Goal: Task Accomplishment & Management: Use online tool/utility

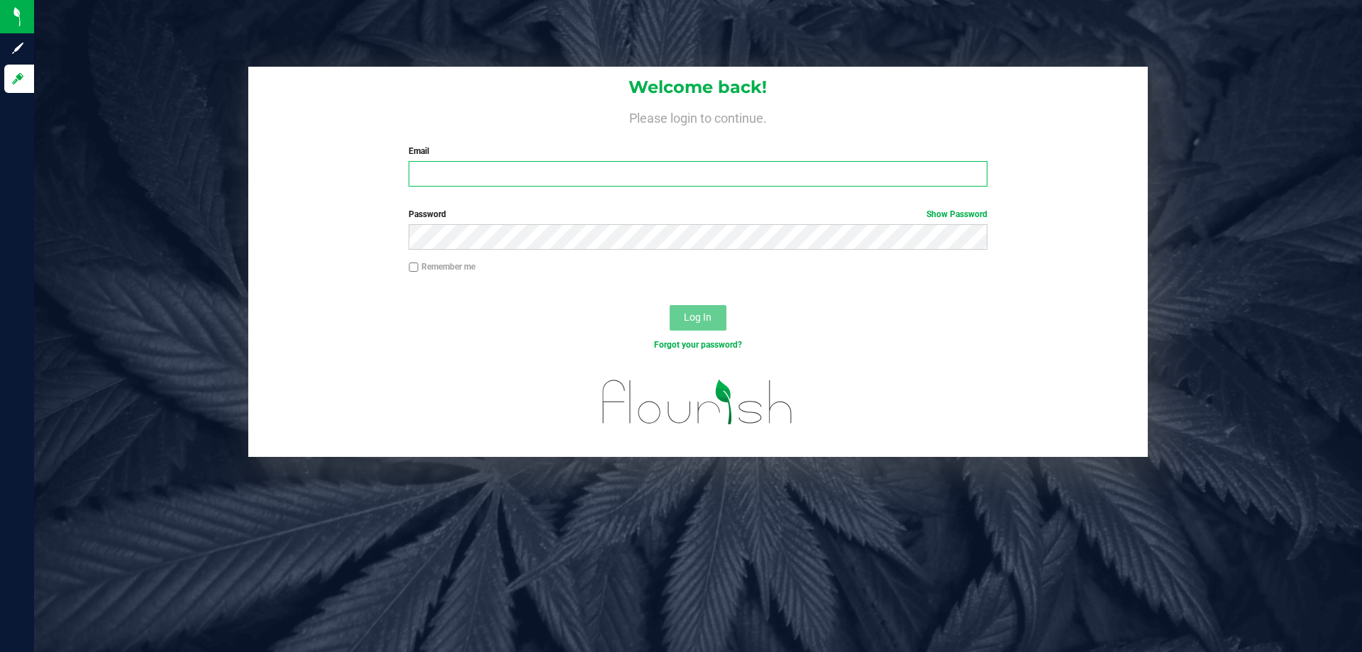
click at [785, 177] on input "Email" at bounding box center [698, 174] width 578 height 26
type input "CCORREACRUZ@LIVEPARALLEL.COM"
click at [670, 305] on button "Log In" at bounding box center [698, 318] width 57 height 26
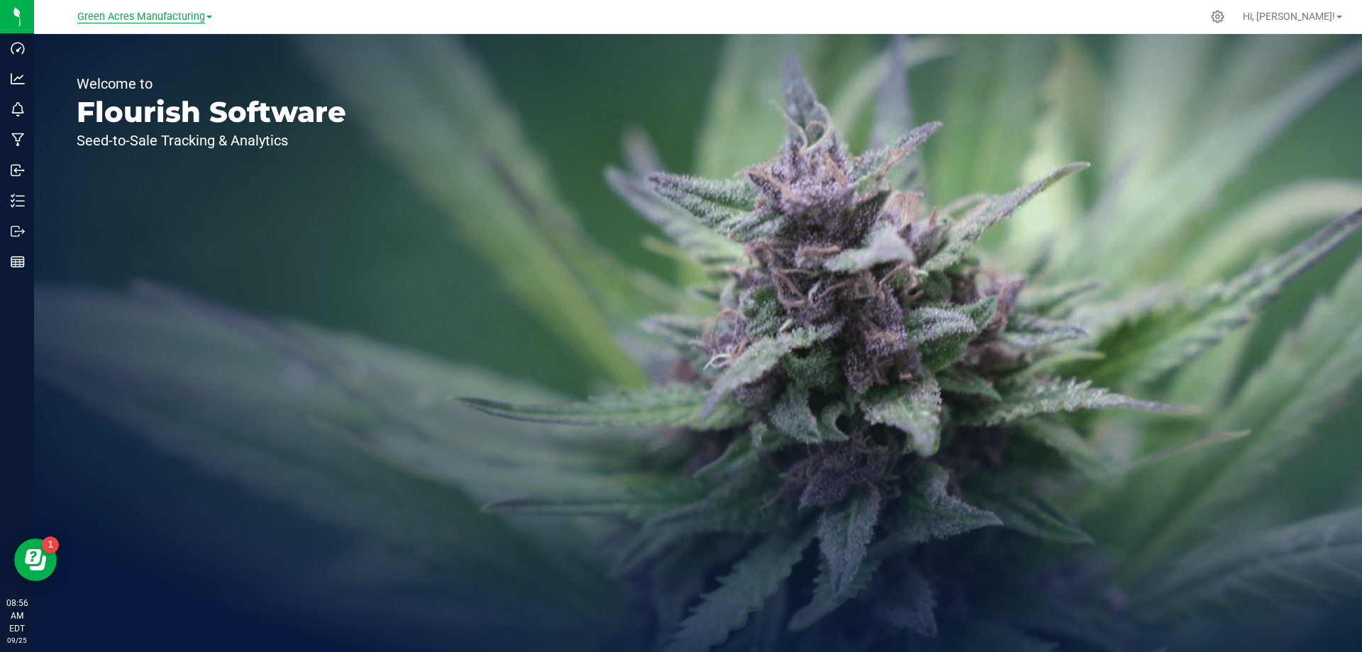
click at [122, 16] on span "Green Acres Manufacturing" at bounding box center [141, 17] width 128 height 13
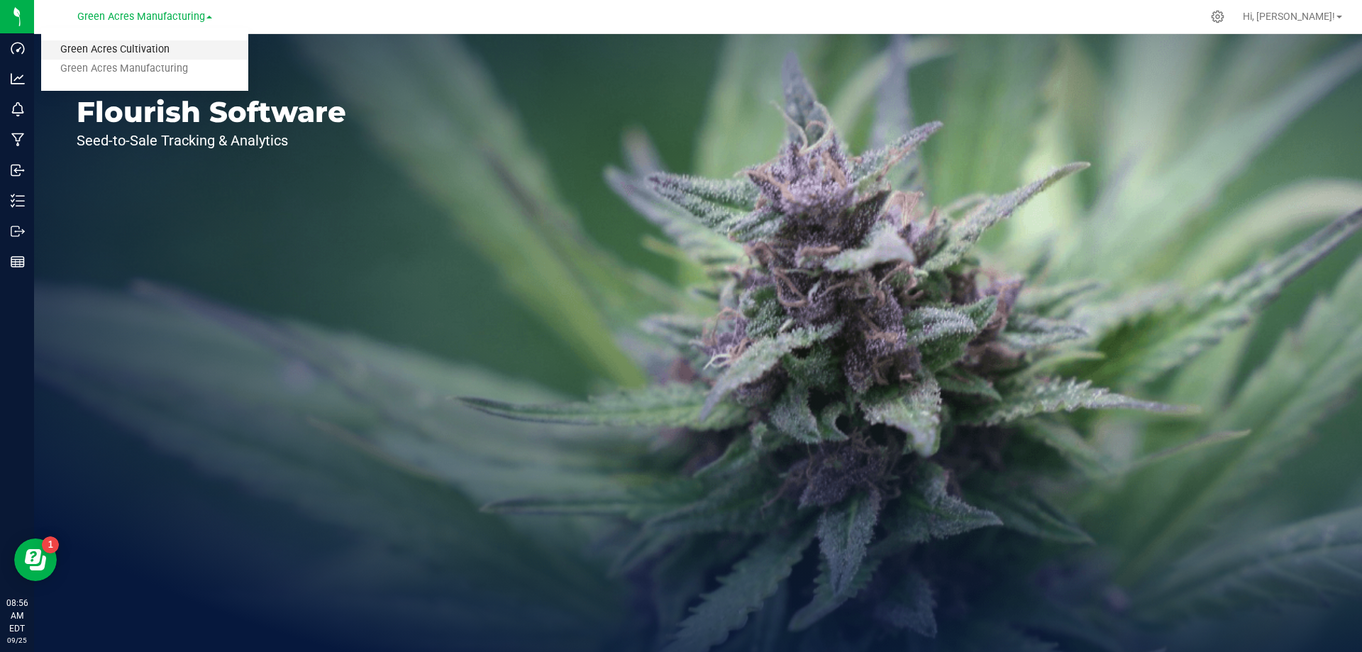
click at [123, 45] on link "Green Acres Cultivation" at bounding box center [144, 49] width 207 height 19
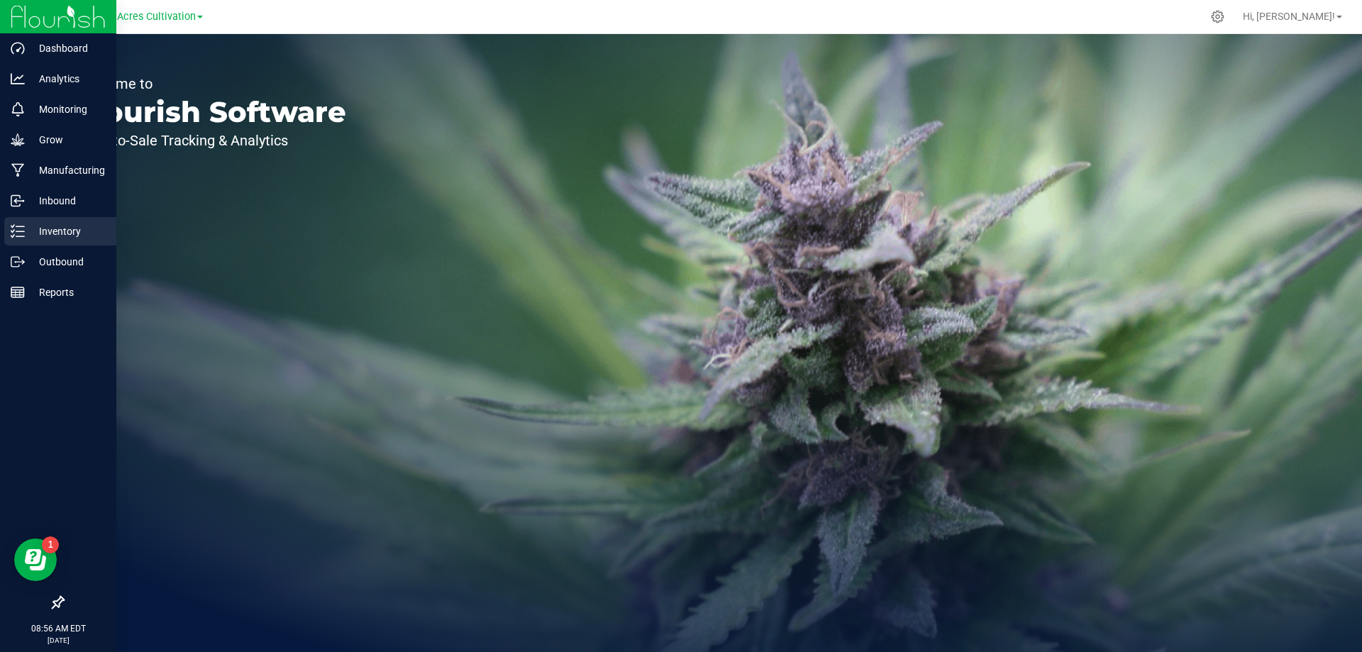
click at [67, 230] on p "Inventory" at bounding box center [67, 231] width 85 height 17
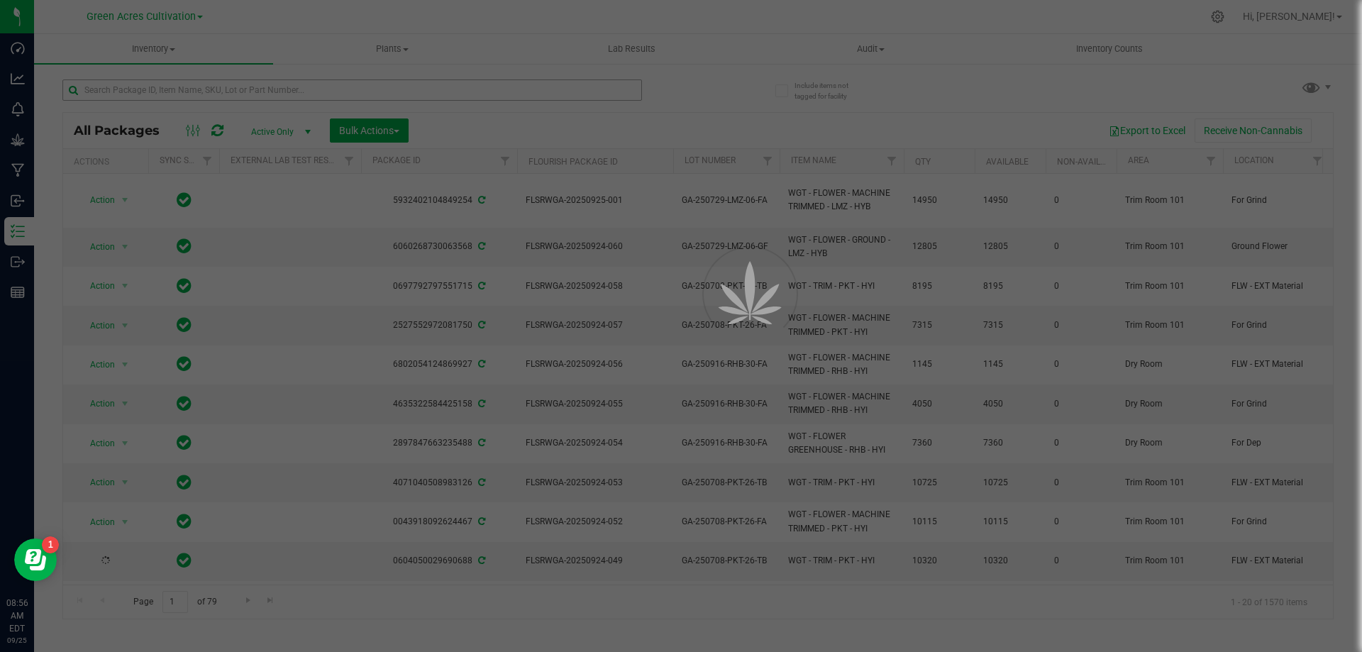
click at [289, 91] on div at bounding box center [681, 326] width 1362 height 652
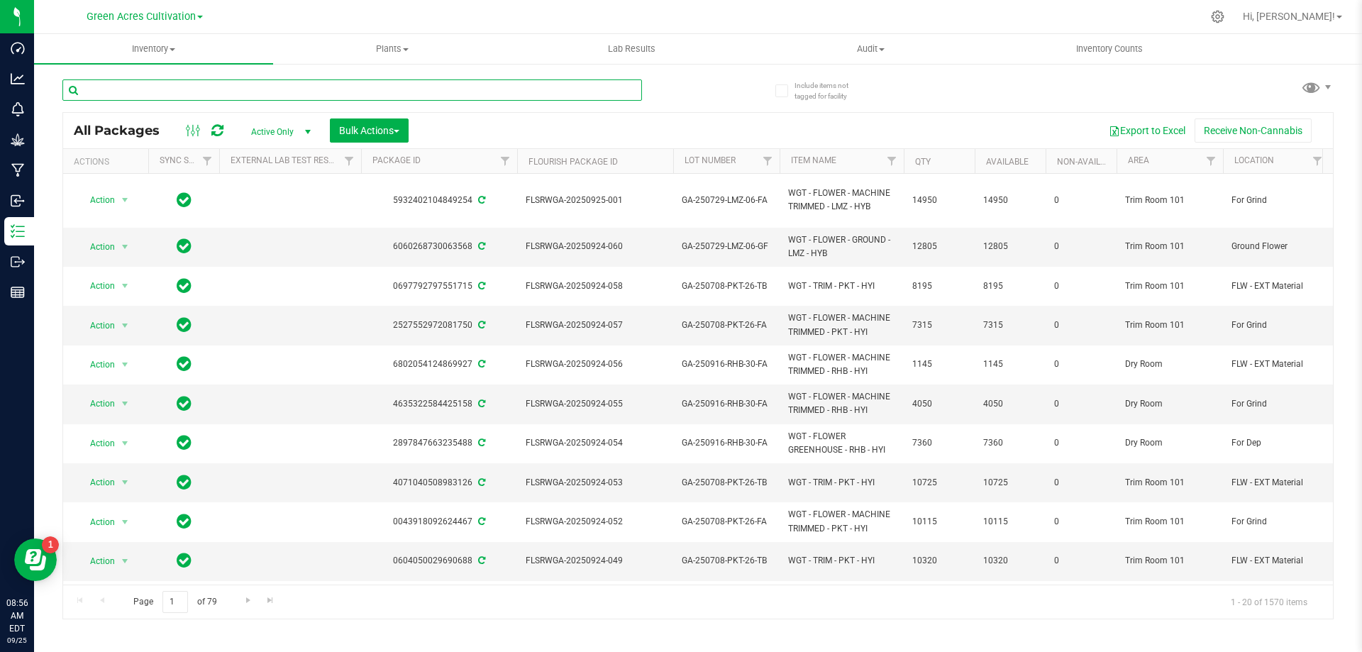
click at [289, 90] on input "text" at bounding box center [352, 89] width 580 height 21
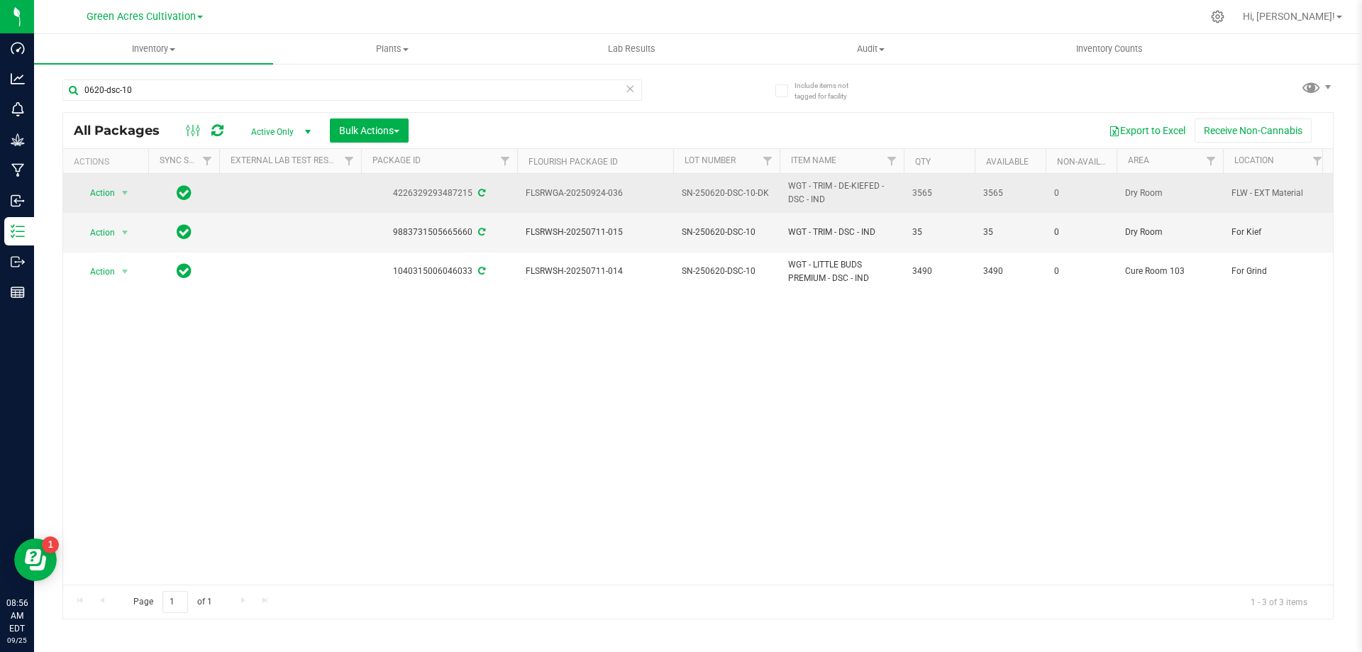
click at [446, 196] on div "4226329293487215" at bounding box center [439, 193] width 160 height 13
copy div "4226329293487215"
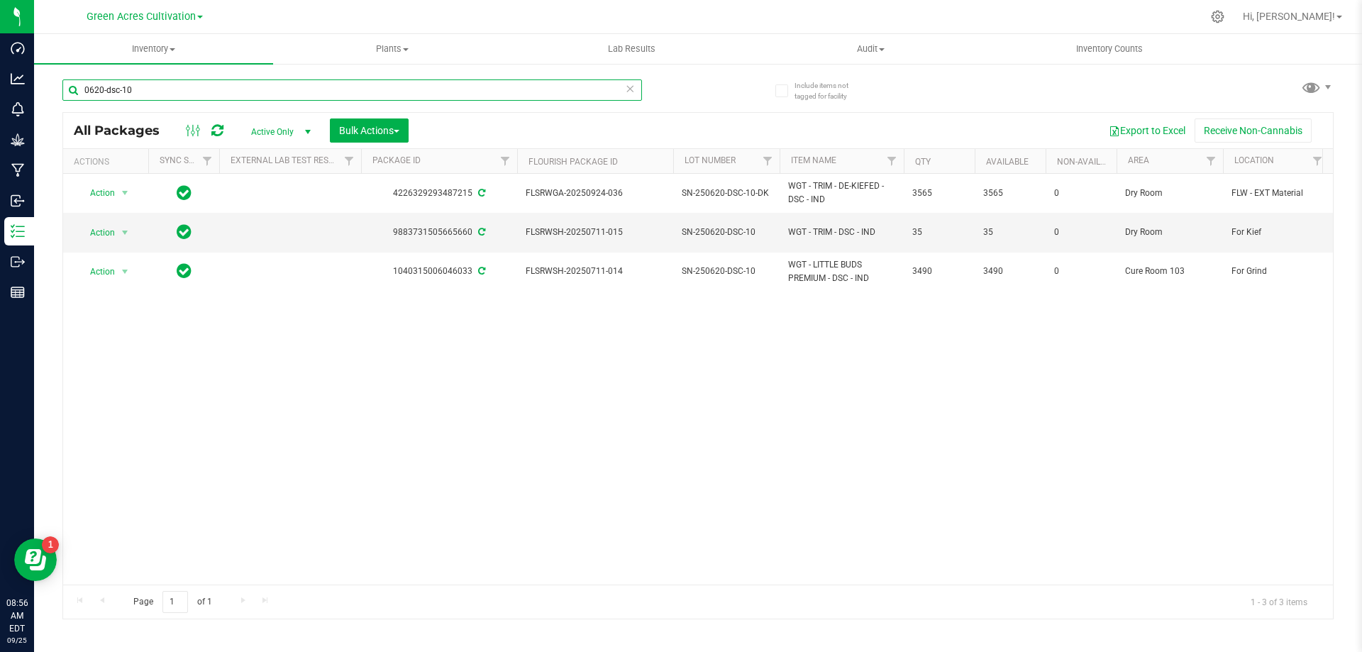
drag, startPoint x: 166, startPoint y: 92, endPoint x: 70, endPoint y: 85, distance: 96.1
click at [70, 85] on input "0620-dsc-10" at bounding box center [352, 89] width 580 height 21
paste input "4226329293487215"
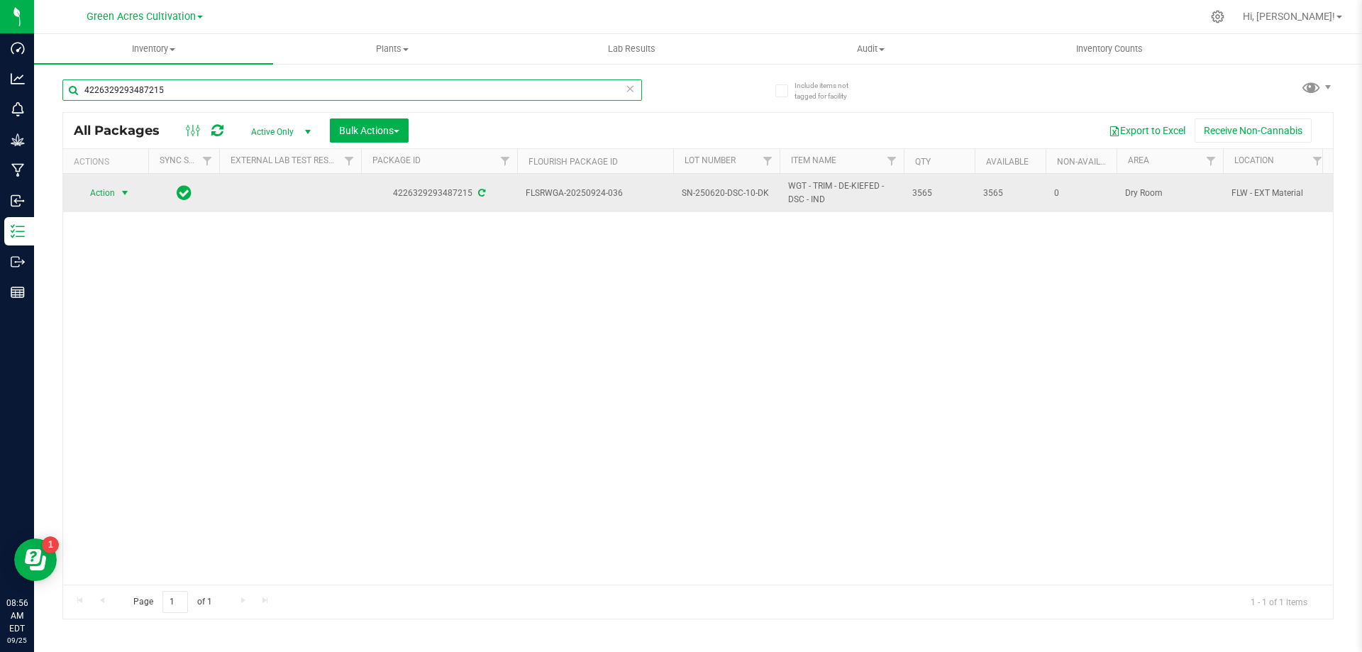
type input "4226329293487215"
click at [103, 194] on span "Action" at bounding box center [96, 193] width 38 height 20
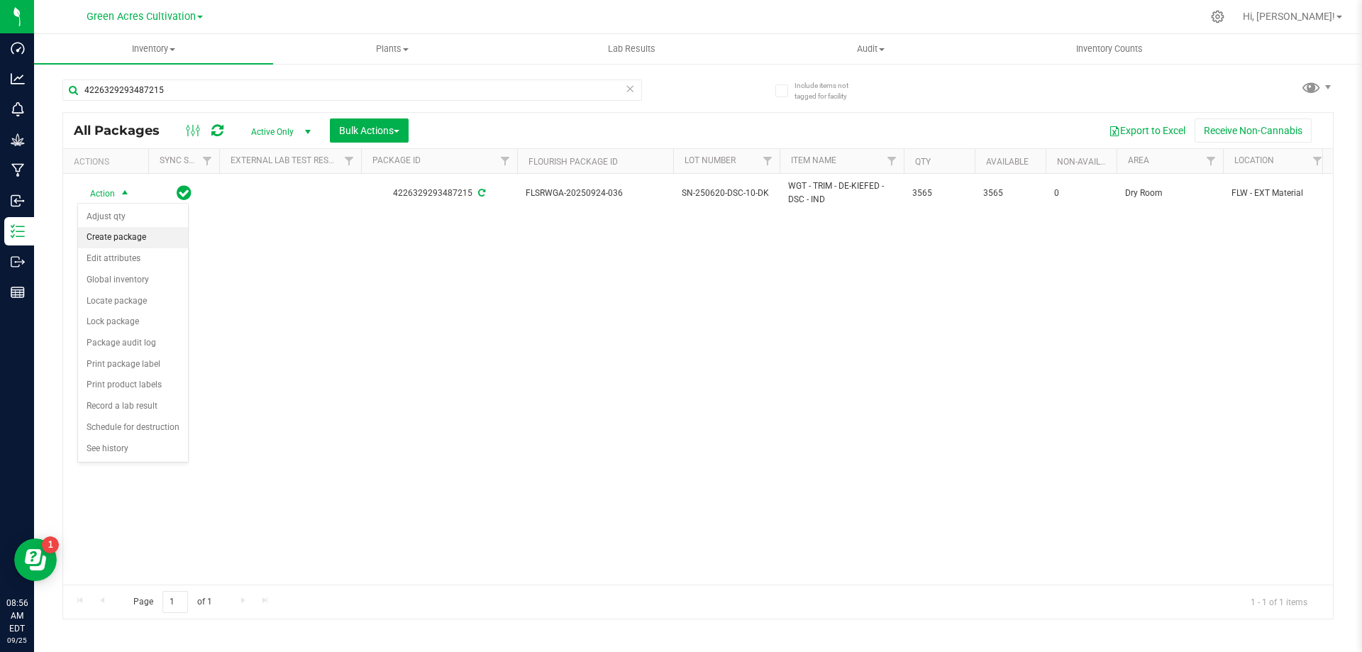
click at [113, 234] on li "Create package" at bounding box center [133, 237] width 110 height 21
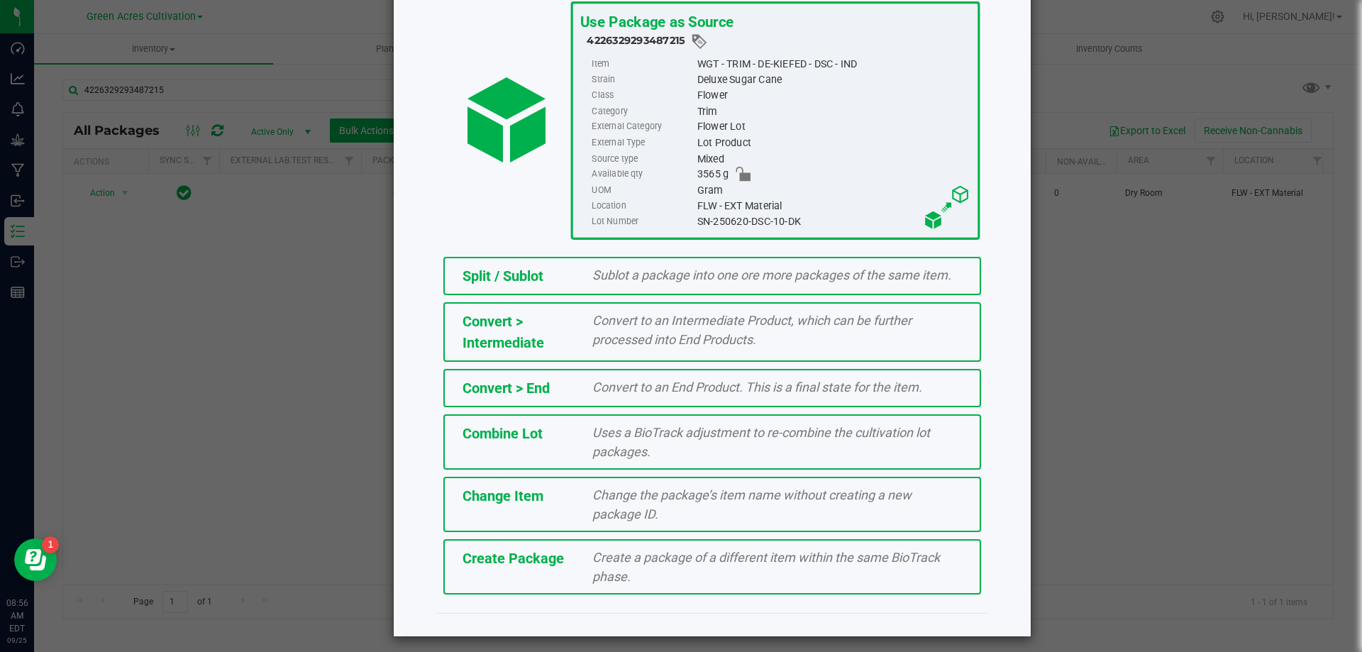
scroll to position [102, 0]
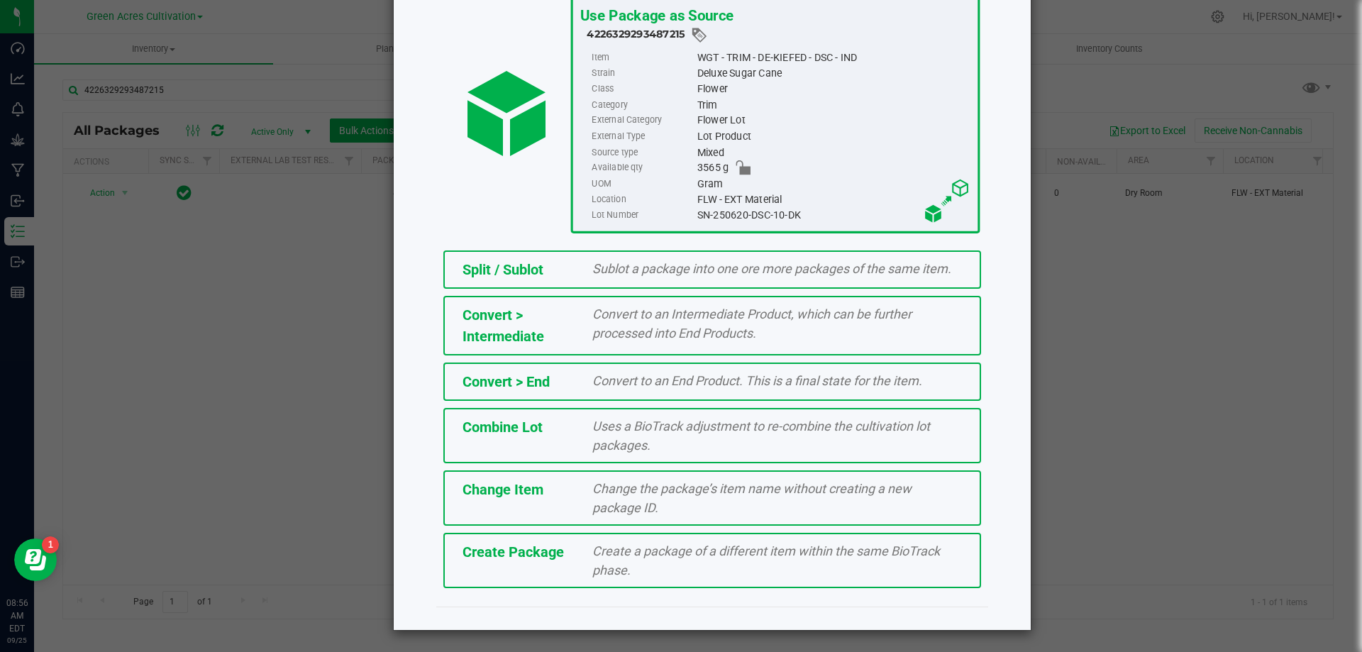
click at [534, 547] on span "Create Package" at bounding box center [513, 552] width 101 height 17
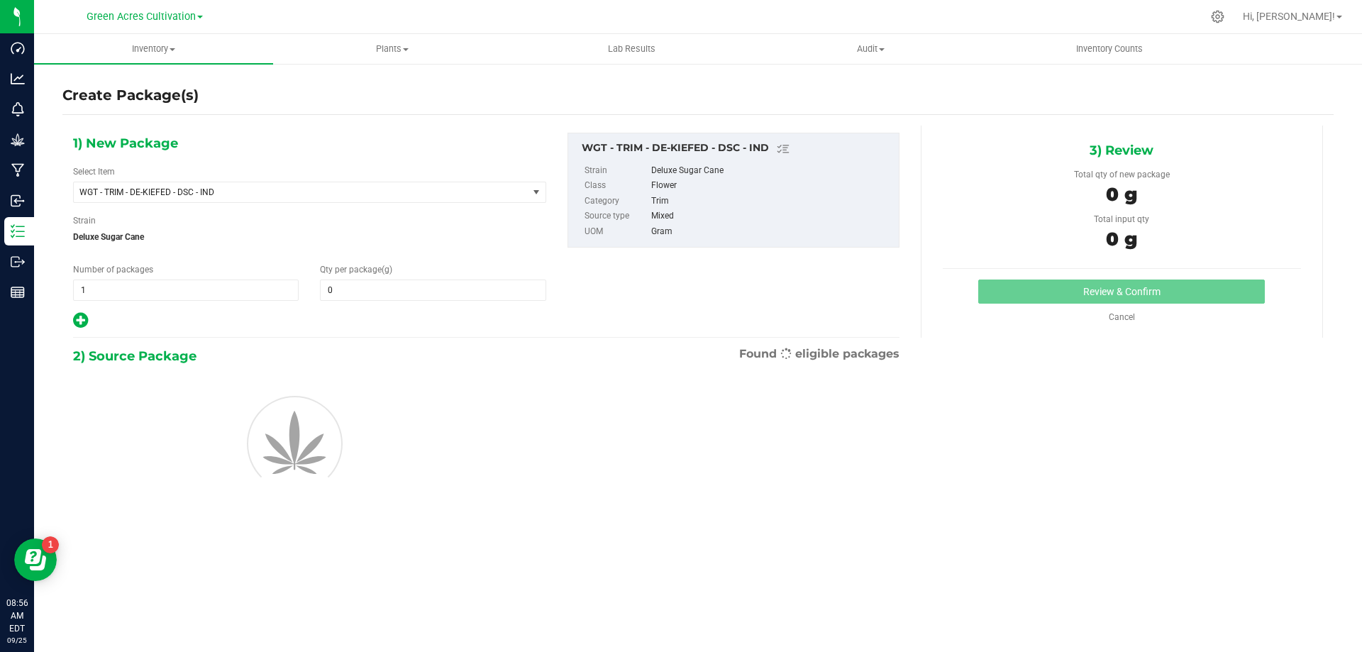
type input "0.0000"
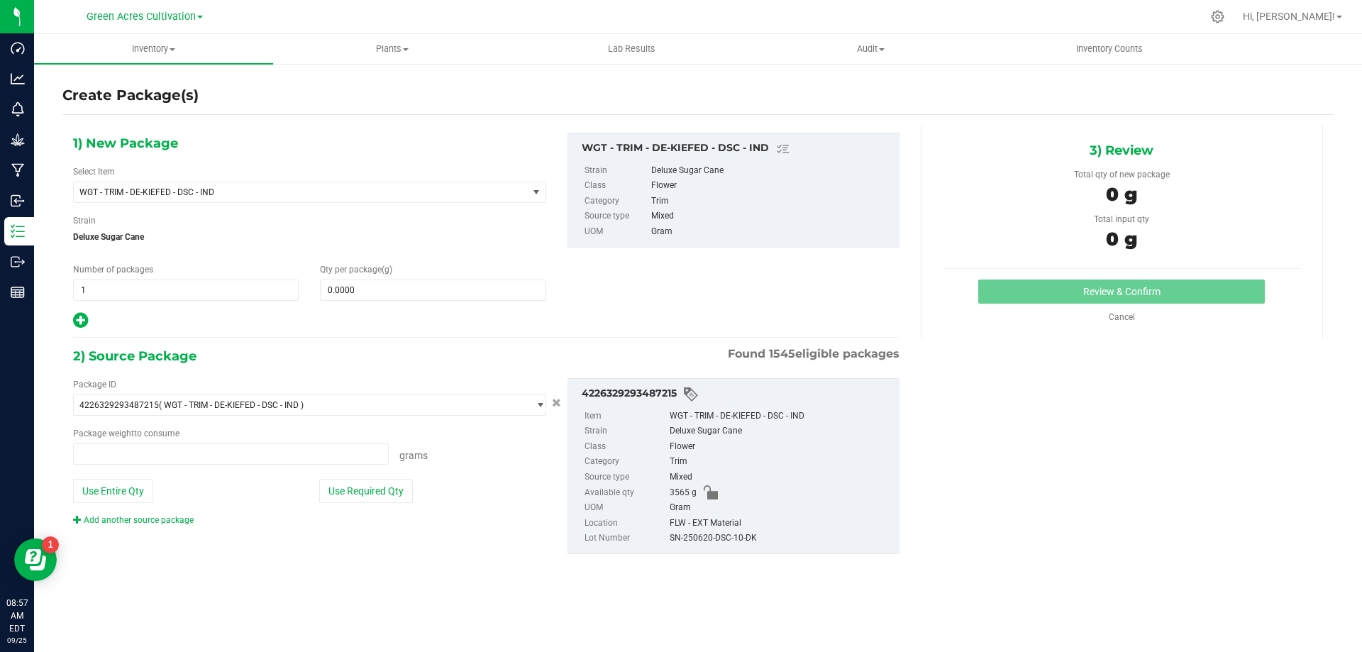
type input "0.0000 g"
click at [390, 289] on span at bounding box center [433, 290] width 226 height 21
type input "5"
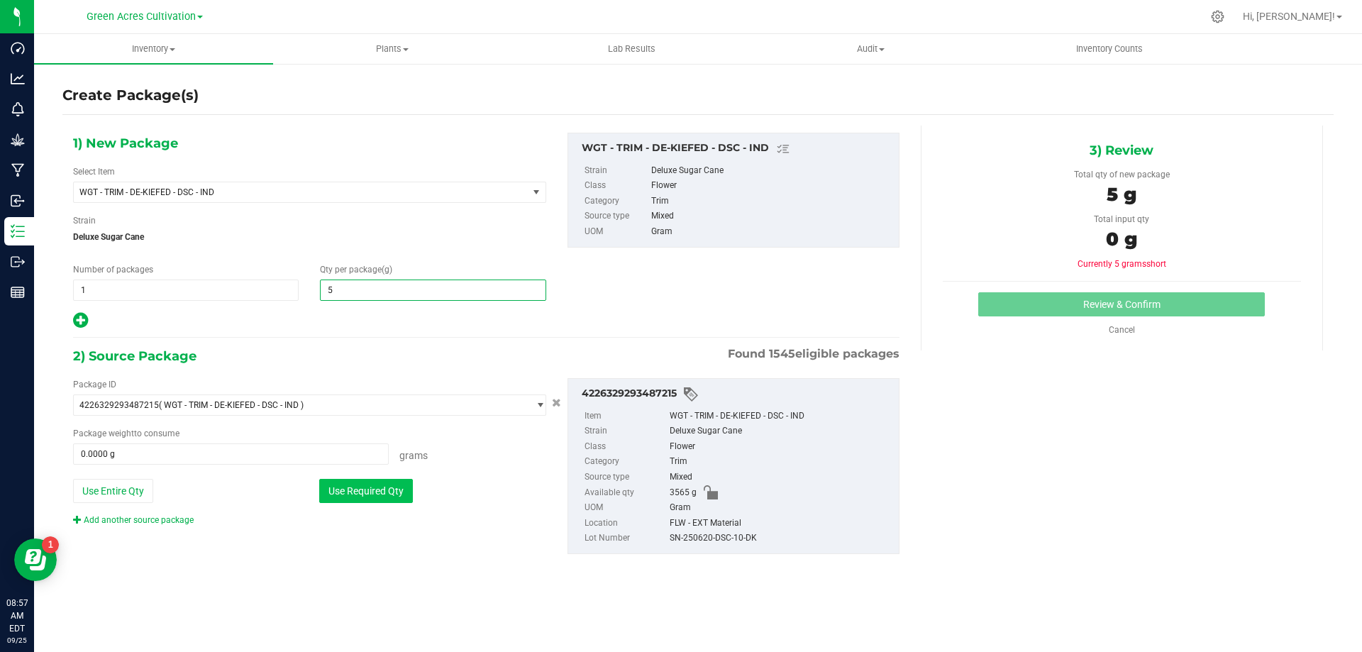
type input "5.0000"
click at [358, 494] on button "Use Required Qty" at bounding box center [366, 491] width 94 height 24
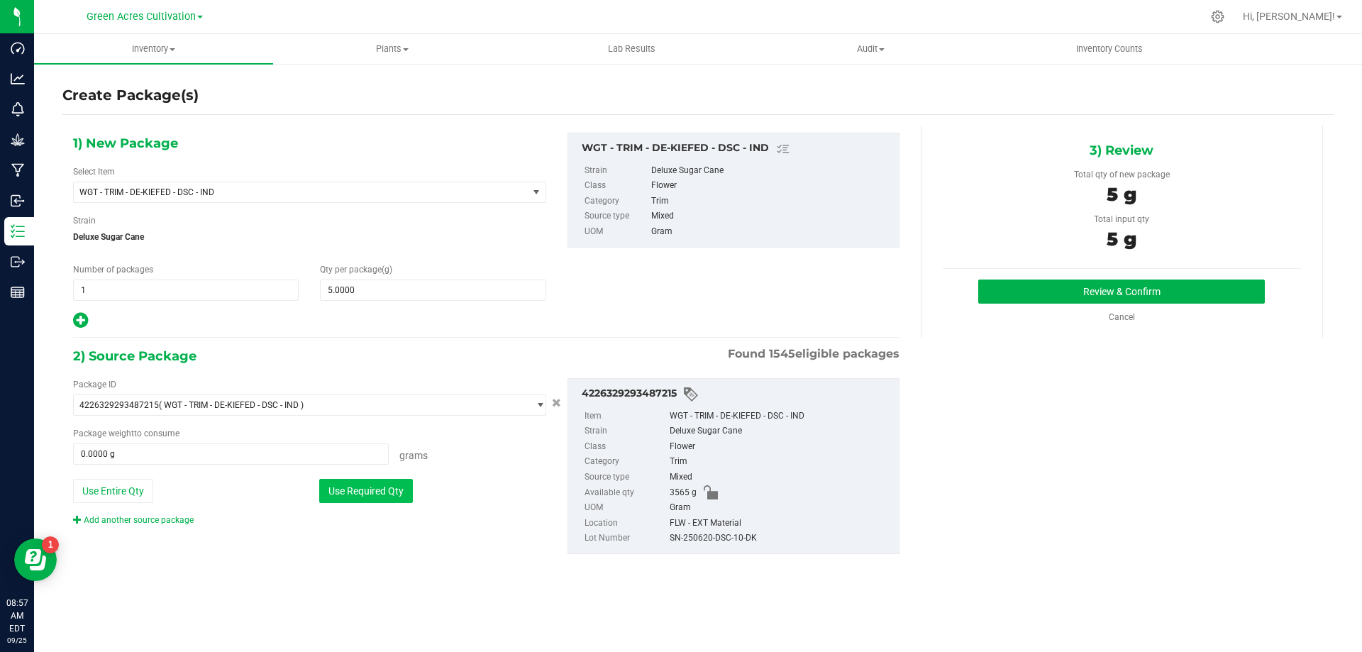
type input "5.0000 g"
click at [727, 540] on div "SN-250620-DSC-10-DK" at bounding box center [781, 539] width 222 height 16
copy div "SN-250620-DSC-10-DK"
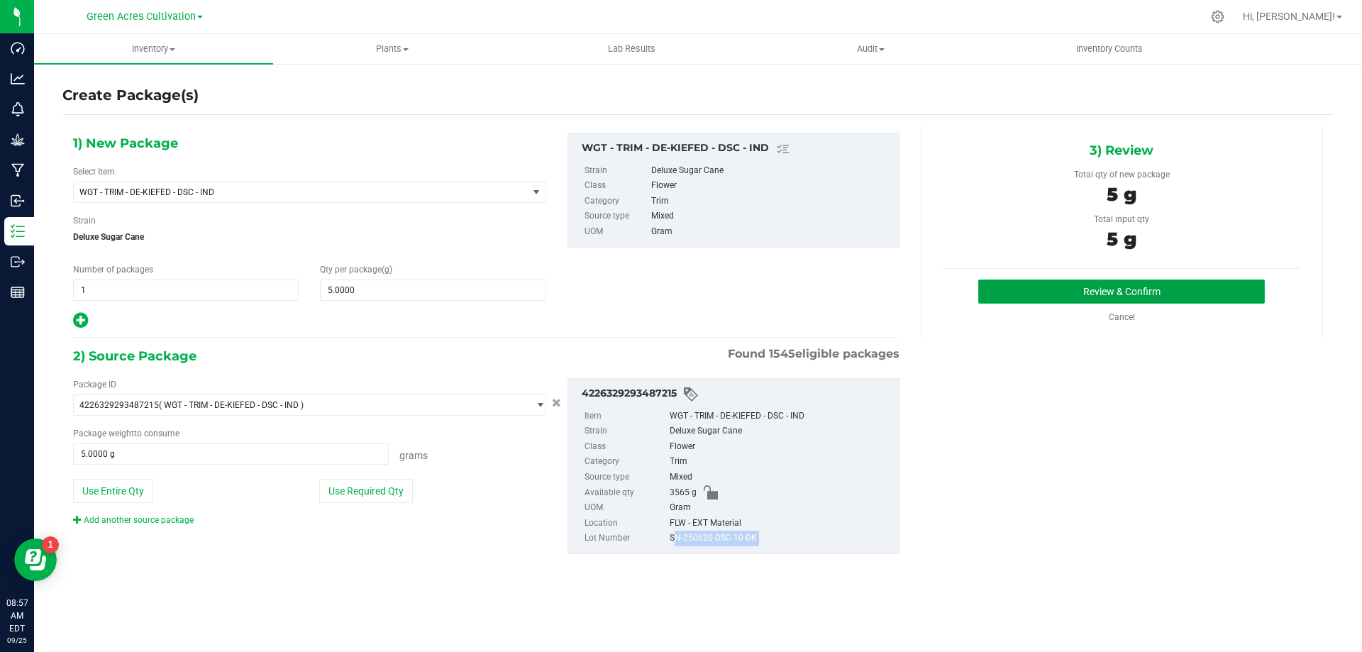
click at [1064, 288] on button "Review & Confirm" at bounding box center [1122, 292] width 287 height 24
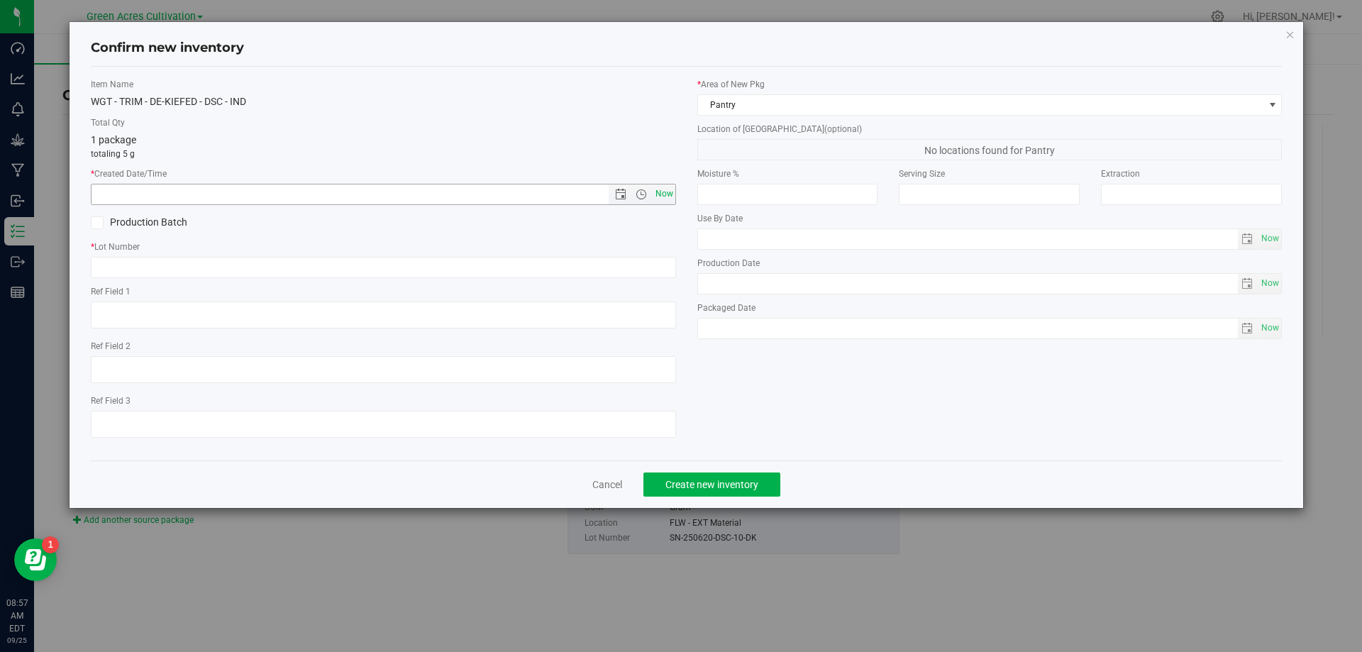
click at [656, 187] on span "Now" at bounding box center [664, 194] width 24 height 21
type input "[DATE] 8:57 AM"
click at [646, 262] on input "text" at bounding box center [383, 267] width 585 height 21
paste input "SN-250620-DSC-10-DK"
type input "SN-250620-DSC-10-DK"
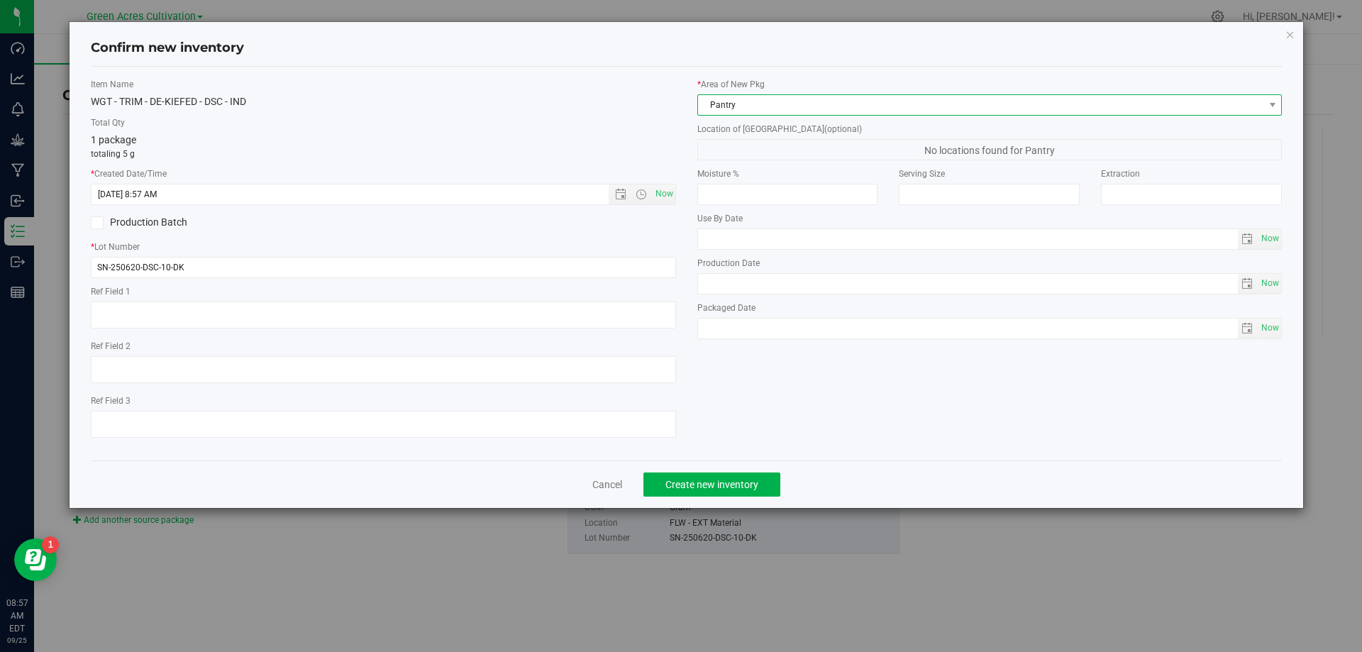
click at [730, 104] on span "Pantry" at bounding box center [981, 105] width 566 height 20
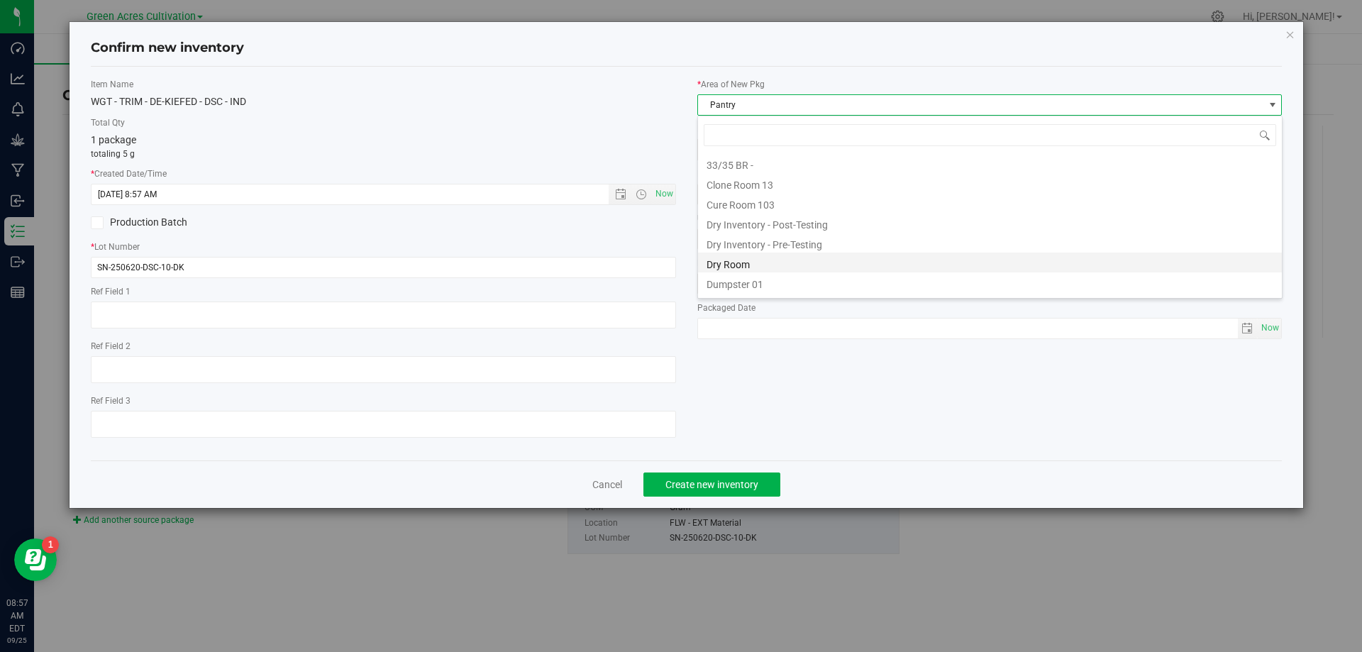
click at [732, 262] on li "Dry Room" at bounding box center [990, 263] width 584 height 20
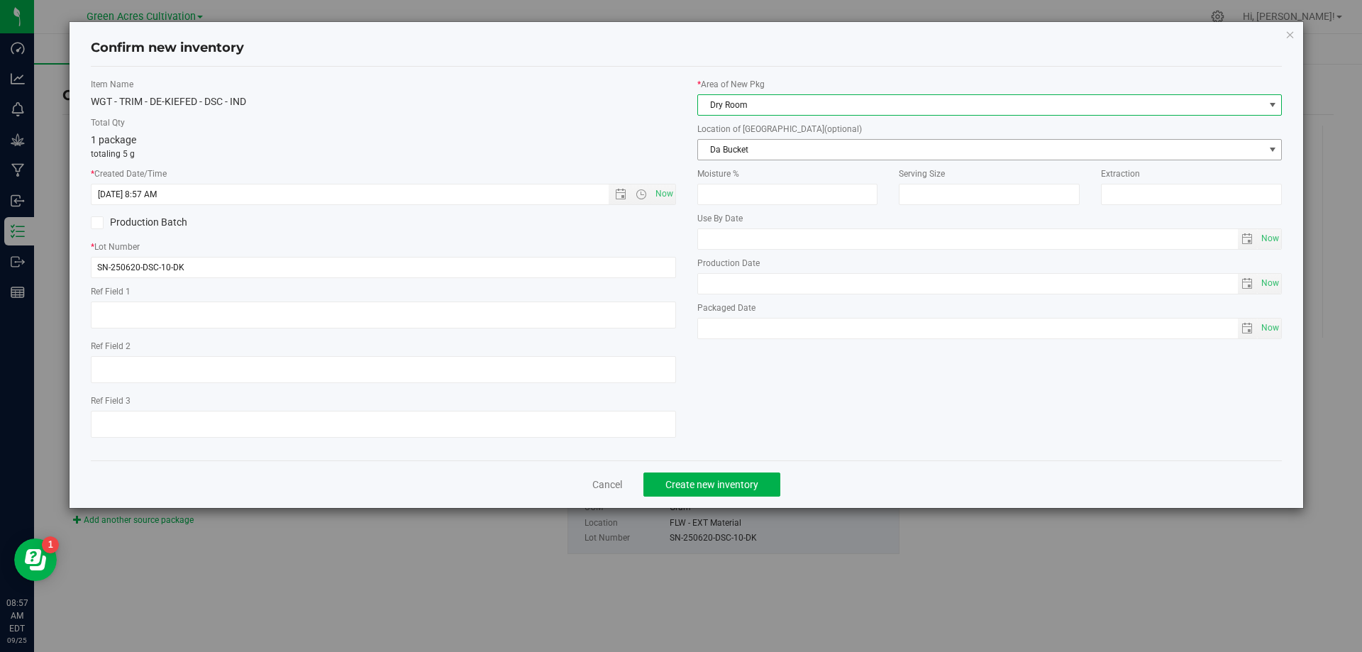
click at [750, 150] on span "Da Bucket" at bounding box center [981, 150] width 566 height 20
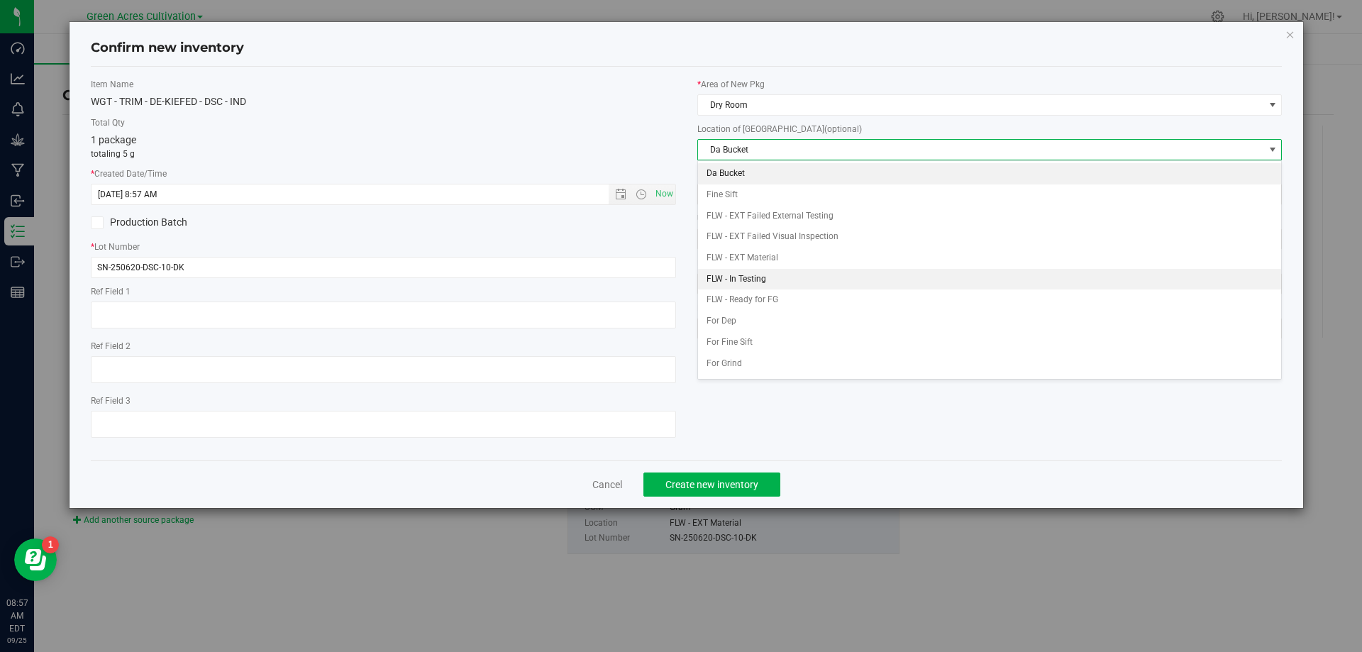
click at [742, 281] on li "FLW - In Testing" at bounding box center [990, 279] width 584 height 21
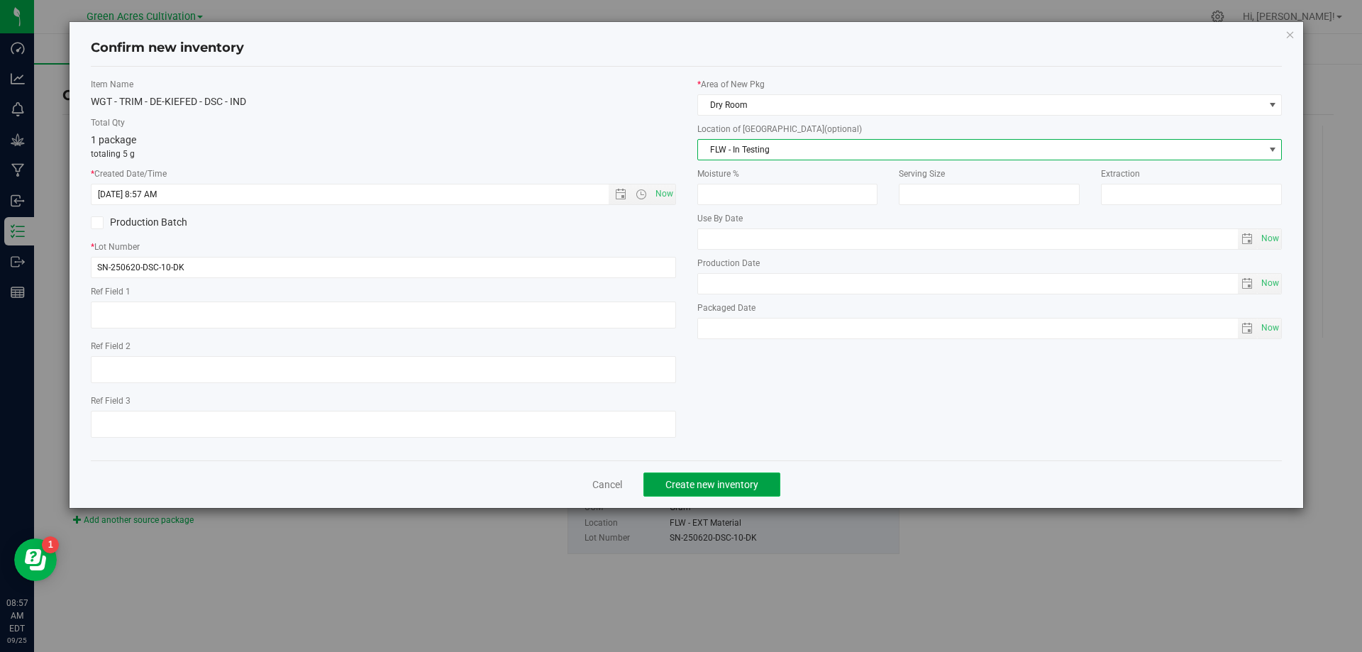
click at [712, 473] on button "Create new inventory" at bounding box center [712, 485] width 137 height 24
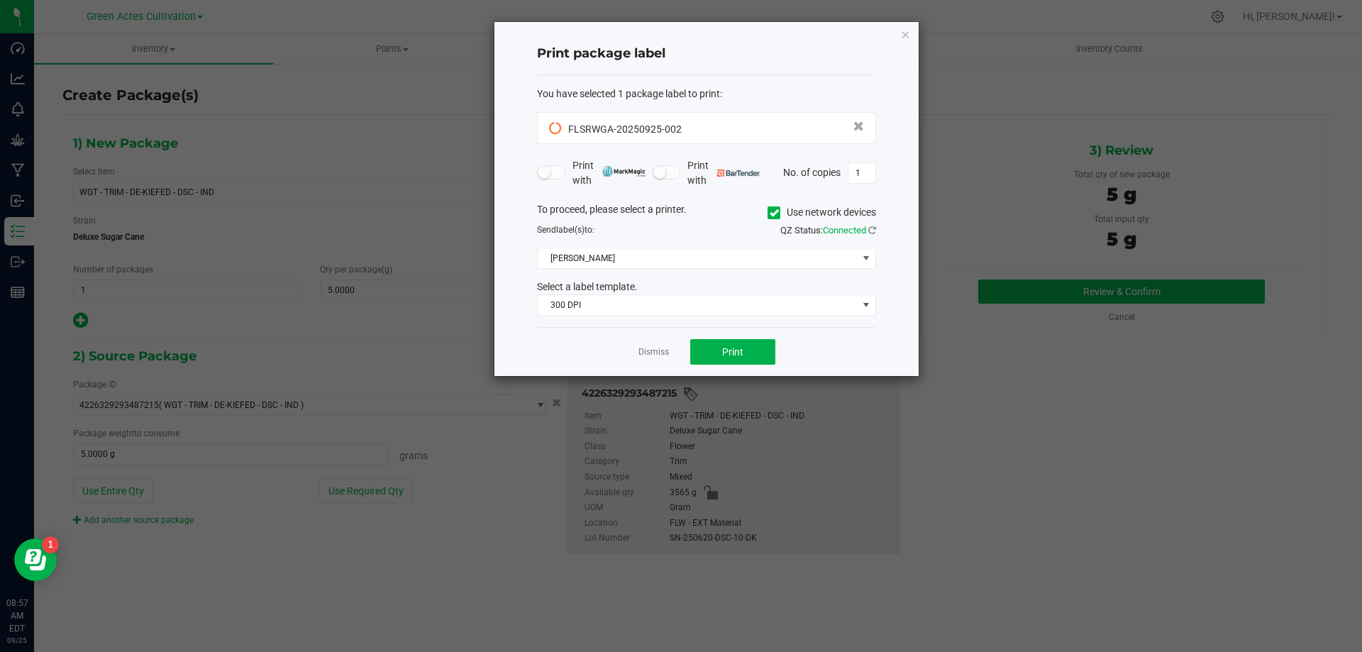
click at [771, 213] on icon at bounding box center [774, 213] width 9 height 0
click at [0, 0] on input "Use network devices" at bounding box center [0, 0] width 0 height 0
click at [753, 251] on span at bounding box center [698, 258] width 320 height 20
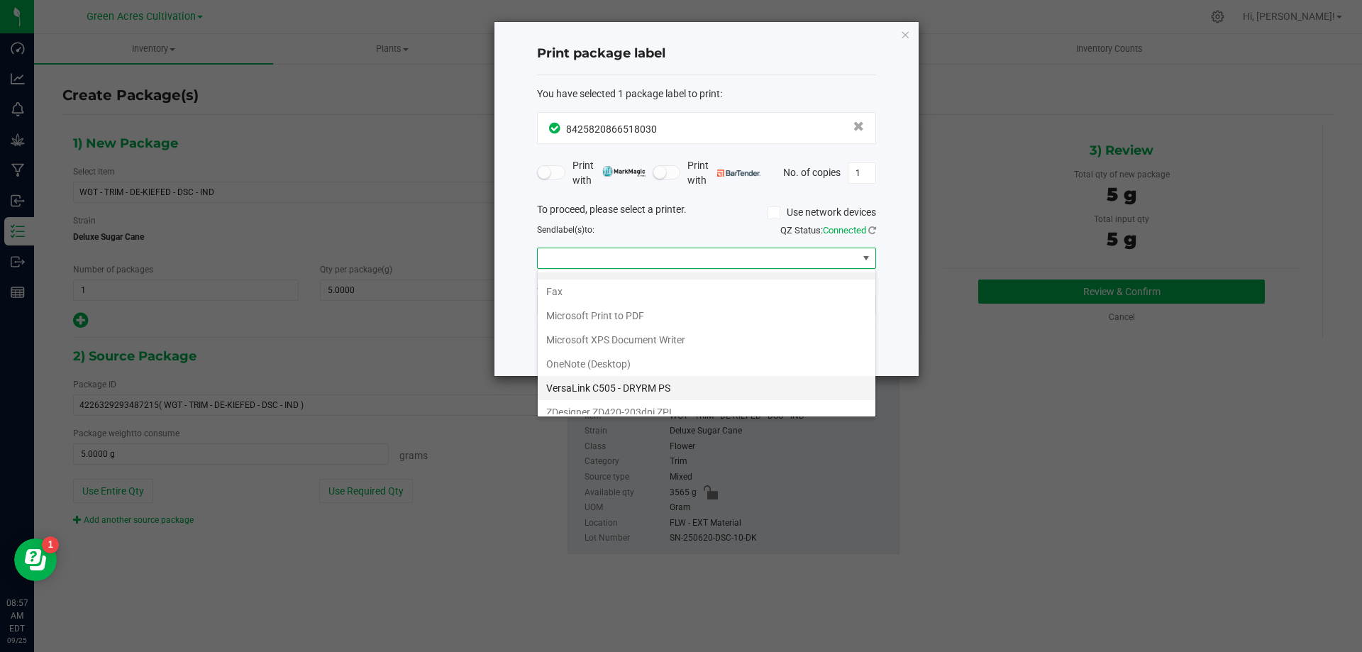
scroll to position [27, 0]
click at [654, 398] on ZPL "ZDesigner ZD420-203dpi ZPL" at bounding box center [707, 402] width 338 height 24
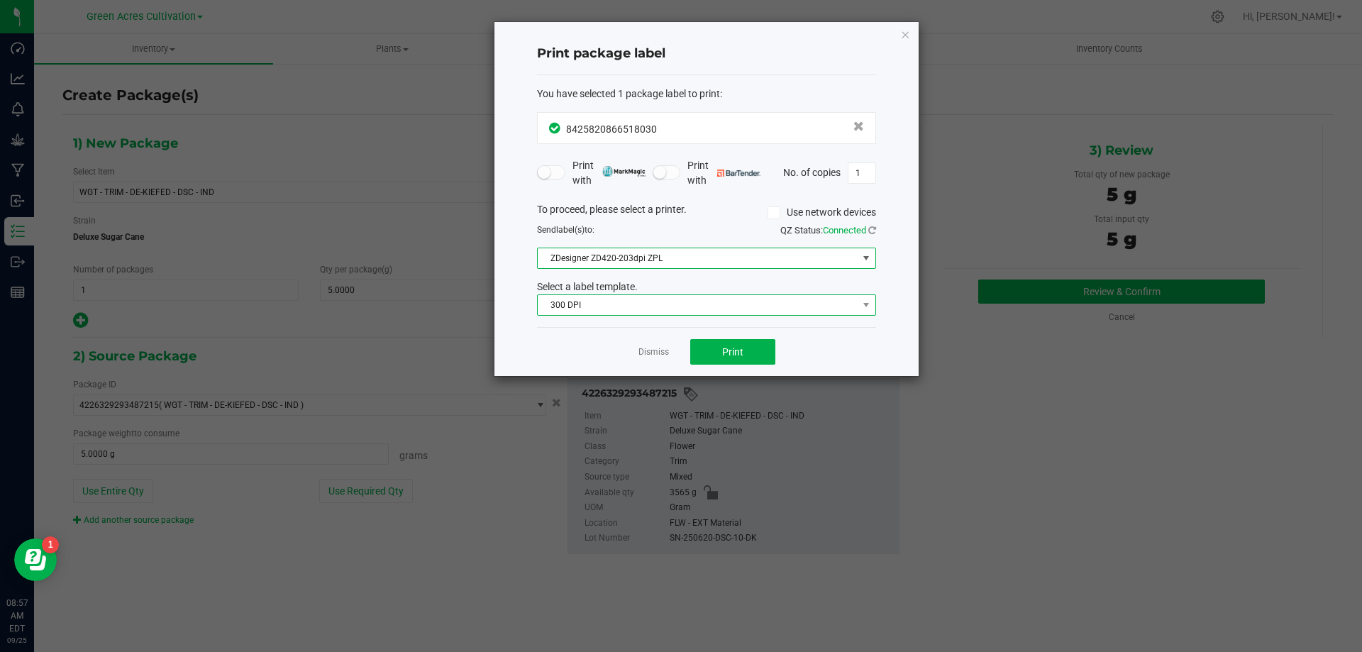
click at [574, 307] on span "300 DPI" at bounding box center [698, 305] width 320 height 20
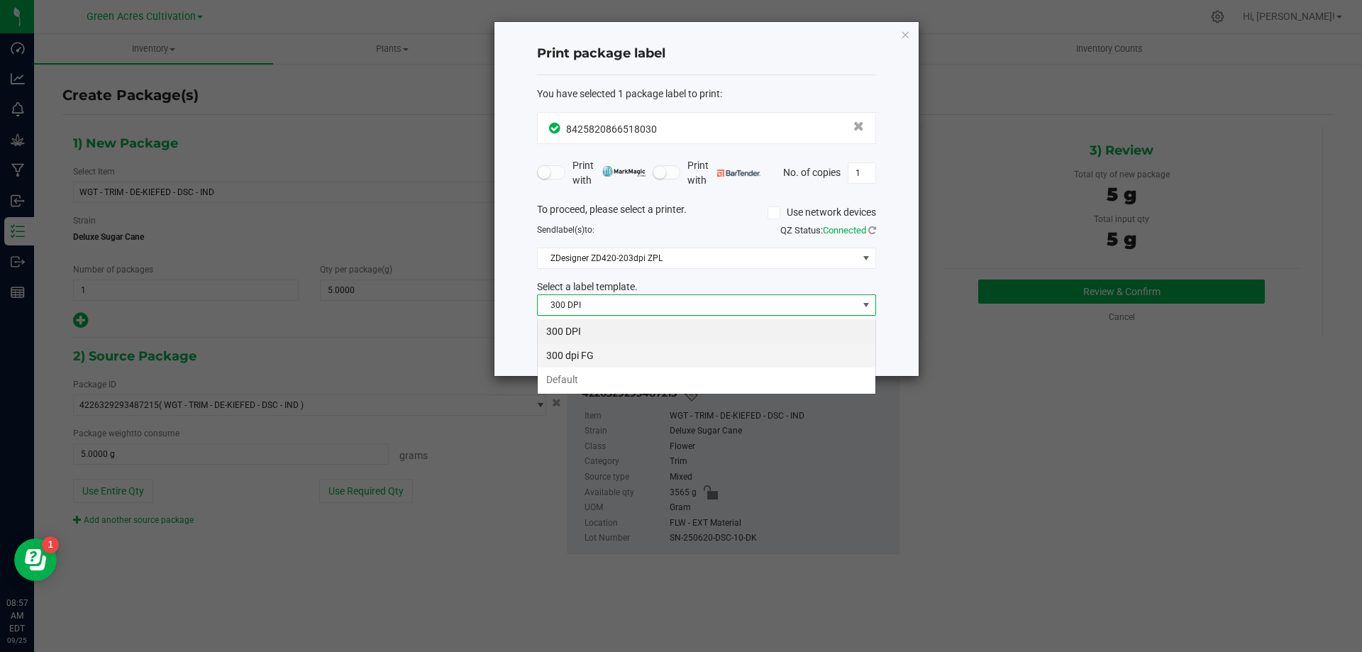
scroll to position [21, 339]
click at [563, 380] on li "Default" at bounding box center [707, 380] width 338 height 24
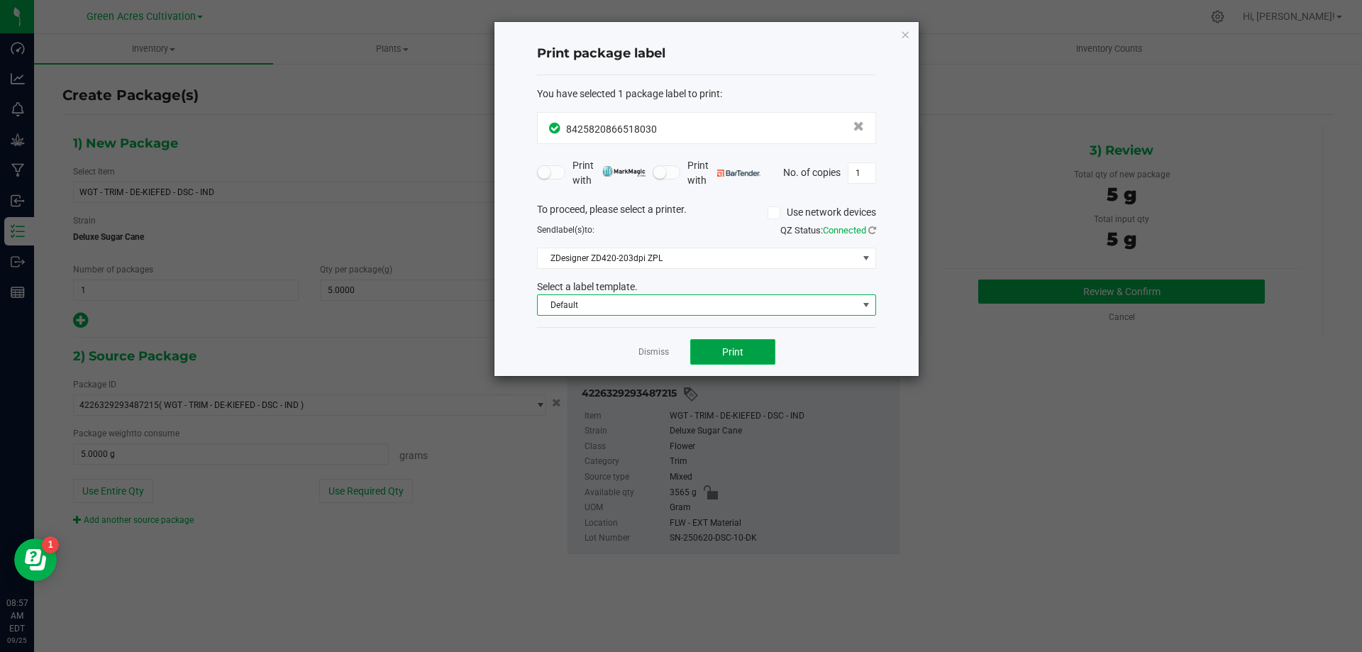
click at [728, 355] on span "Print" at bounding box center [732, 351] width 21 height 11
click at [645, 350] on link "Dismiss" at bounding box center [654, 352] width 31 height 12
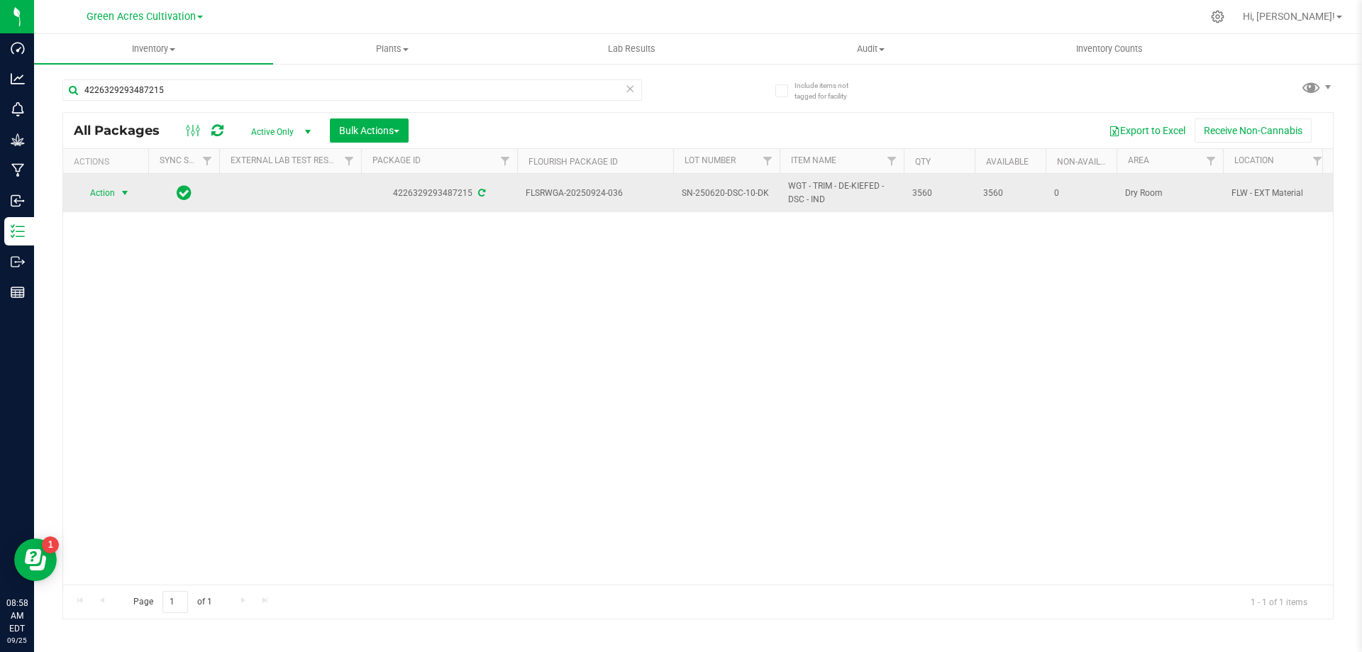
click at [109, 189] on span "Action" at bounding box center [96, 193] width 38 height 20
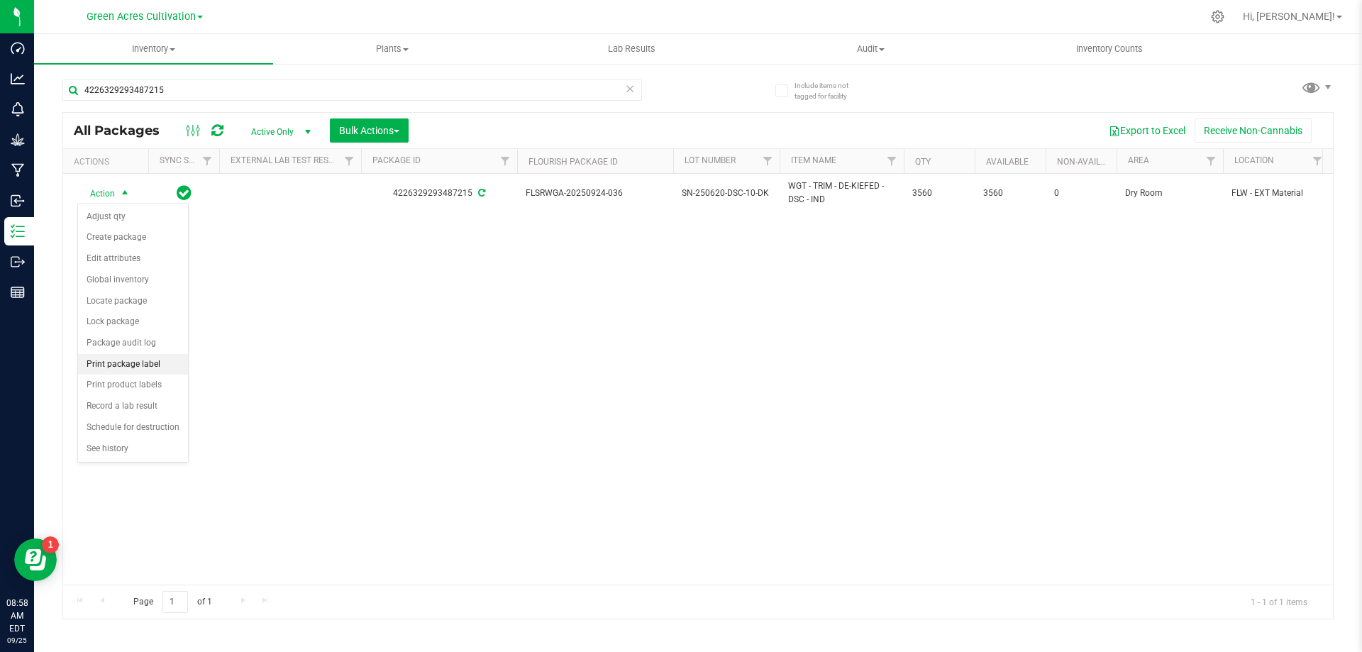
click at [132, 361] on li "Print package label" at bounding box center [133, 364] width 110 height 21
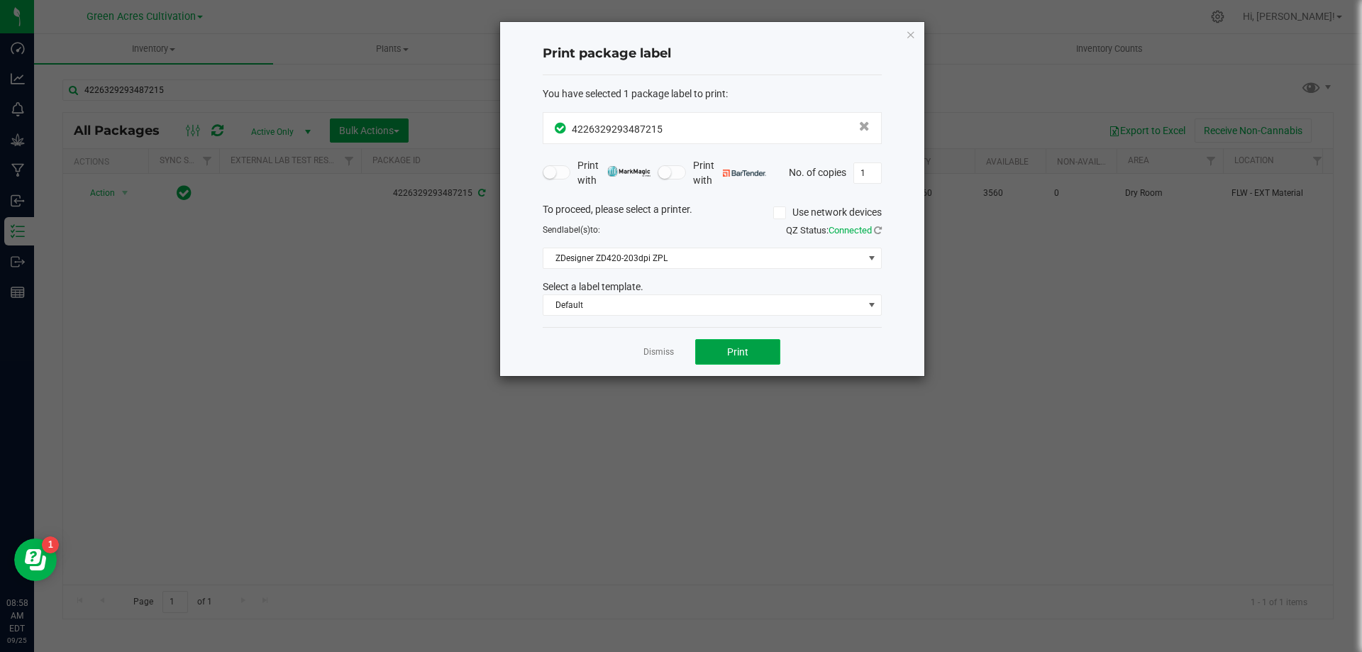
click at [744, 356] on span "Print" at bounding box center [737, 351] width 21 height 11
click at [659, 347] on link "Dismiss" at bounding box center [659, 352] width 31 height 12
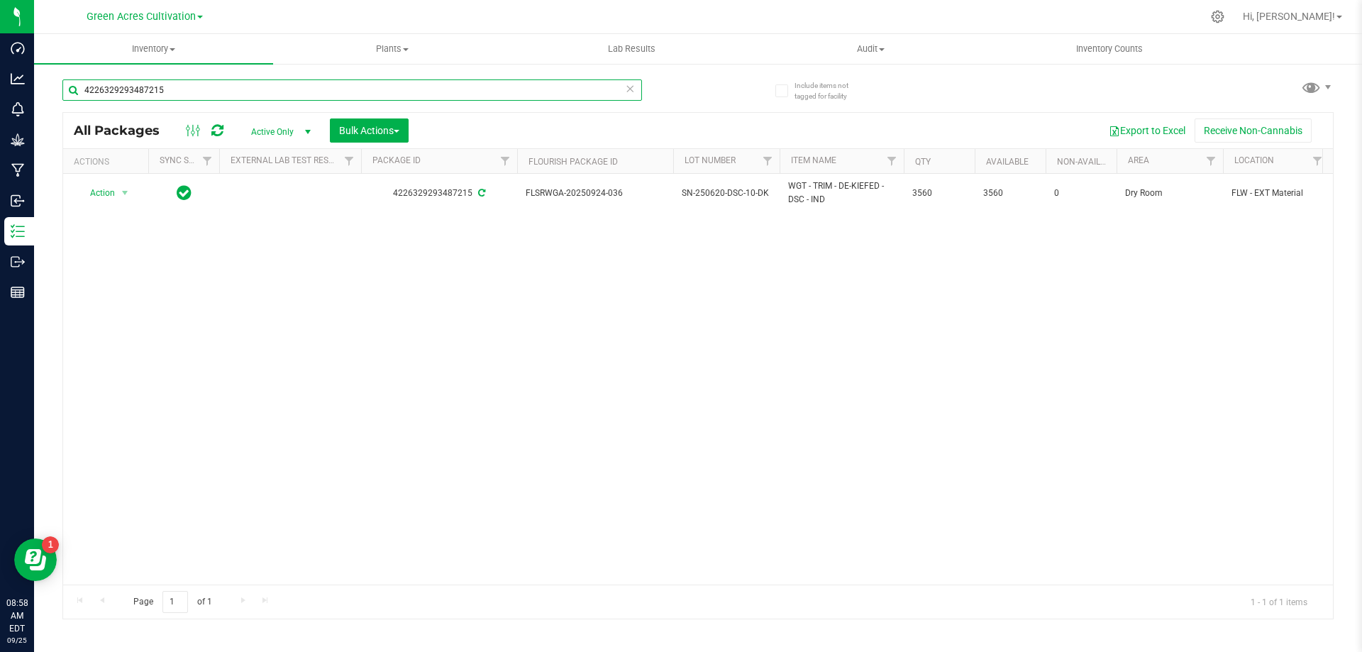
drag, startPoint x: 174, startPoint y: 90, endPoint x: 70, endPoint y: 92, distance: 104.3
click at [70, 92] on input "4226329293487215" at bounding box center [352, 89] width 580 height 21
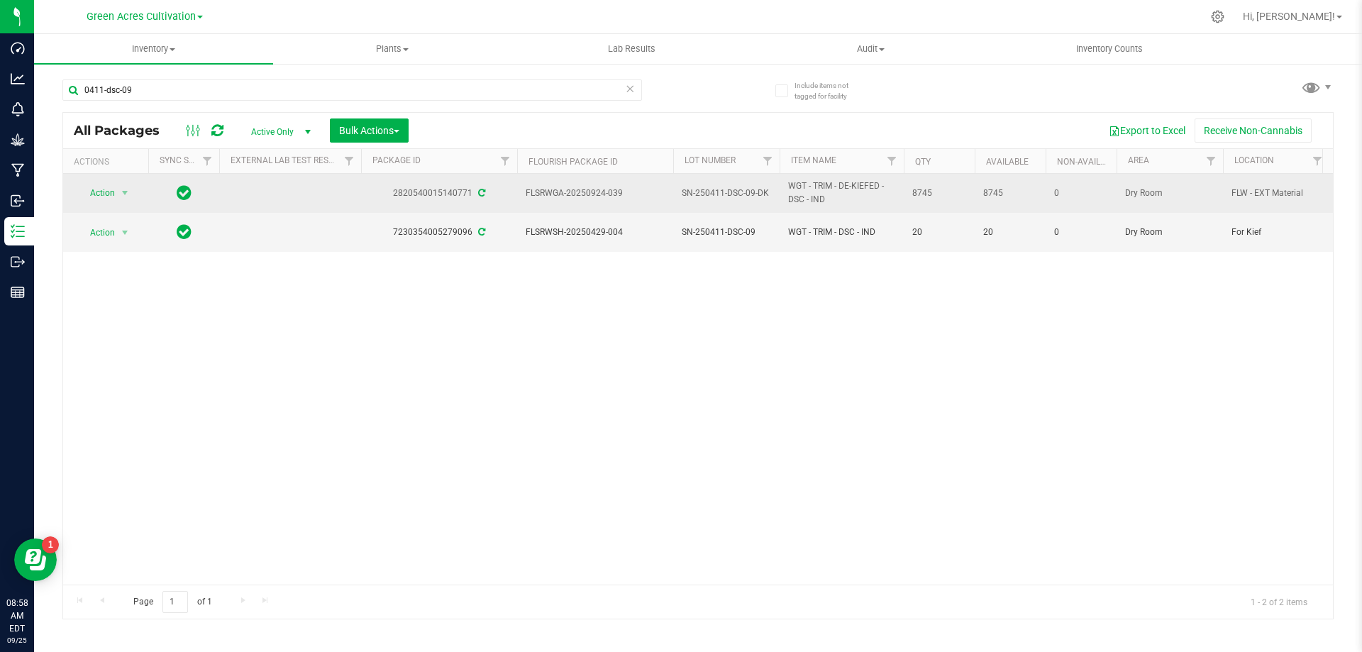
click at [421, 189] on div "2820540015140771" at bounding box center [439, 193] width 160 height 13
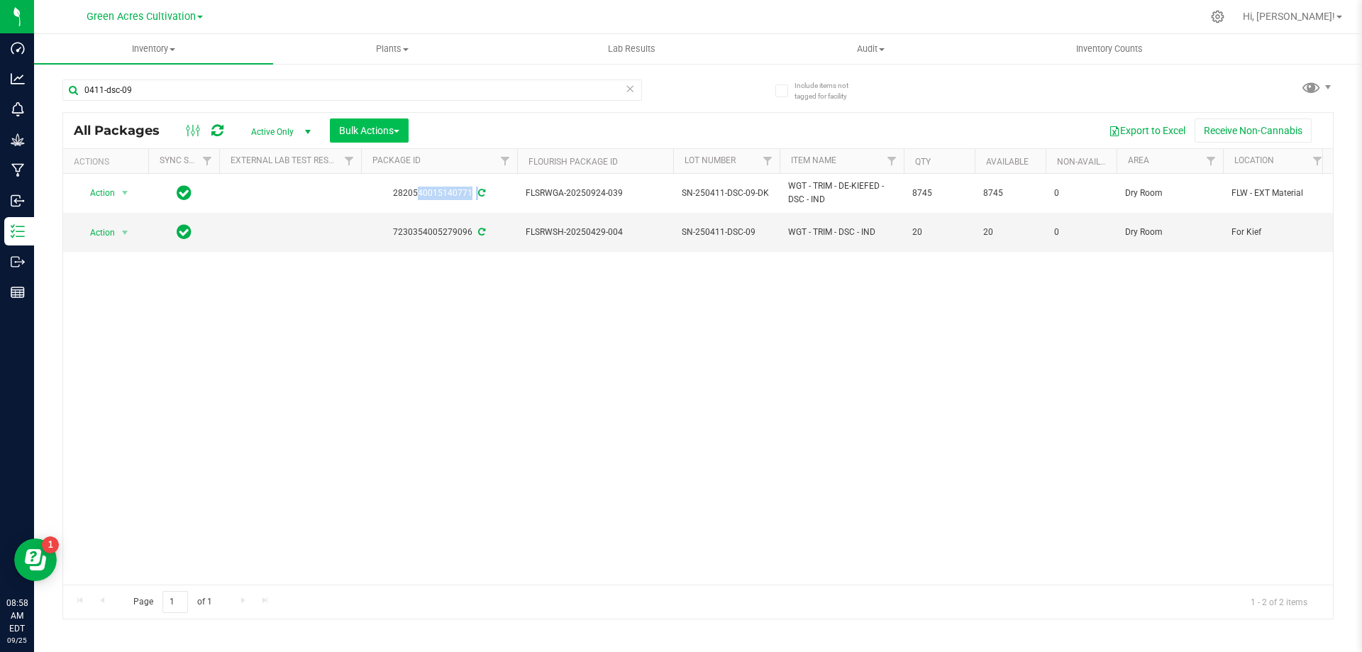
copy div "2820540015140771"
drag, startPoint x: 145, startPoint y: 79, endPoint x: 64, endPoint y: 82, distance: 81.6
click at [64, 82] on input "0411-dsc-09" at bounding box center [352, 89] width 580 height 21
paste input "2820540015140771"
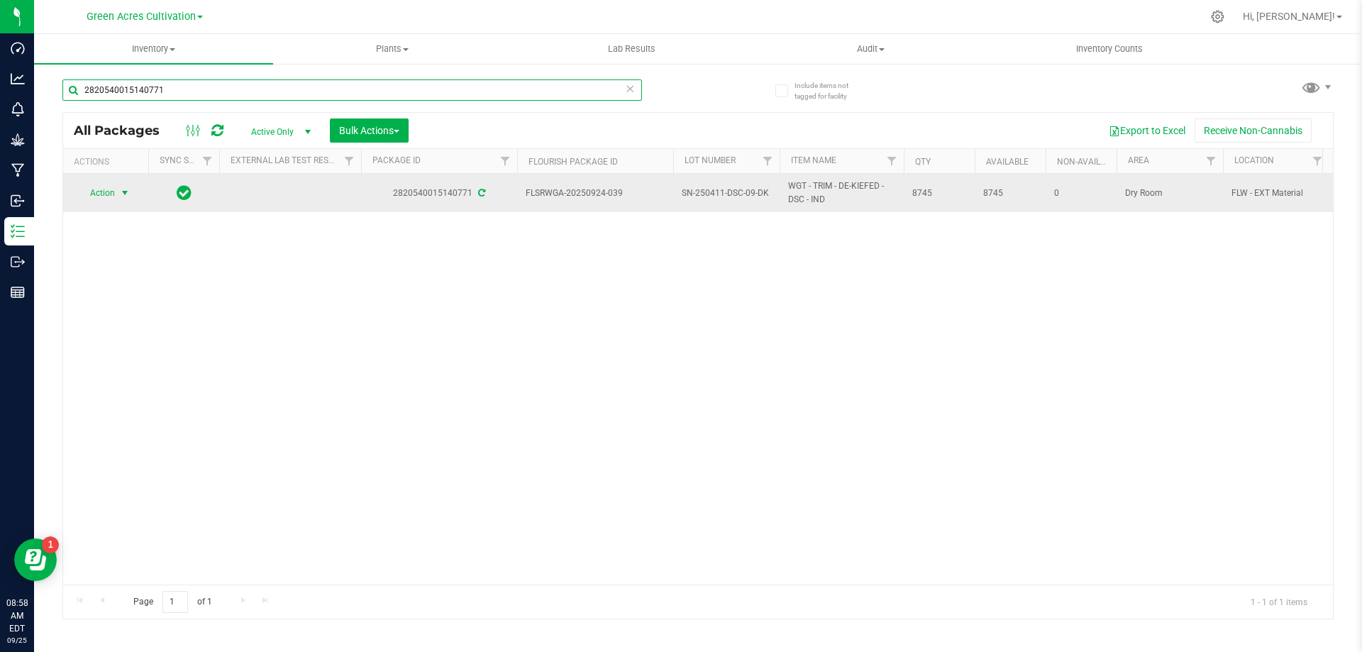
type input "2820540015140771"
click at [101, 191] on span "Action" at bounding box center [96, 193] width 38 height 20
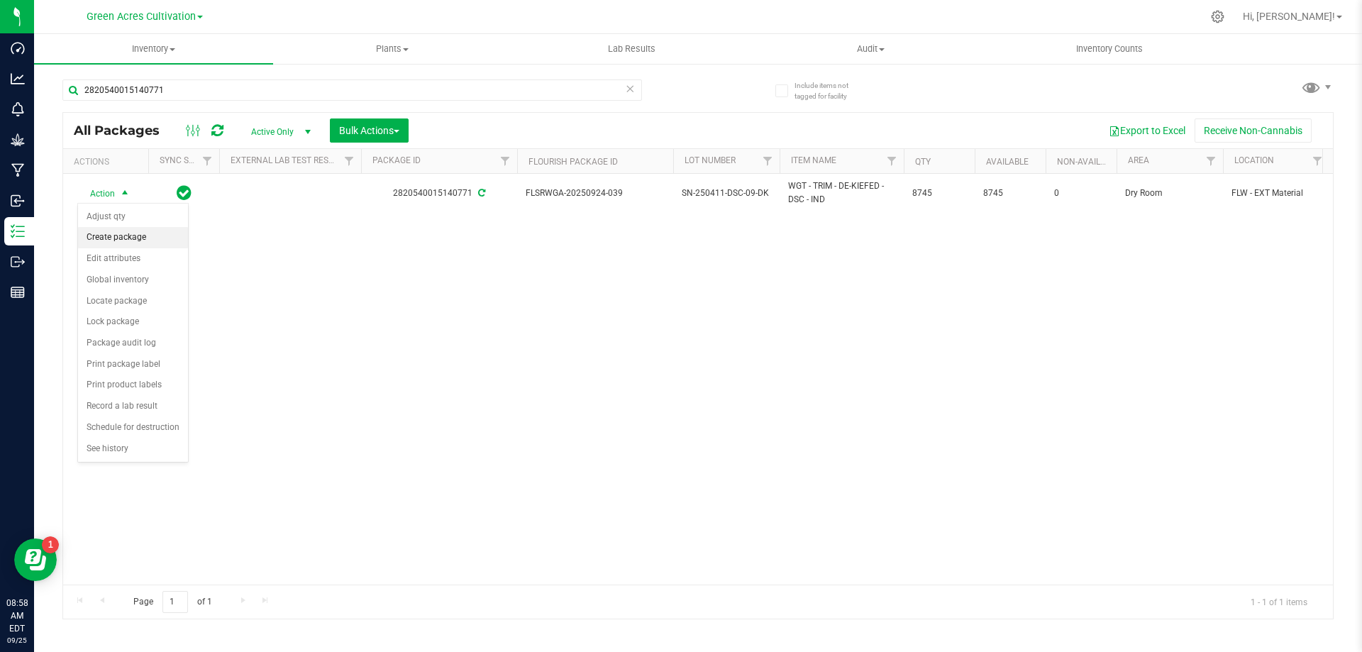
click at [106, 236] on li "Create package" at bounding box center [133, 237] width 110 height 21
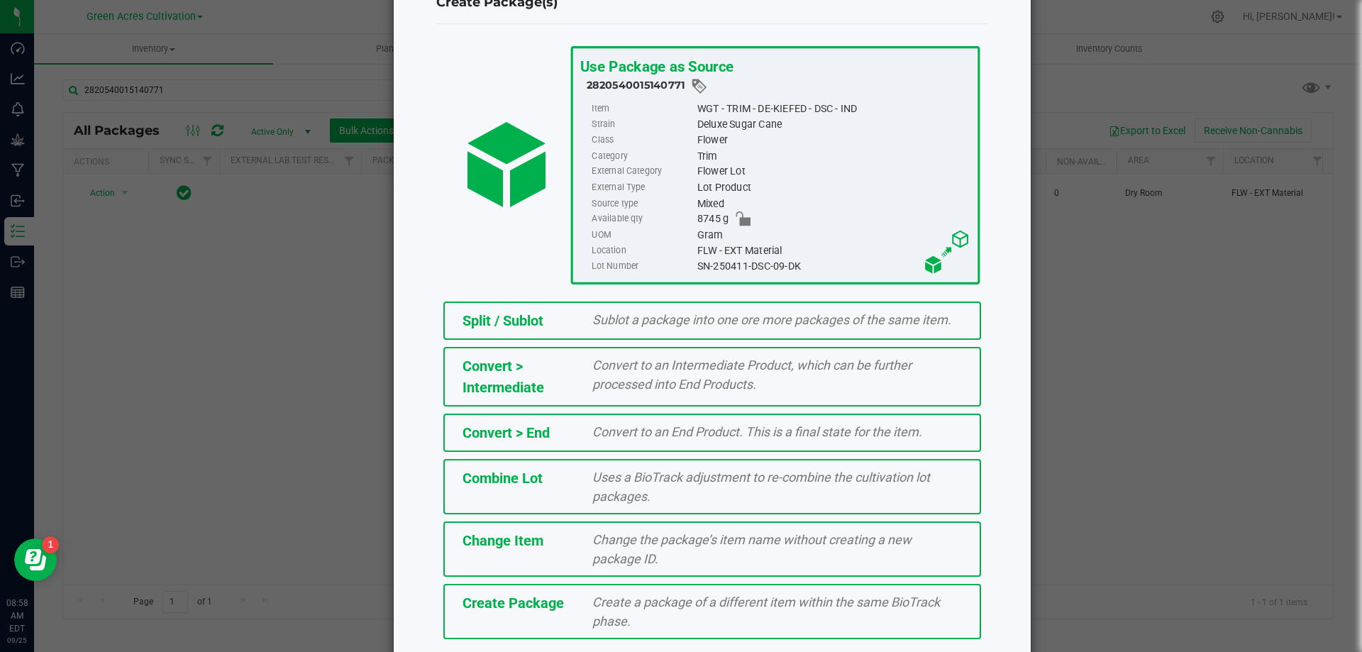
scroll to position [102, 0]
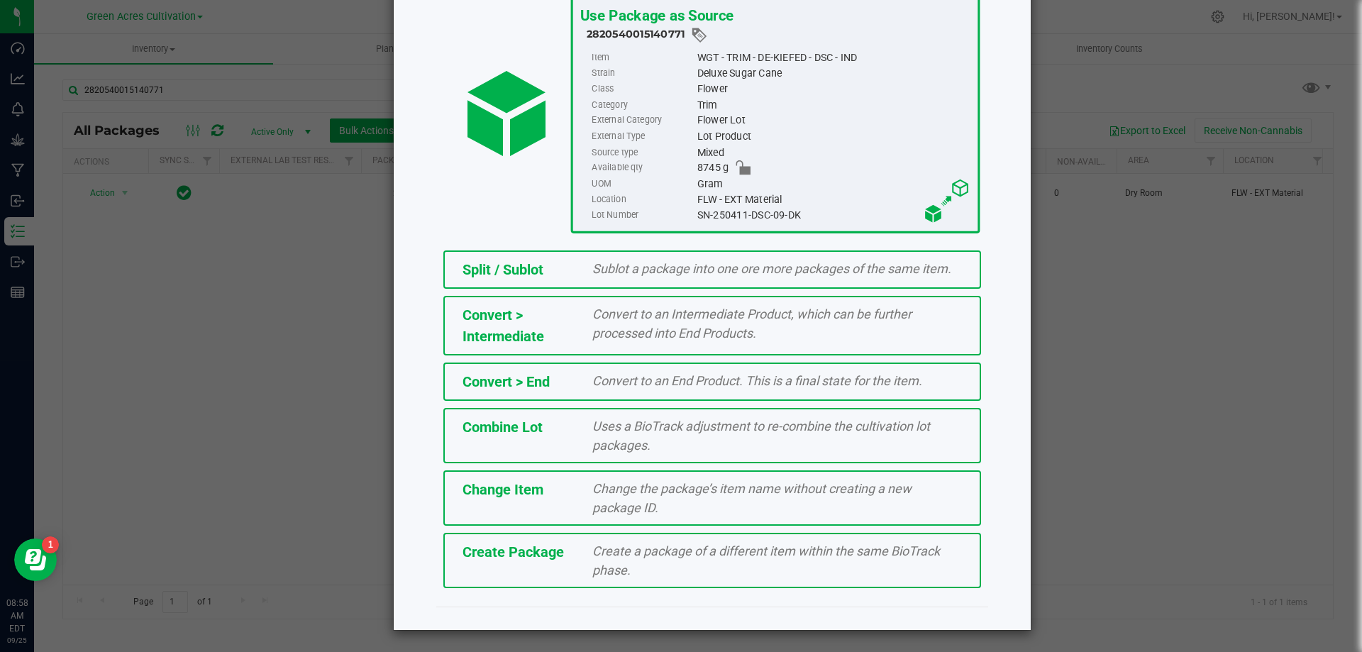
click at [568, 569] on div "Create Package Create a package of a different item within the same BioTrack ph…" at bounding box center [712, 560] width 538 height 55
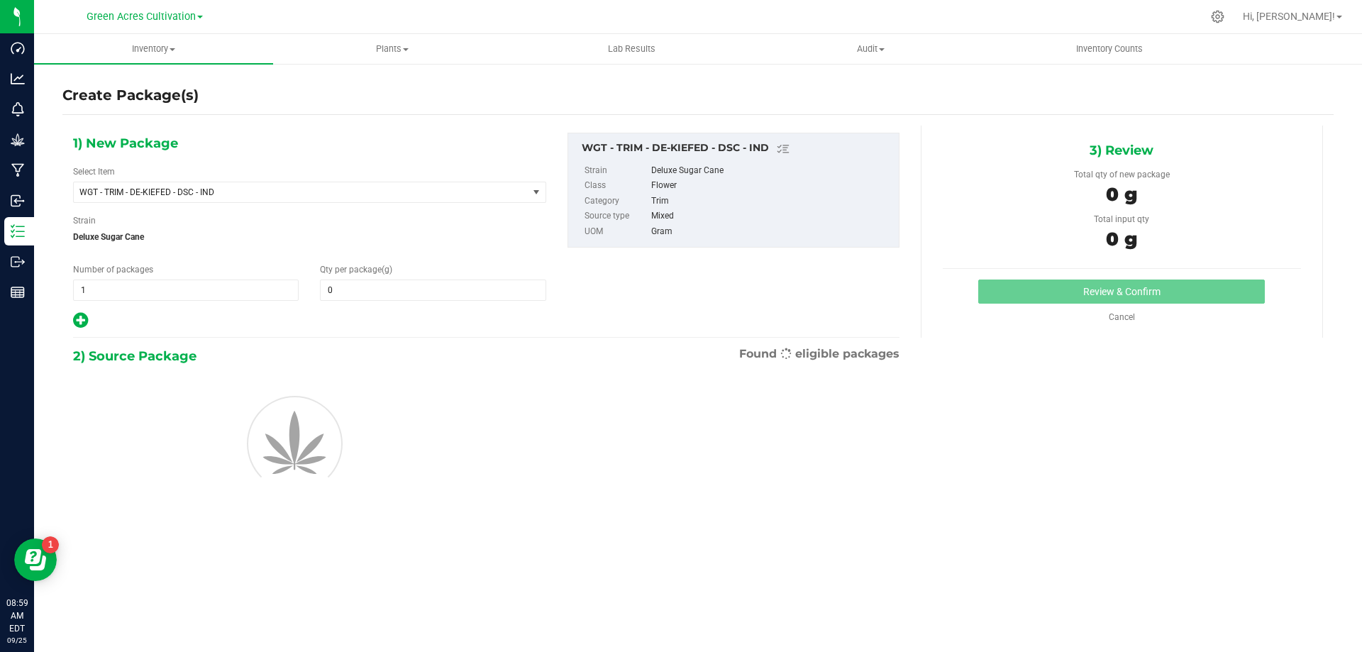
type input "0.0000"
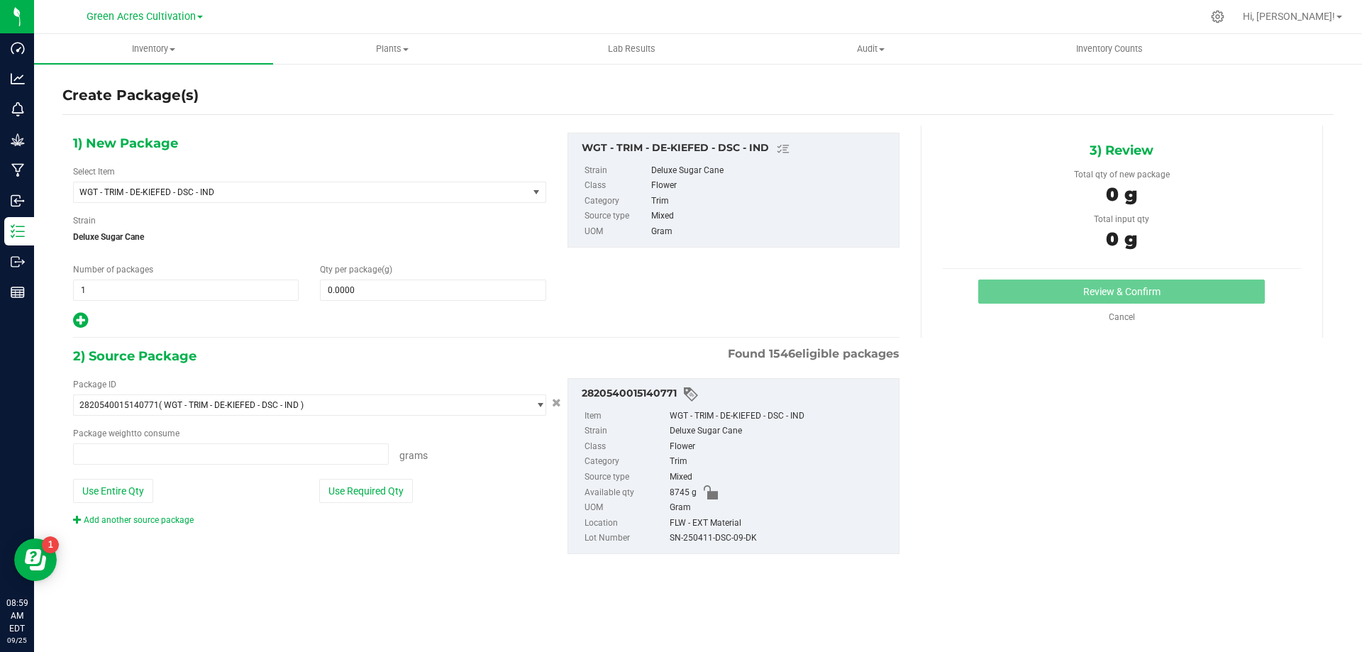
type input "0.0000 g"
click at [388, 193] on span "WGT - TRIM - DE-KIEFED - DSC - IND" at bounding box center [291, 192] width 425 height 10
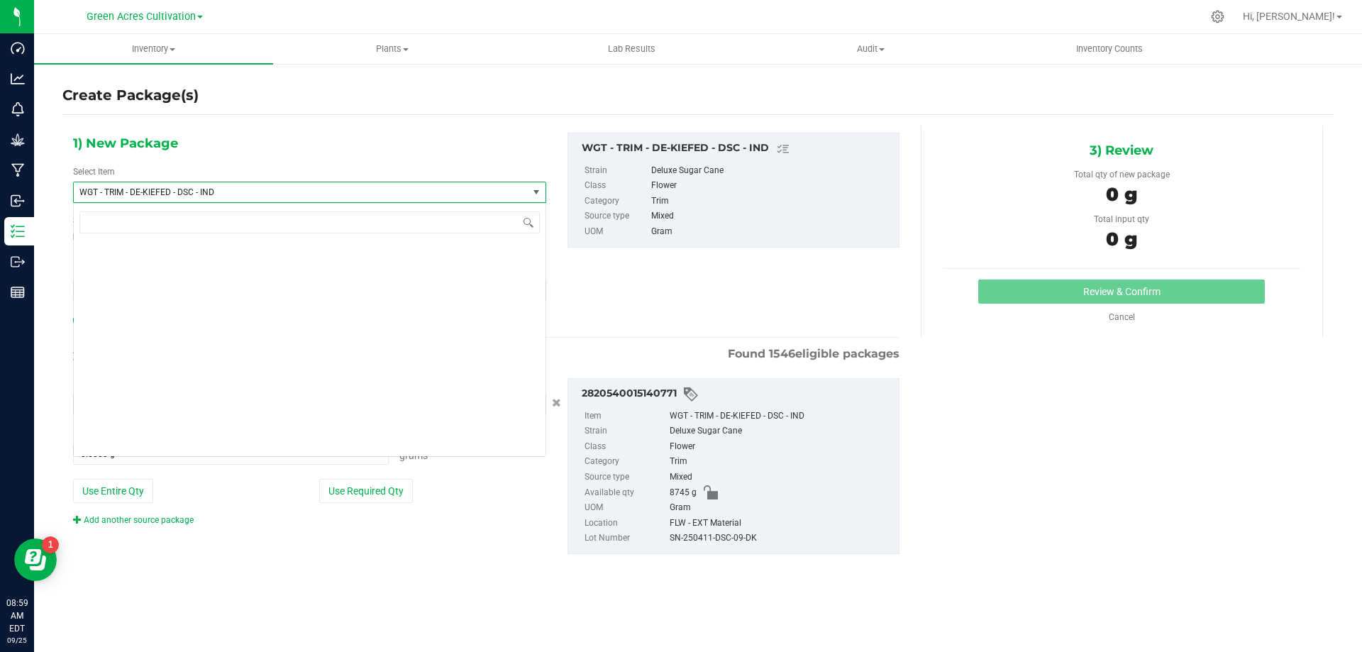
scroll to position [341894, 0]
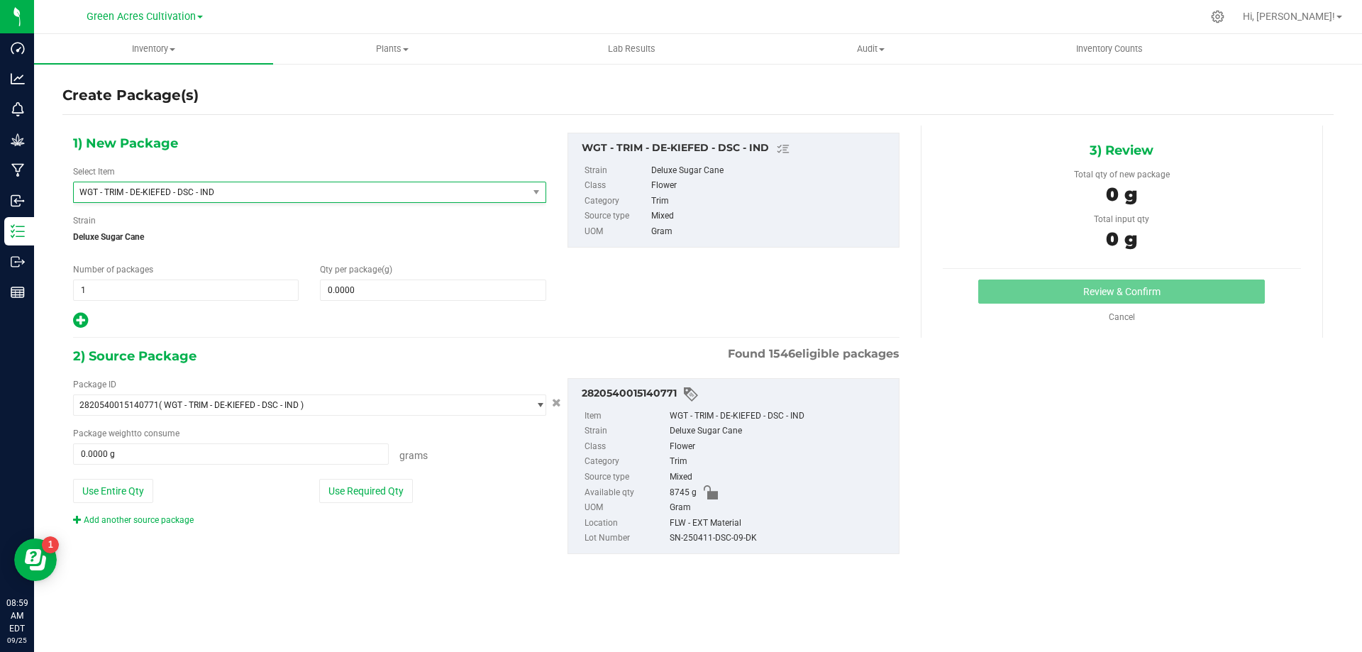
click at [475, 161] on div "1) New Package Select Item WGT - TRIM - DE-KIEFED - DSC - IND WGT - TRIM - DE-K…" at bounding box center [309, 231] width 495 height 197
click at [435, 296] on span at bounding box center [433, 290] width 226 height 21
type input "5"
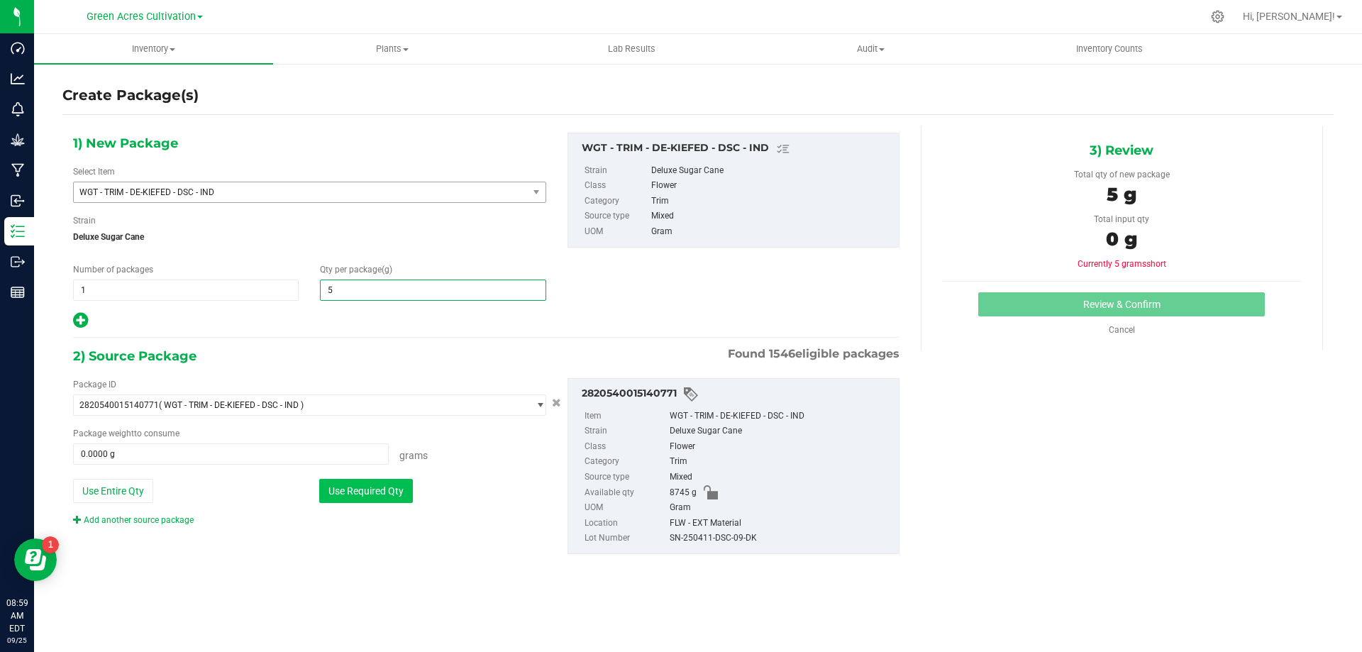
type input "5.0000"
click at [382, 496] on button "Use Required Qty" at bounding box center [366, 491] width 94 height 24
type input "5.0000 g"
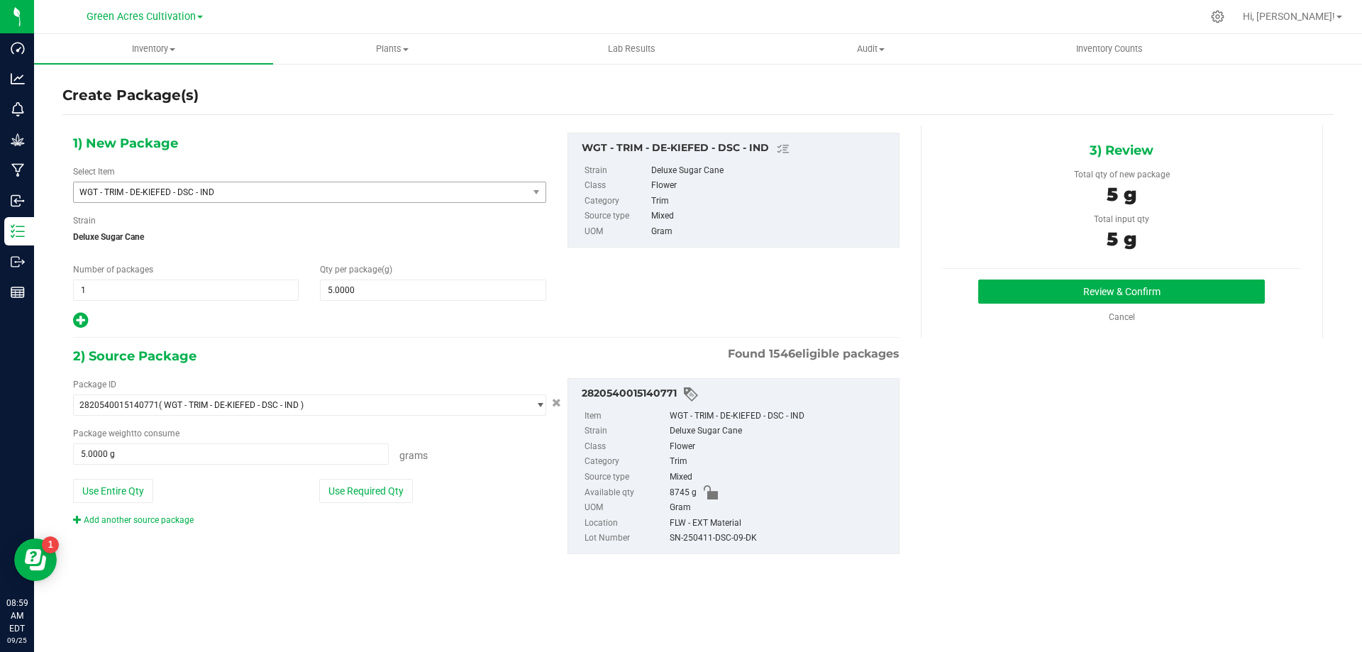
click at [742, 540] on div "SN-250411-DSC-09-DK" at bounding box center [781, 539] width 222 height 16
click at [742, 541] on div "SN-250411-DSC-09-DK" at bounding box center [781, 539] width 222 height 16
copy div "SN-250411-DSC-09-DK"
click at [1061, 282] on button "Review & Confirm" at bounding box center [1122, 292] width 287 height 24
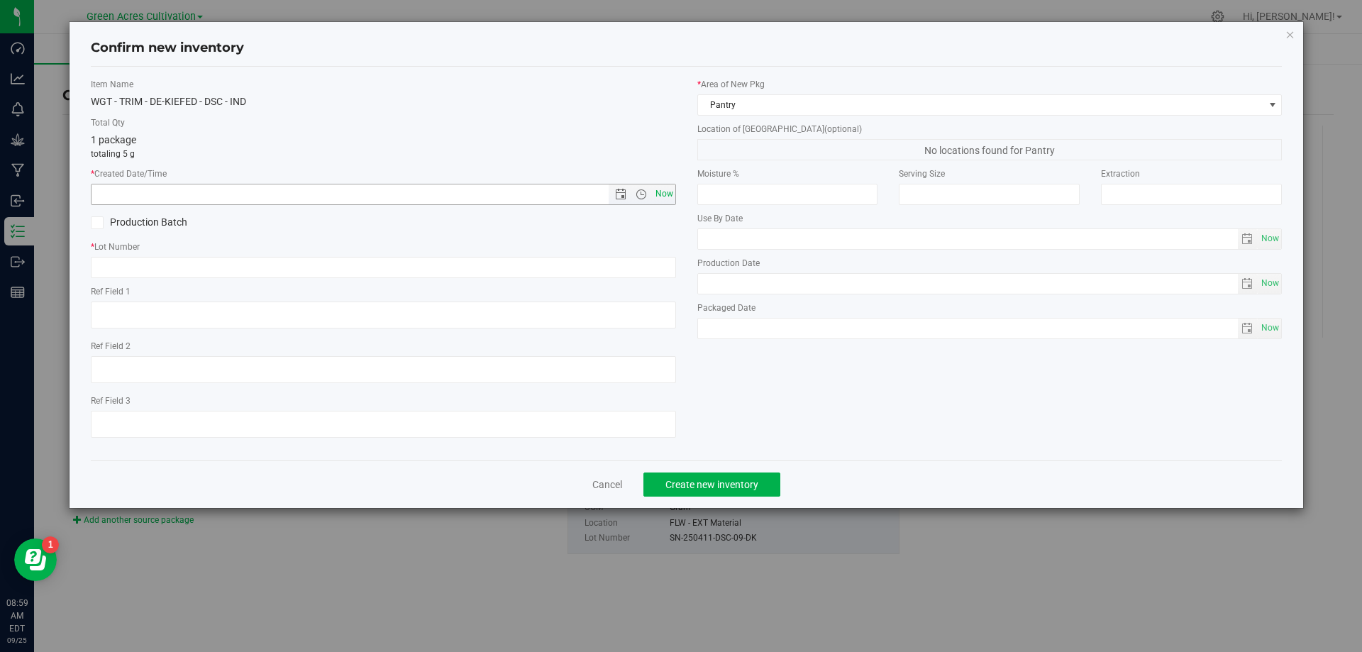
click at [661, 196] on span "Now" at bounding box center [664, 194] width 24 height 21
type input "[DATE] 8:59 AM"
click at [626, 266] on input "text" at bounding box center [383, 267] width 585 height 21
paste input "SN-250411-DSC-09-DK"
type input "SN-250411-DSC-09-DK"
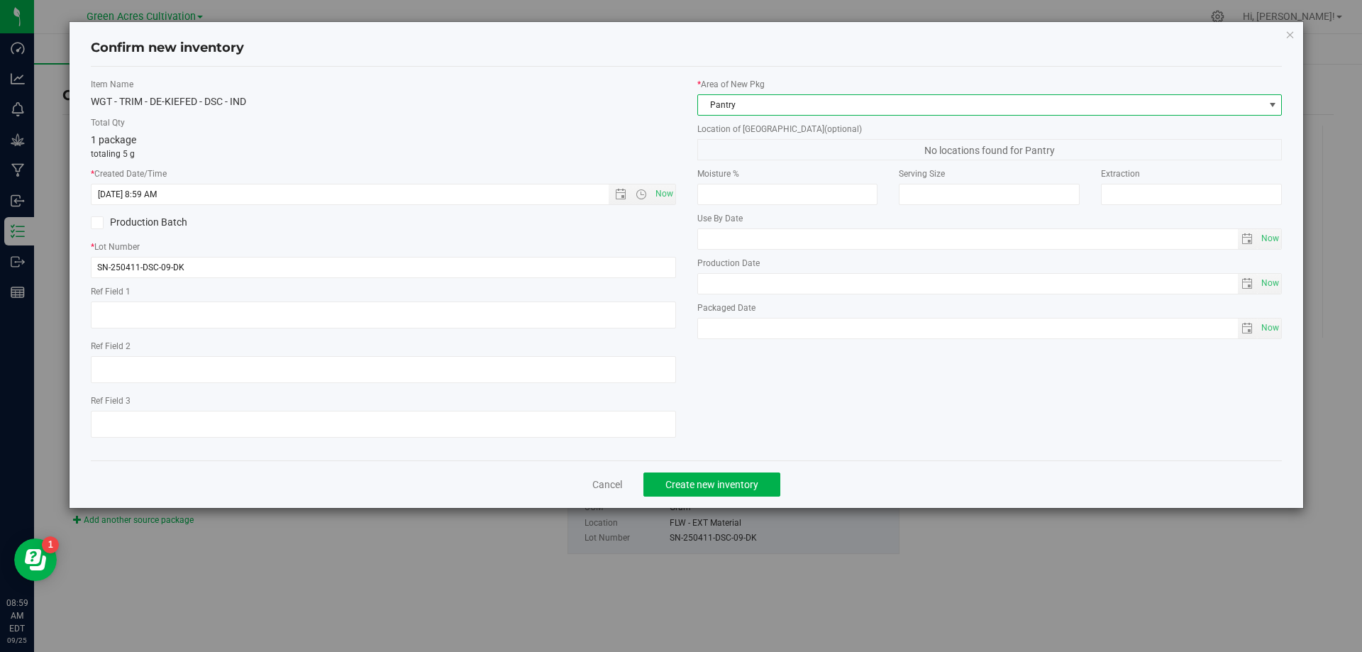
click at [720, 103] on span "Pantry" at bounding box center [981, 105] width 566 height 20
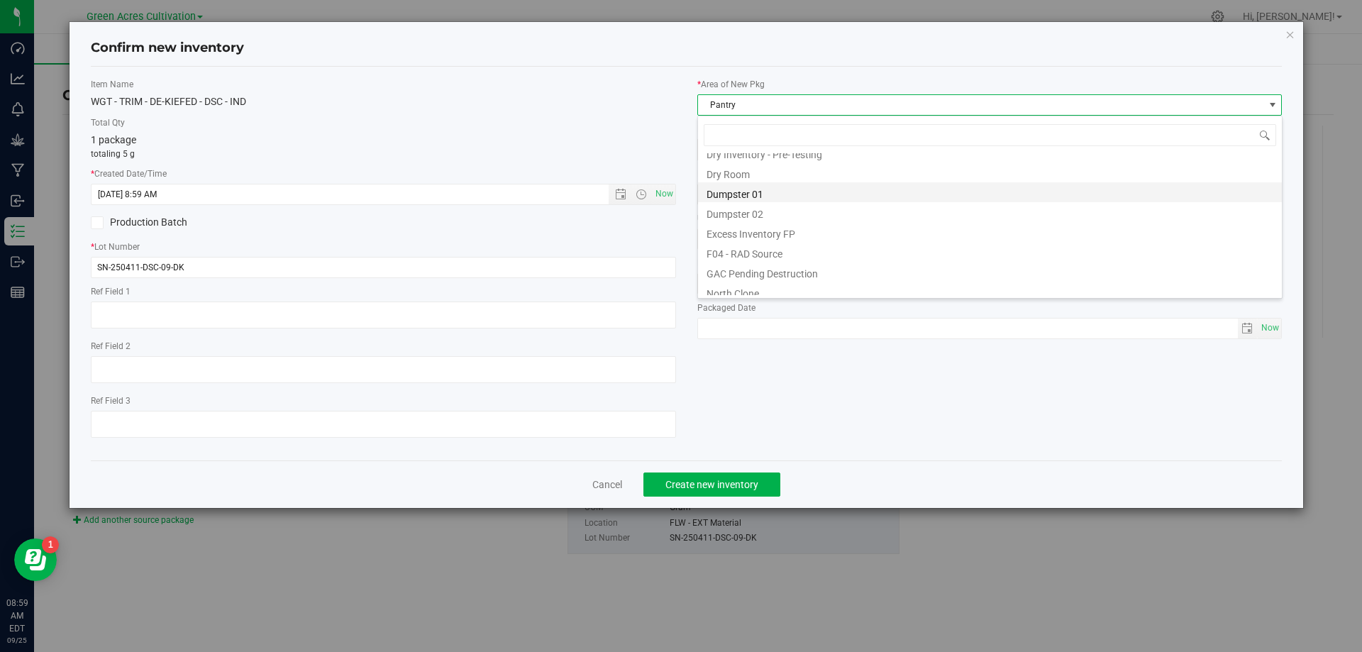
scroll to position [45, 0]
click at [733, 222] on li "Dry Room" at bounding box center [990, 217] width 584 height 20
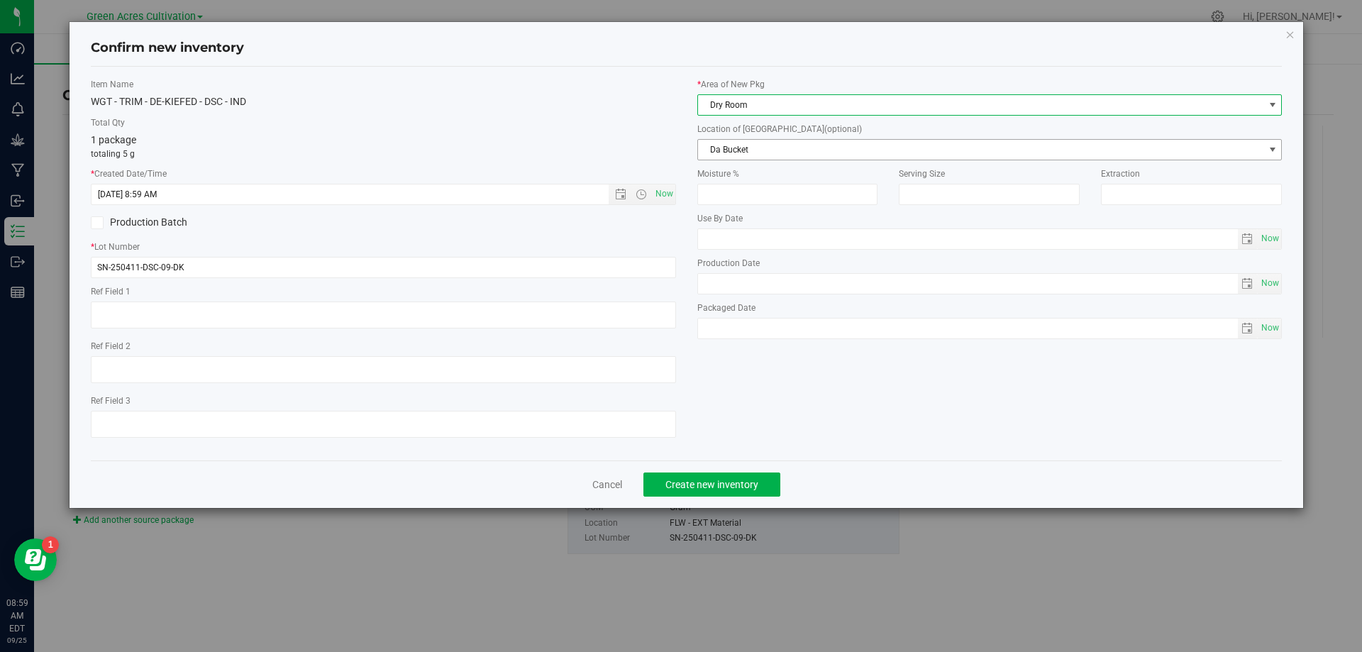
click at [750, 152] on span "Da Bucket" at bounding box center [981, 150] width 566 height 20
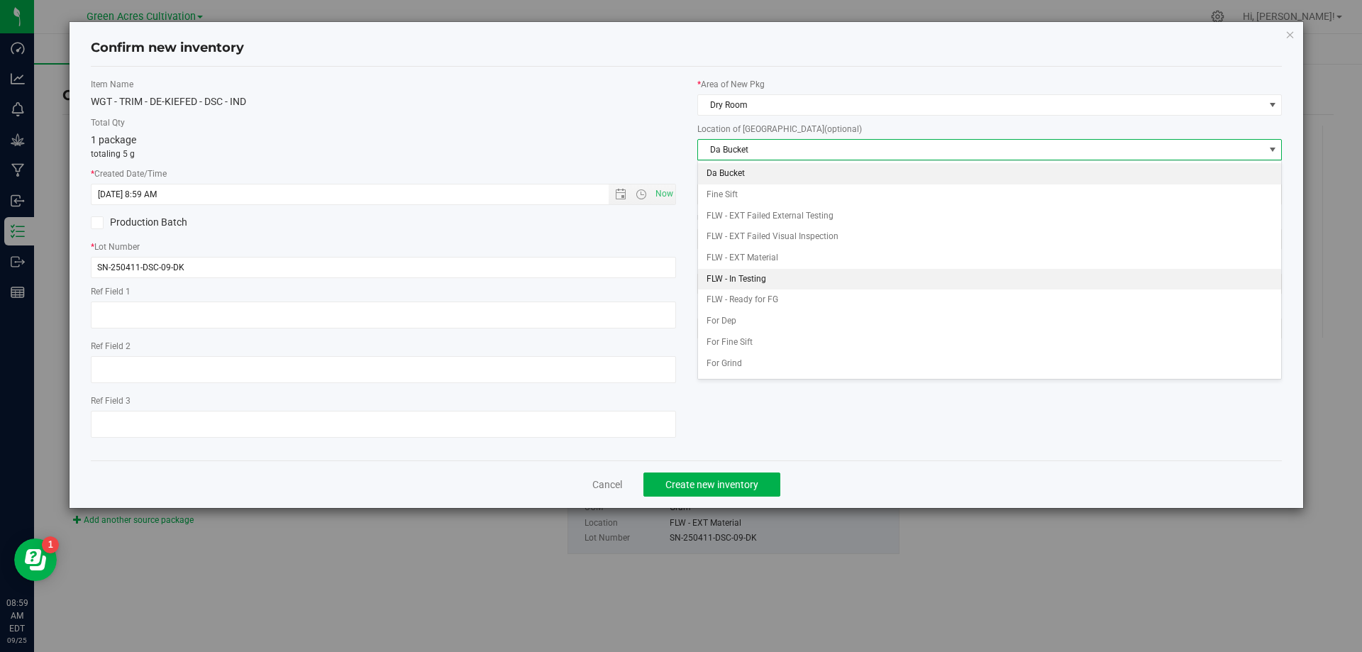
click at [738, 281] on li "FLW - In Testing" at bounding box center [990, 279] width 584 height 21
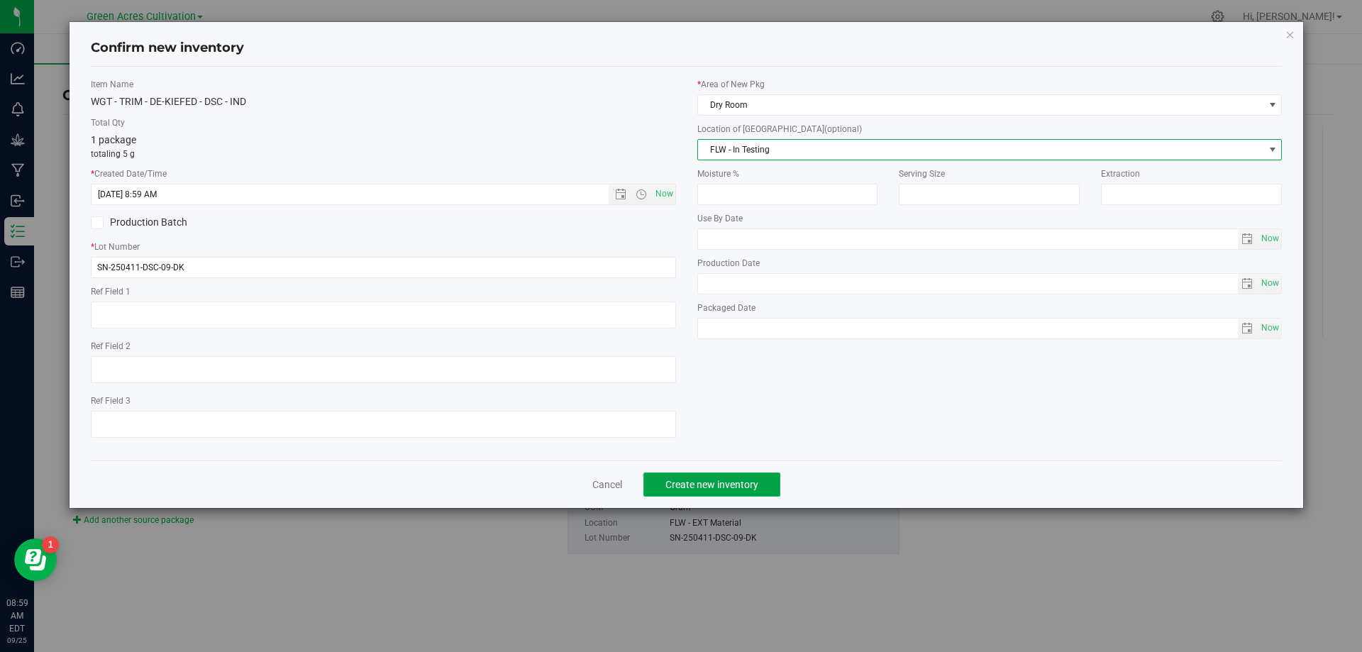
click at [726, 485] on span "Create new inventory" at bounding box center [712, 484] width 93 height 11
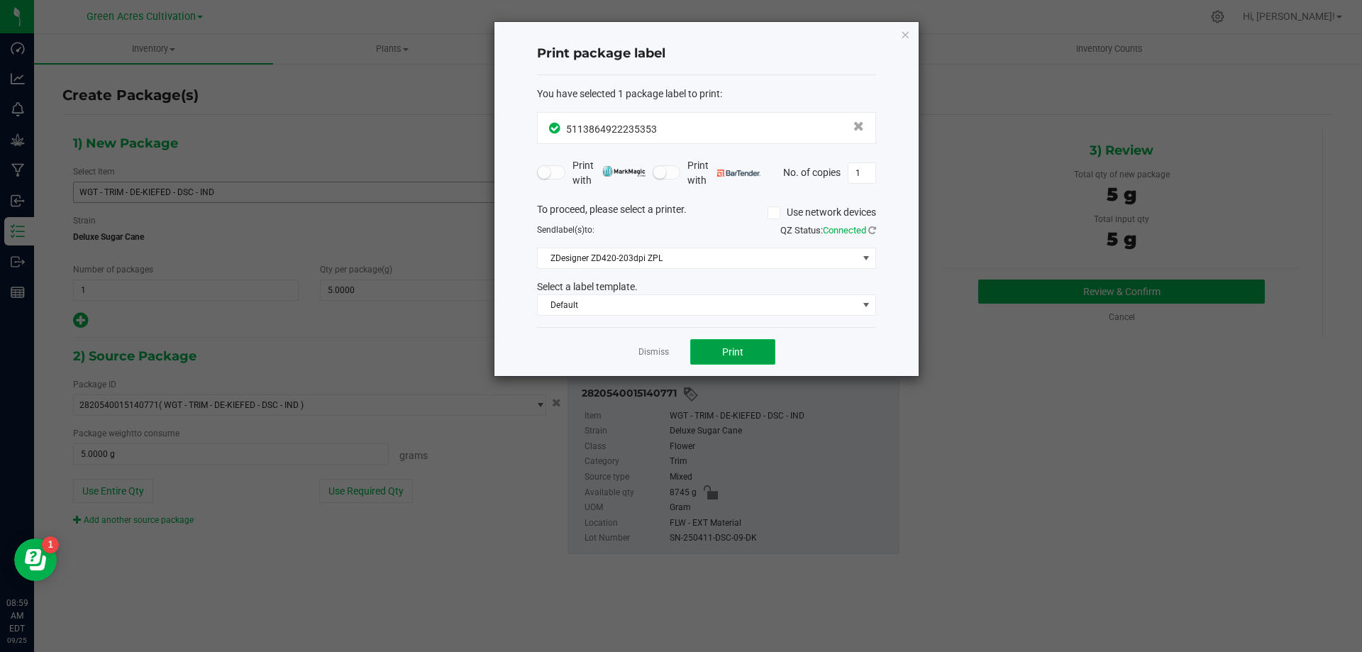
click at [733, 353] on span "Print" at bounding box center [732, 351] width 21 height 11
click at [656, 356] on link "Dismiss" at bounding box center [654, 352] width 31 height 12
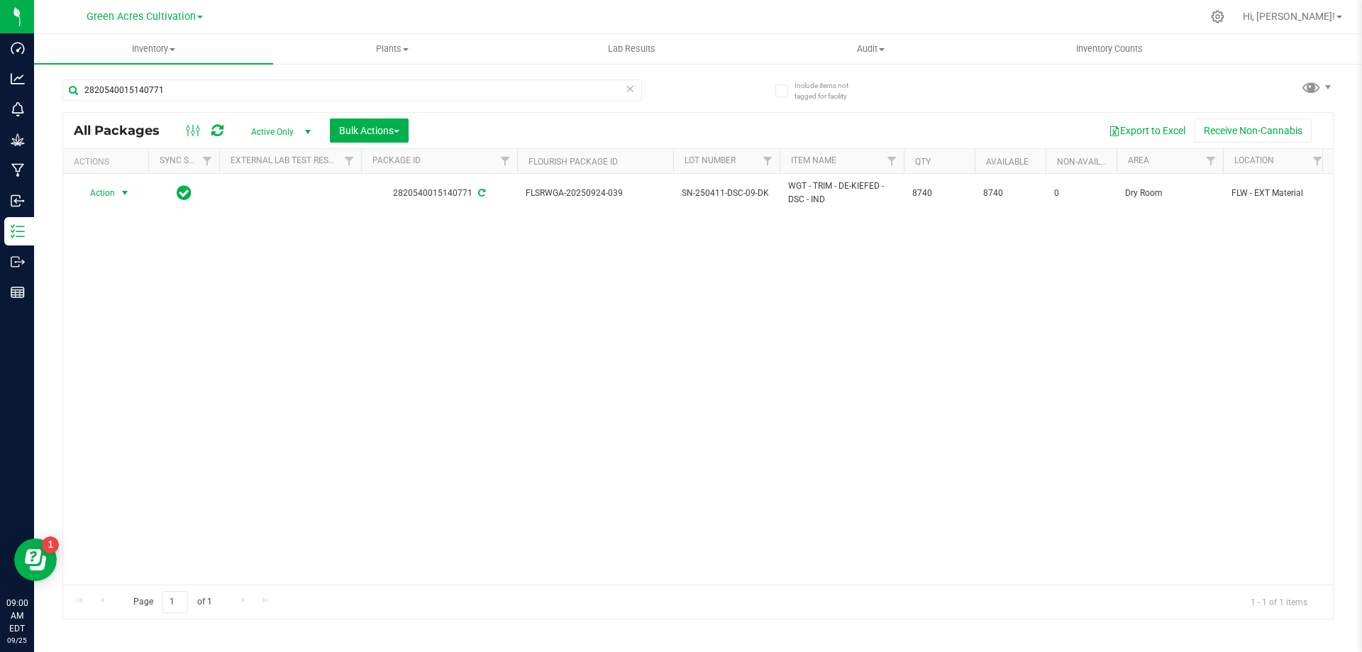
click at [99, 192] on span "Action" at bounding box center [96, 193] width 38 height 20
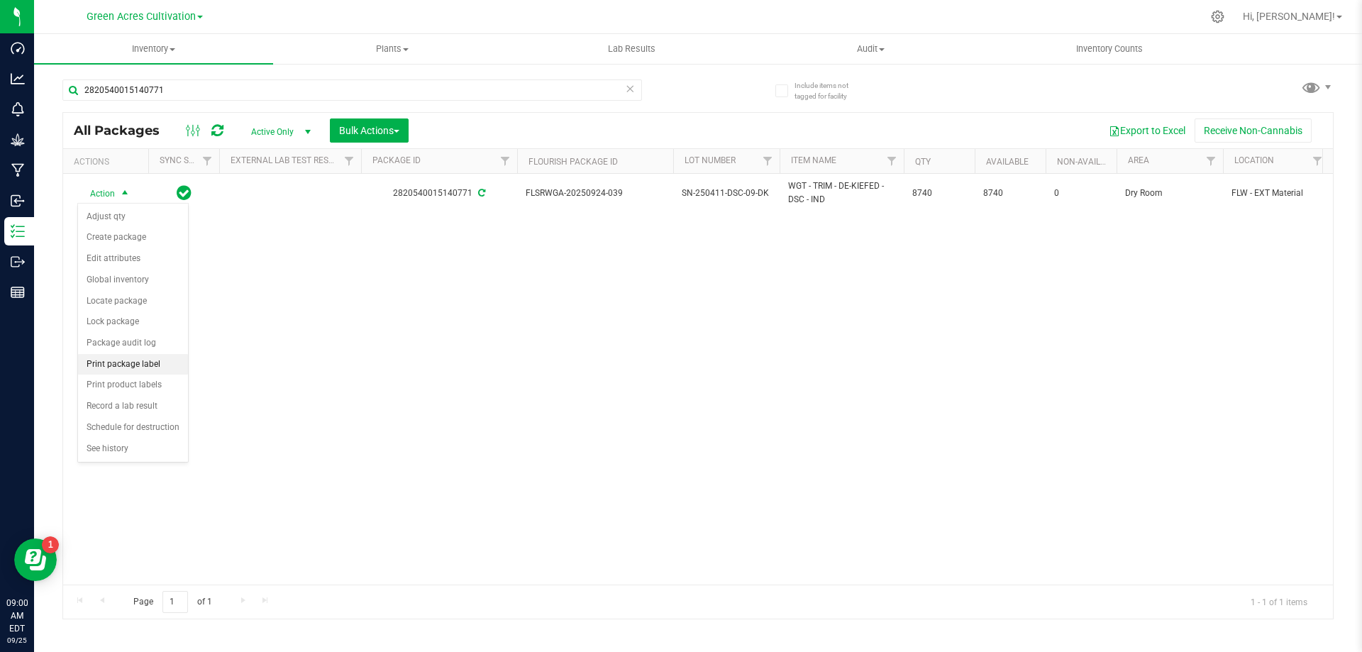
click at [119, 363] on li "Print package label" at bounding box center [133, 364] width 110 height 21
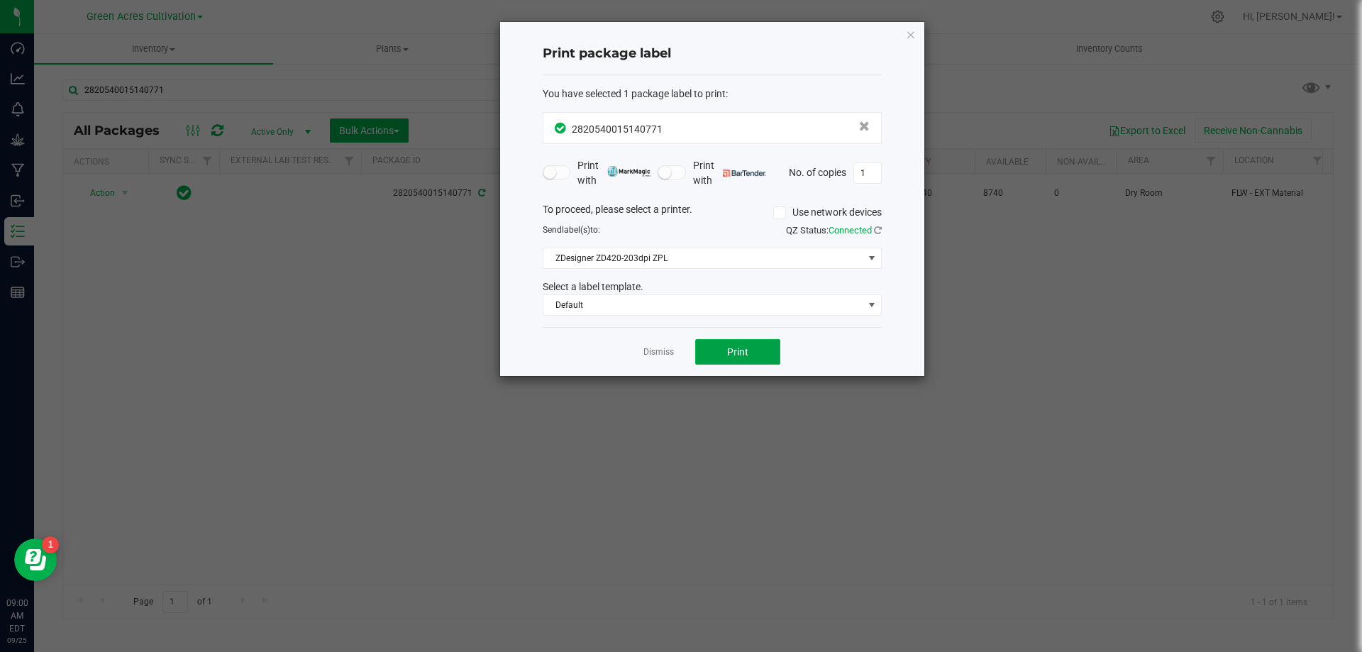
click at [756, 351] on button "Print" at bounding box center [737, 352] width 85 height 26
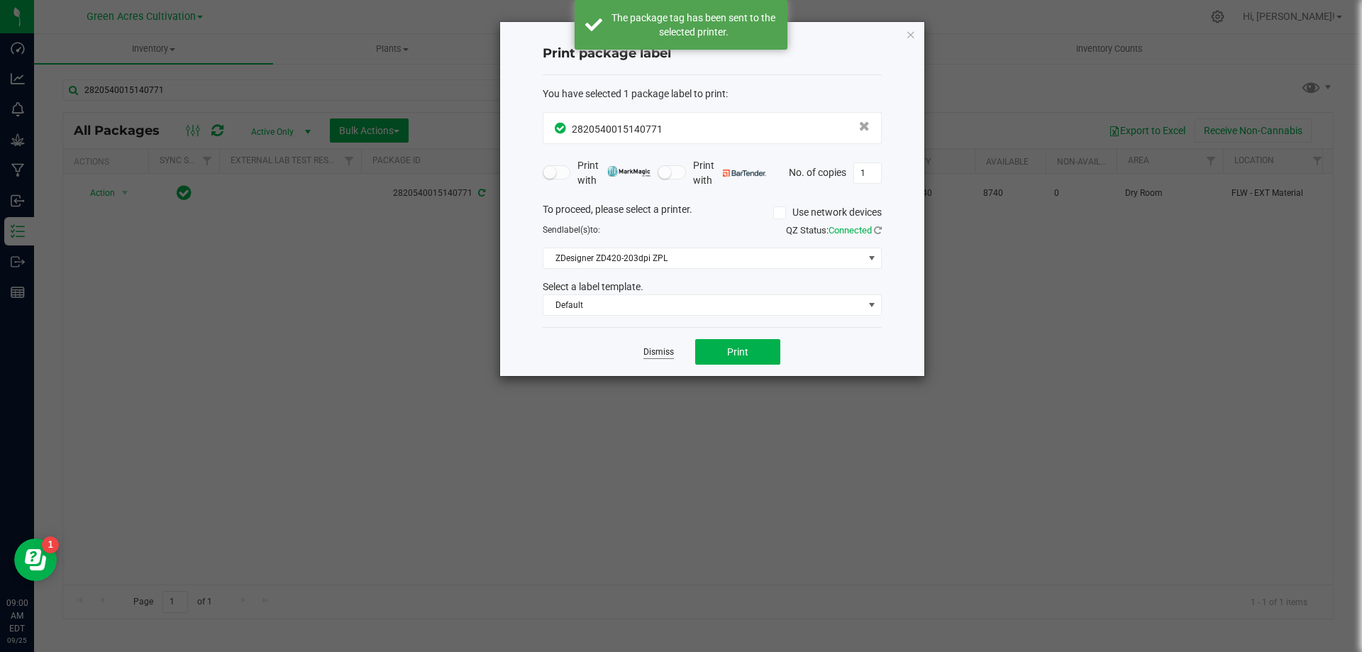
click at [658, 353] on link "Dismiss" at bounding box center [659, 352] width 31 height 12
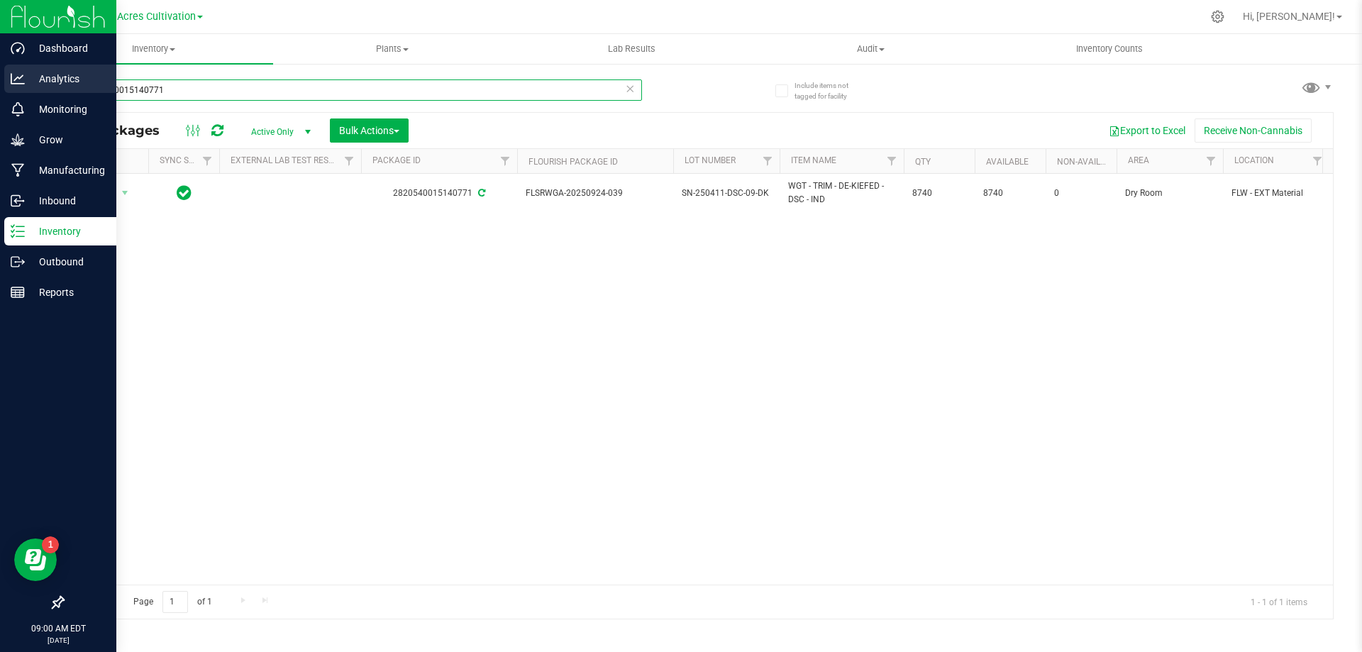
drag, startPoint x: 82, startPoint y: 88, endPoint x: 16, endPoint y: 88, distance: 65.3
click at [16, 88] on div "Dashboard Analytics Monitoring Grow Manufacturing Inbound Inventory Outbound Re…" at bounding box center [681, 326] width 1362 height 652
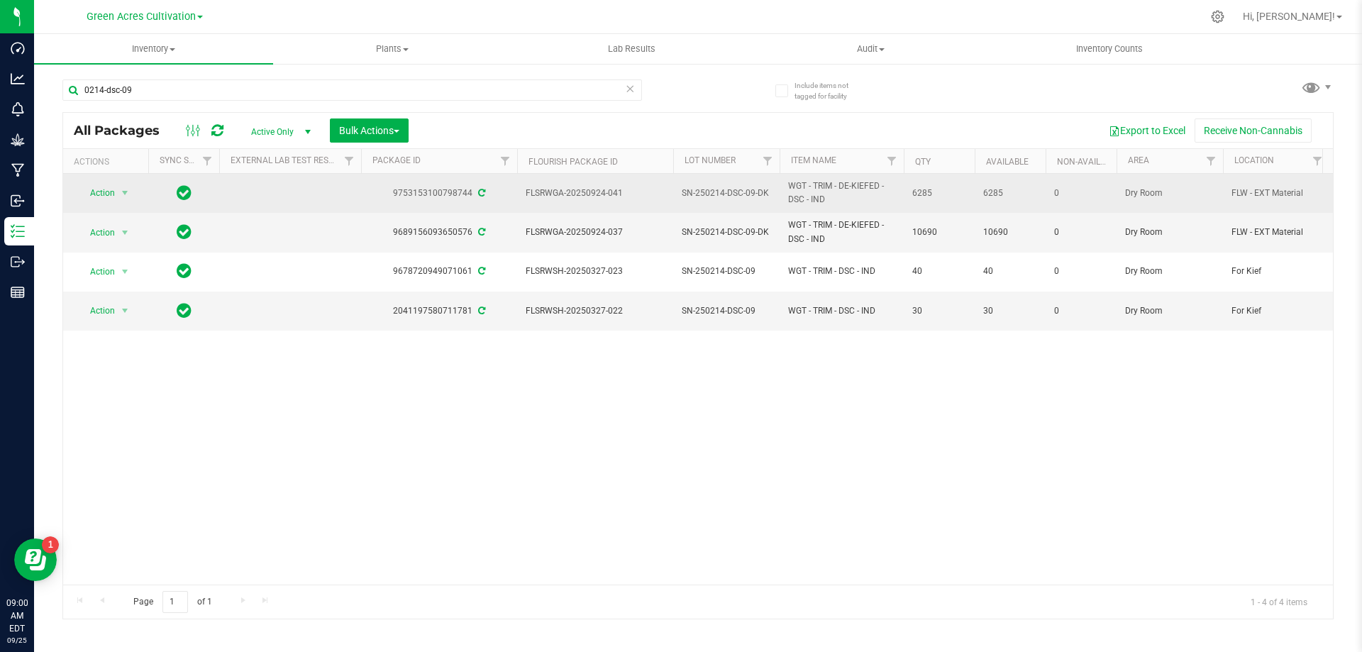
click at [442, 194] on div "9753153100798744" at bounding box center [439, 193] width 160 height 13
copy div "9753153100798744"
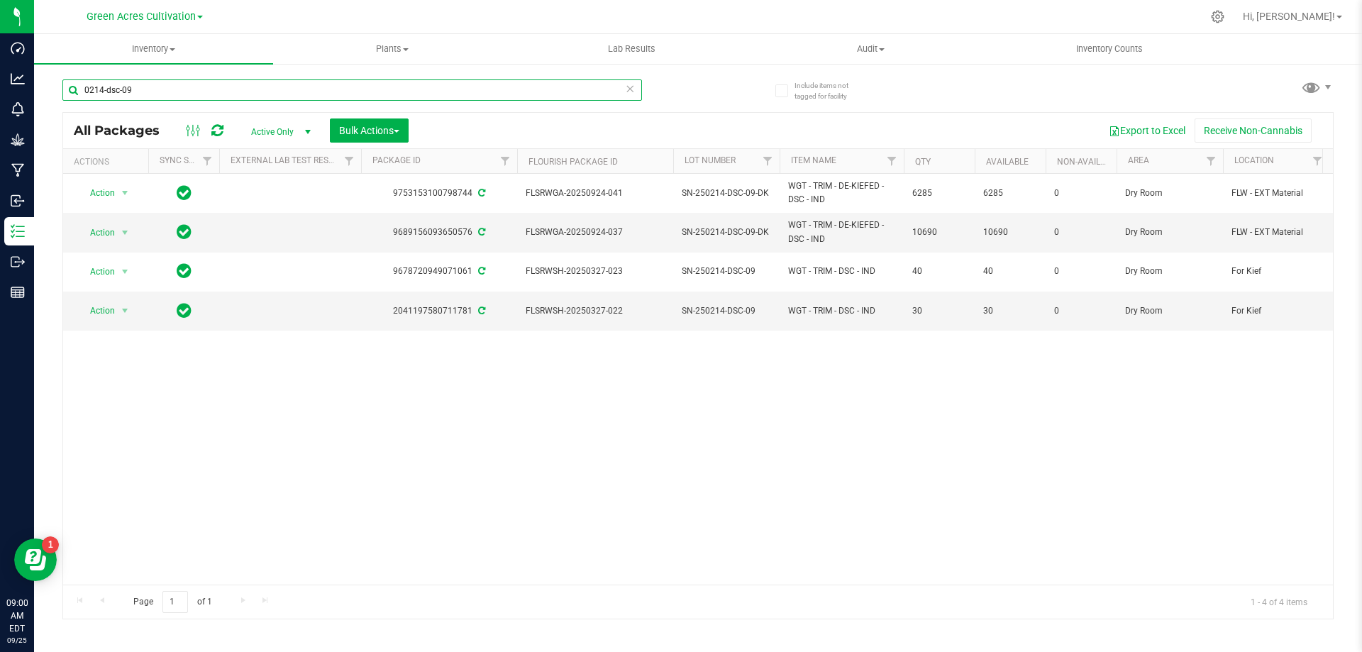
drag, startPoint x: 139, startPoint y: 94, endPoint x: 58, endPoint y: 94, distance: 80.9
click at [58, 94] on div "Include items not tagged for facility 0214-dsc-09 All Packages Active Only Acti…" at bounding box center [698, 278] width 1328 height 433
paste input "9753153100798744"
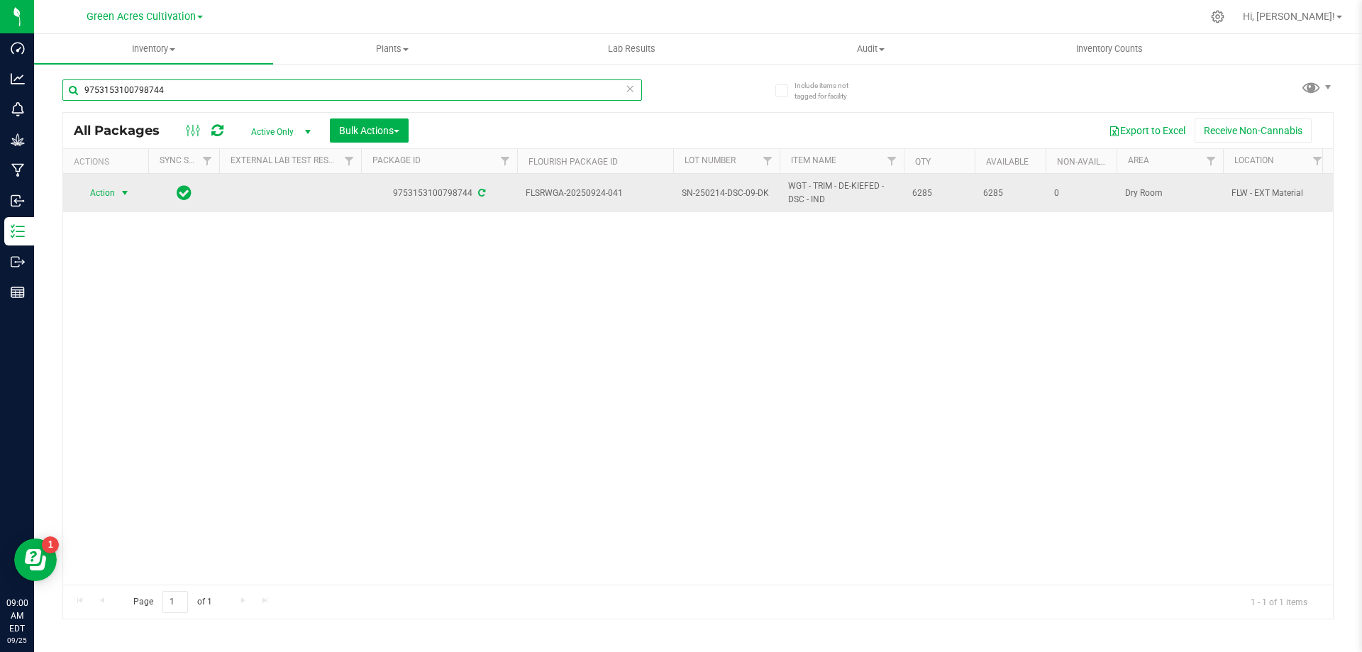
type input "9753153100798744"
click at [94, 196] on span "Action" at bounding box center [96, 193] width 38 height 20
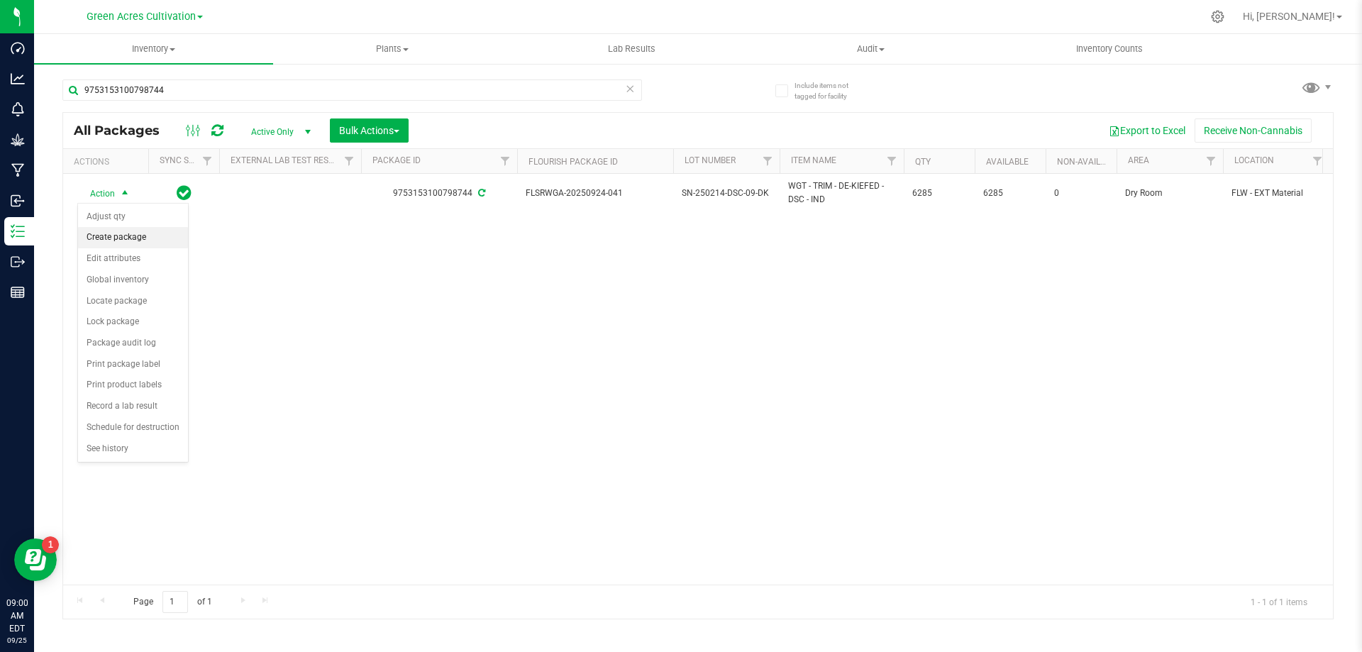
click at [96, 236] on li "Create package" at bounding box center [133, 237] width 110 height 21
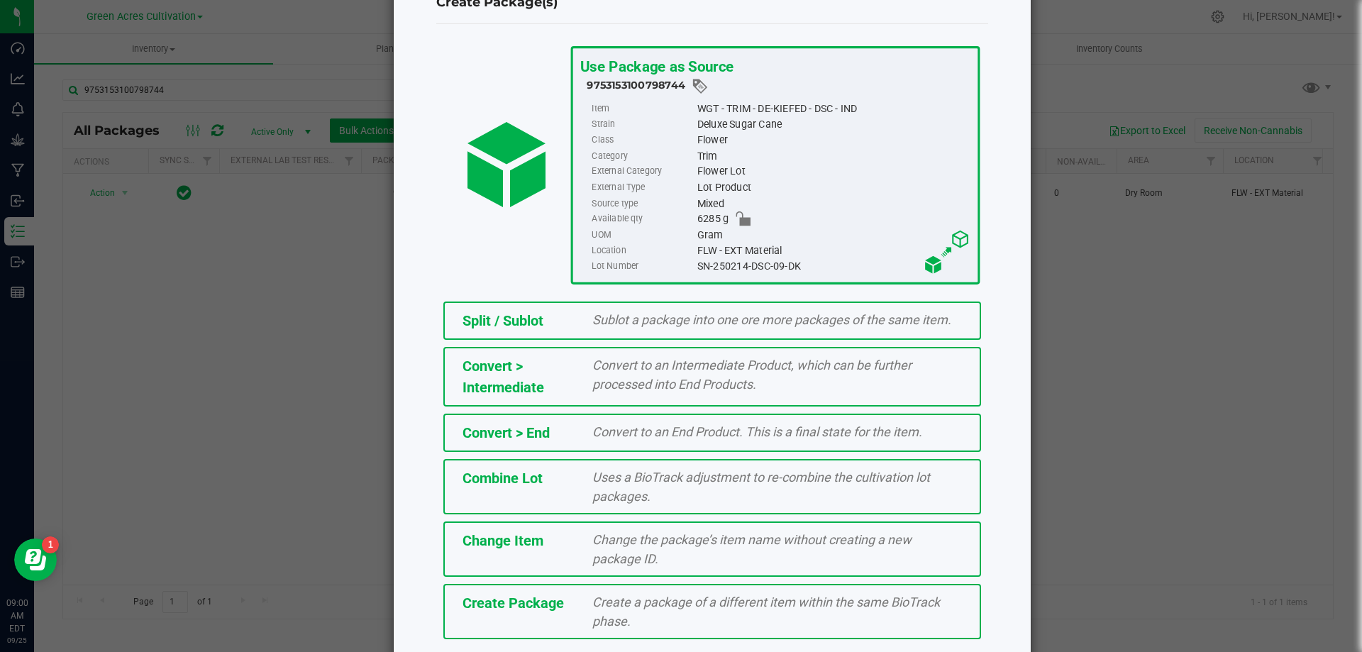
scroll to position [102, 0]
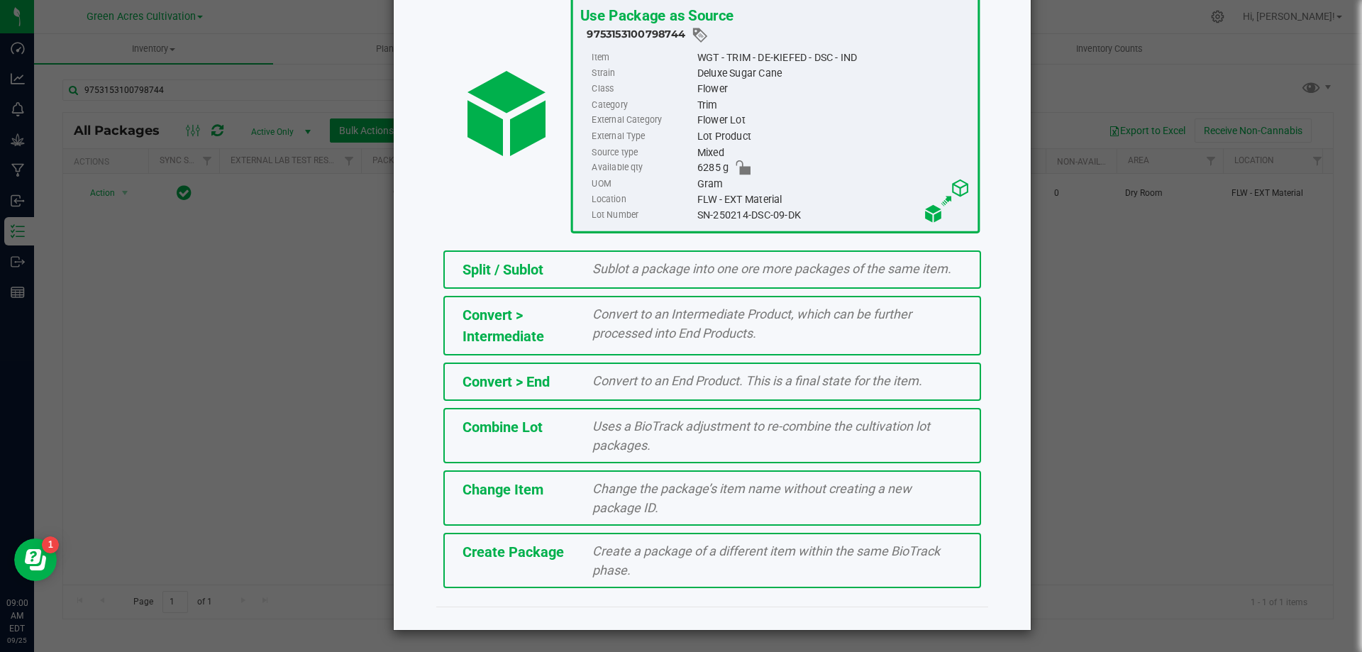
click at [524, 563] on div "Create Package" at bounding box center [517, 551] width 131 height 21
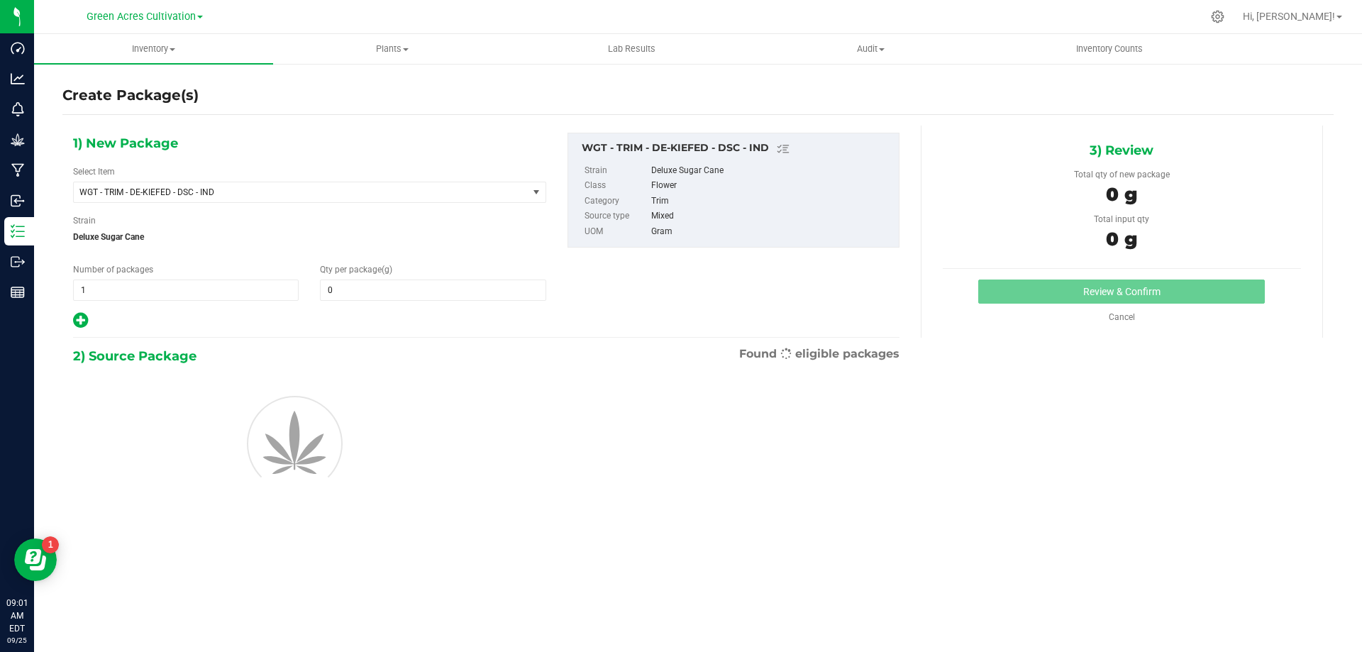
type input "0.0000"
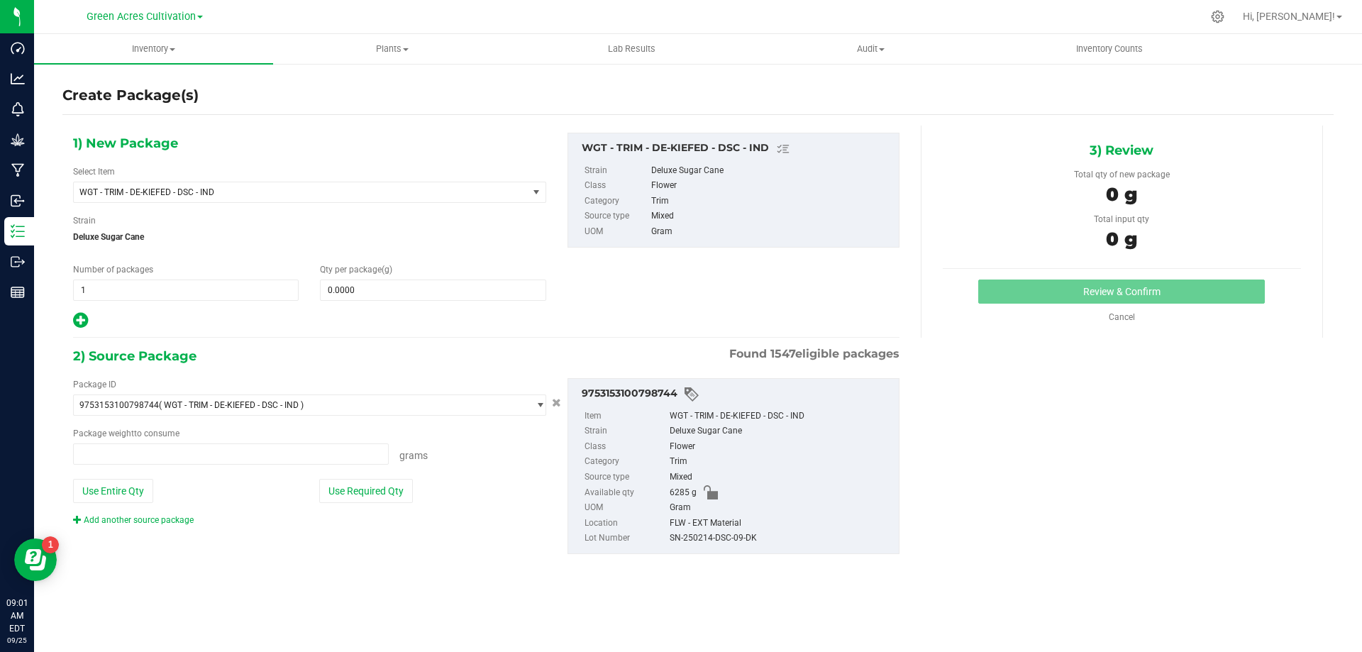
type input "0.0000 g"
click at [429, 292] on span at bounding box center [433, 290] width 226 height 21
type input "5"
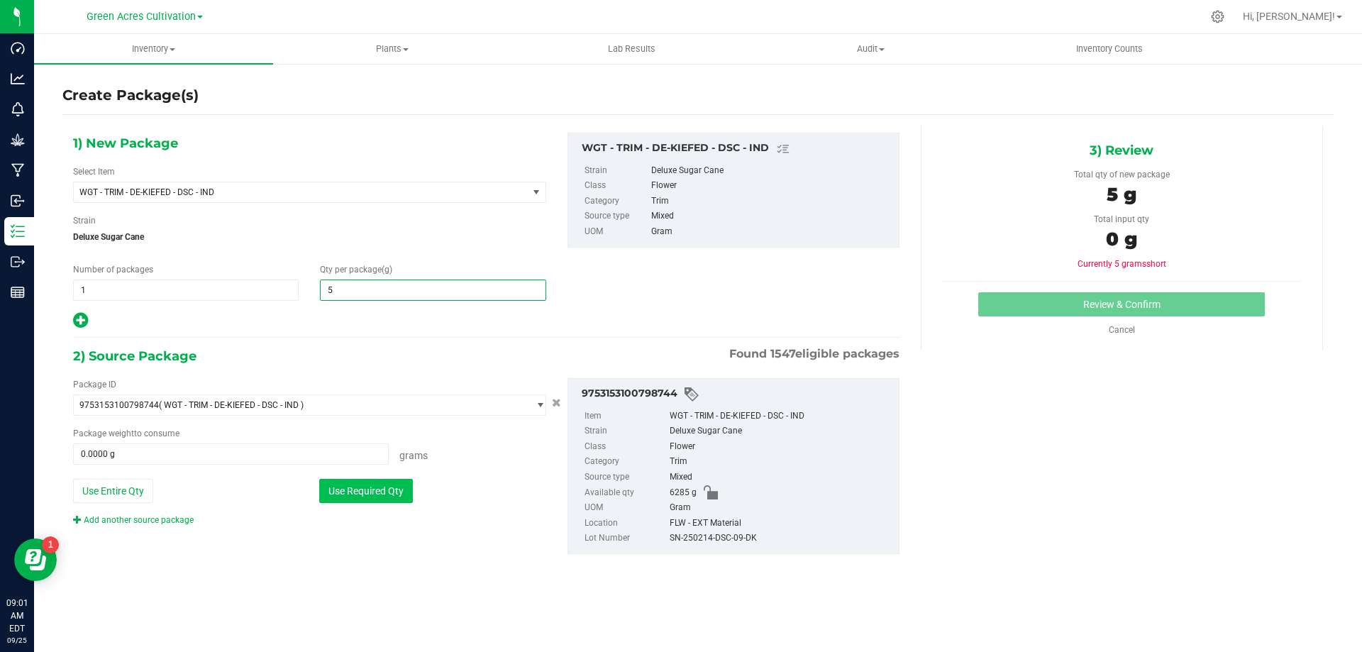
type input "5.0000"
click at [385, 490] on button "Use Required Qty" at bounding box center [366, 491] width 94 height 24
type input "5.0000 g"
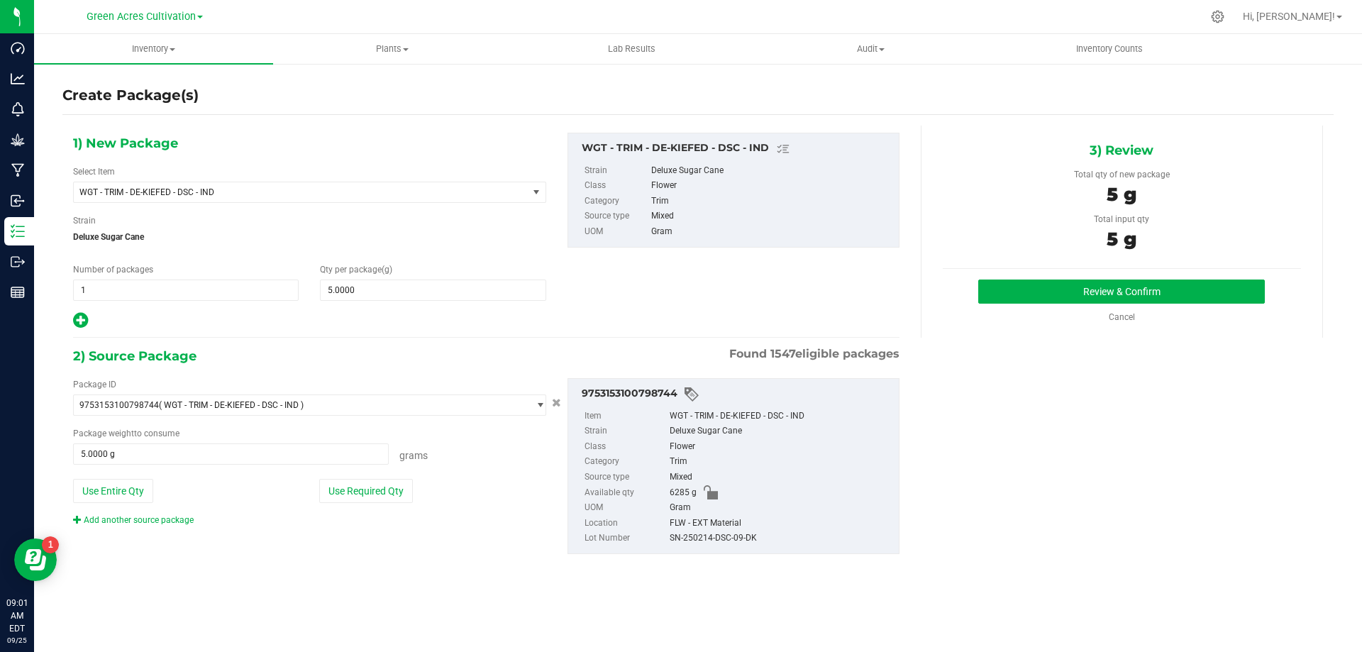
click at [710, 536] on div "SN-250214-DSC-09-DK" at bounding box center [781, 539] width 222 height 16
copy div "SN-250214-DSC-09-DK"
click at [1057, 290] on button "Review & Confirm" at bounding box center [1122, 292] width 287 height 24
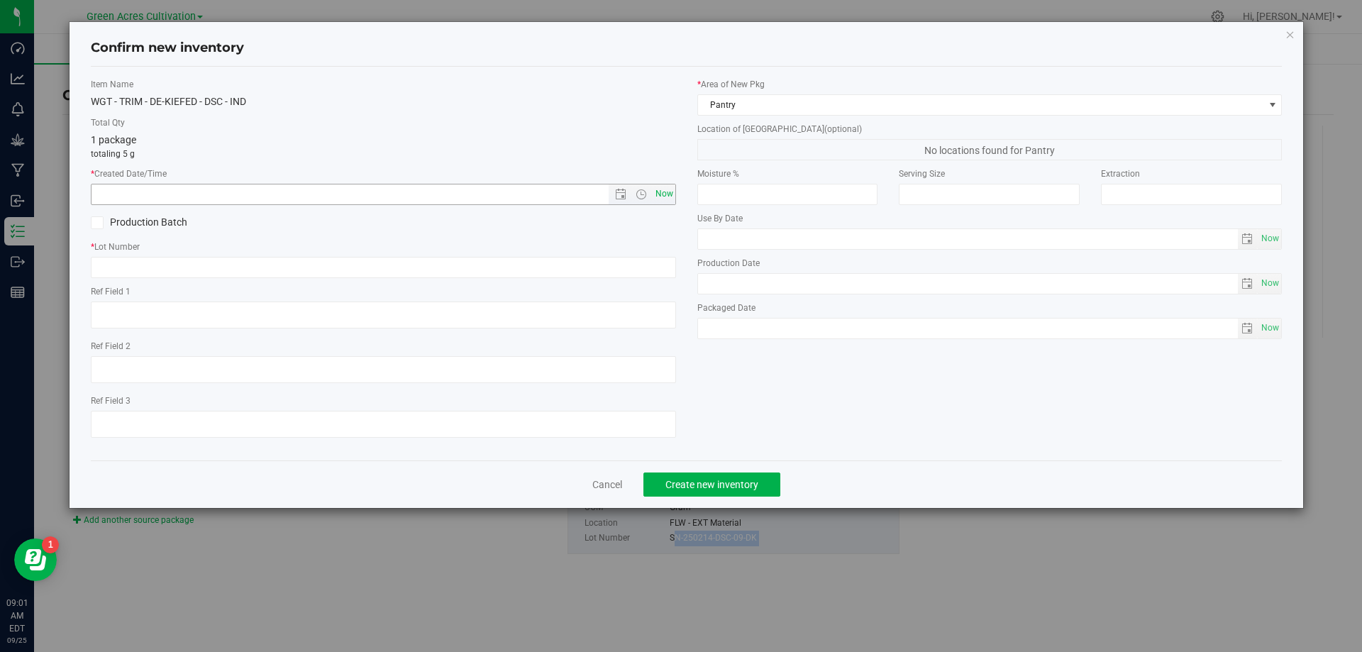
click at [663, 190] on span "Now" at bounding box center [664, 194] width 24 height 21
type input "[DATE] 9:01 AM"
click at [634, 268] on input "text" at bounding box center [383, 267] width 585 height 21
paste input "SN-250214-DSC-09-DK"
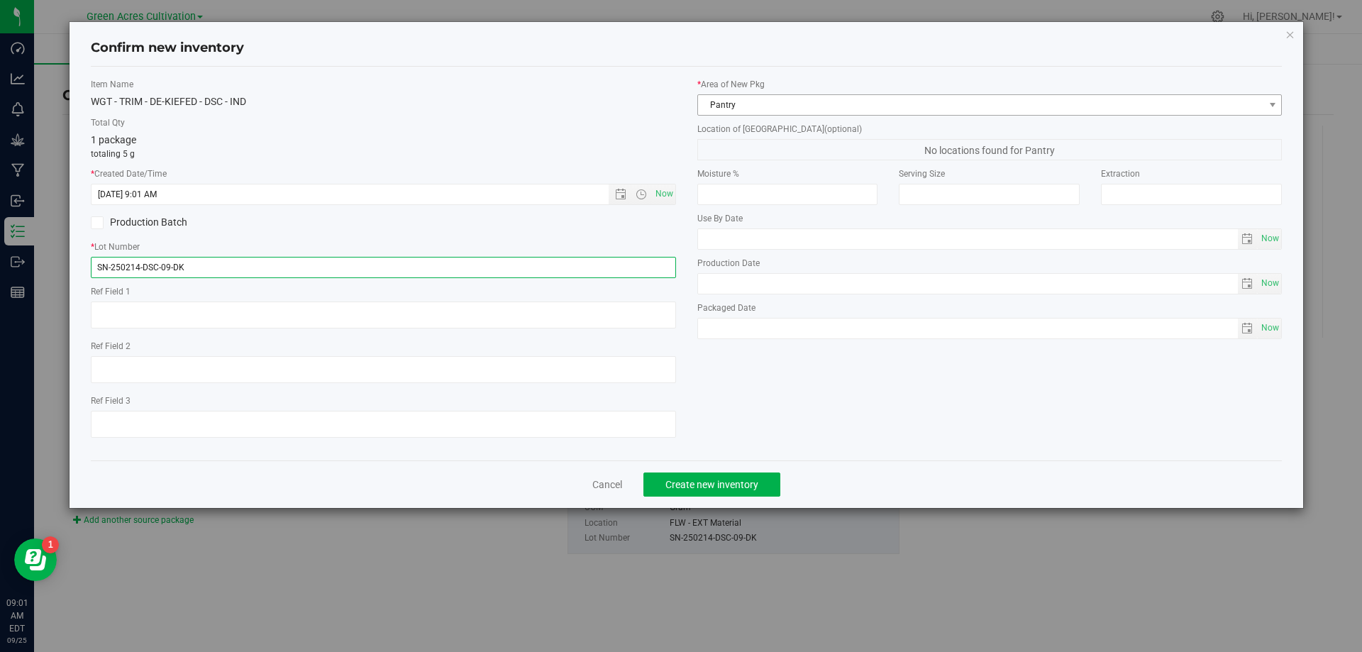
type input "SN-250214-DSC-09-DK"
click at [710, 114] on span "Pantry" at bounding box center [981, 105] width 566 height 20
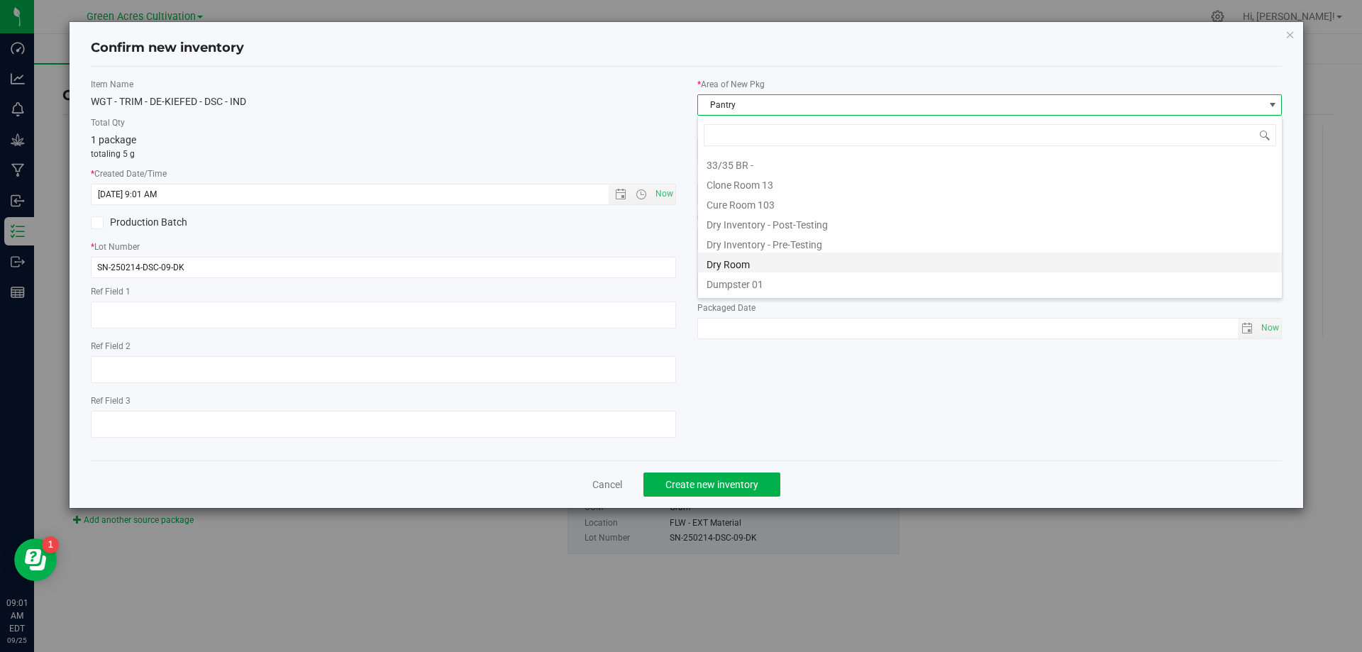
click at [728, 259] on li "Dry Room" at bounding box center [990, 263] width 584 height 20
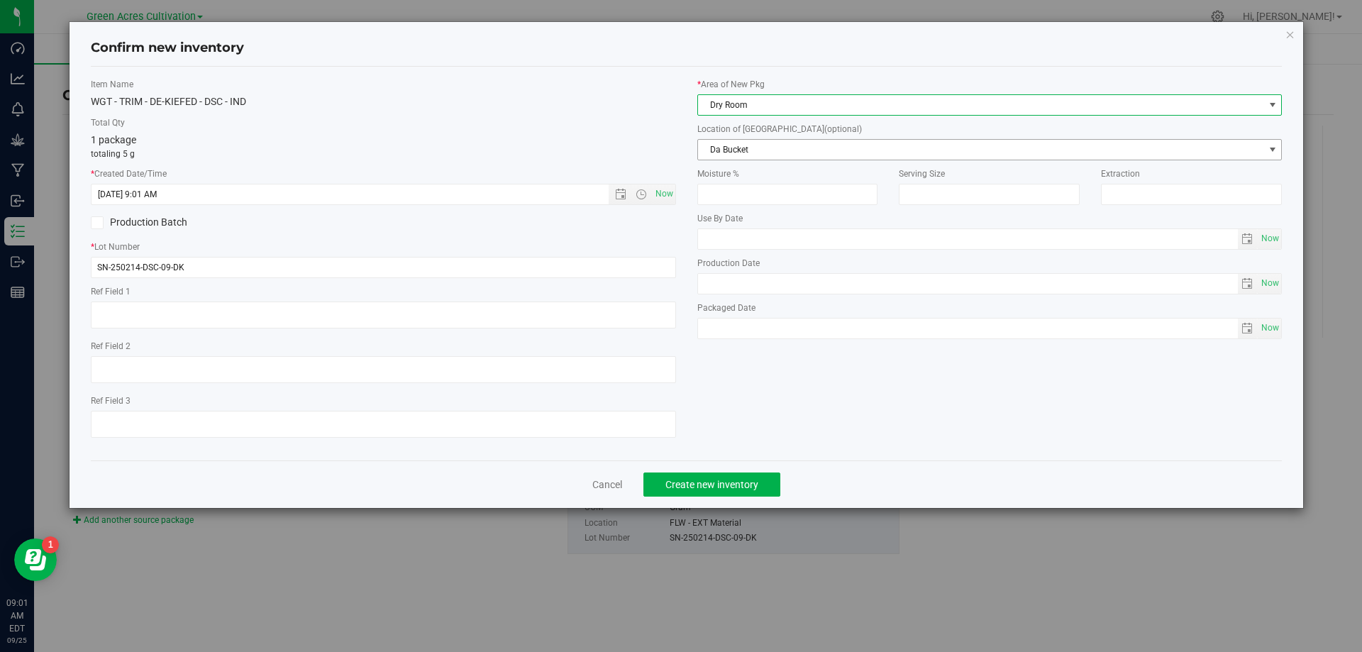
click at [729, 153] on span "Da Bucket" at bounding box center [981, 150] width 566 height 20
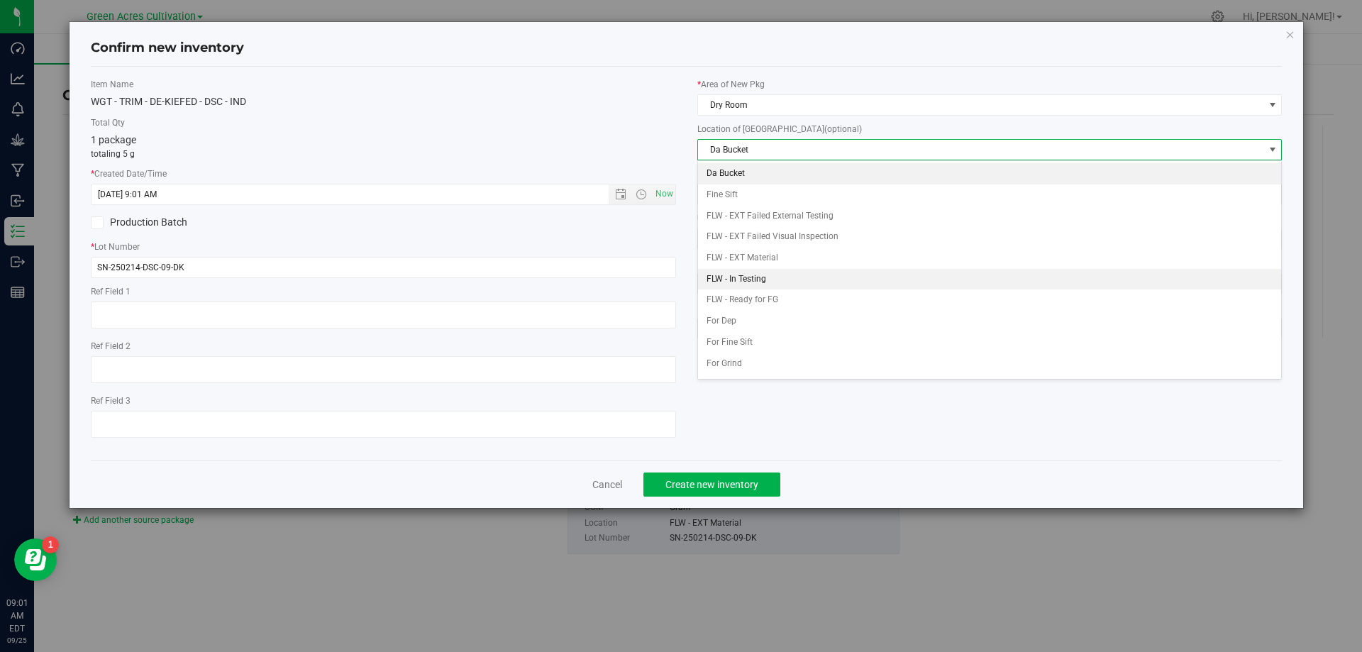
click at [749, 276] on li "FLW - In Testing" at bounding box center [990, 279] width 584 height 21
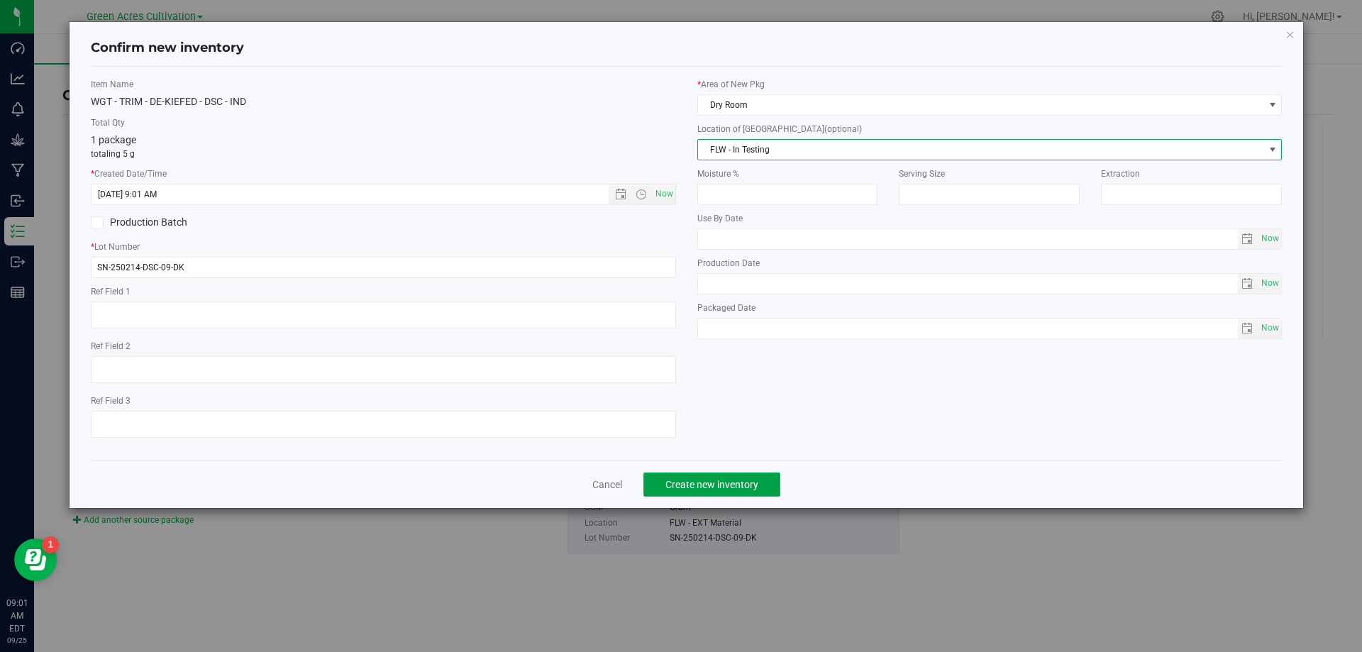
click at [725, 487] on span "Create new inventory" at bounding box center [712, 484] width 93 height 11
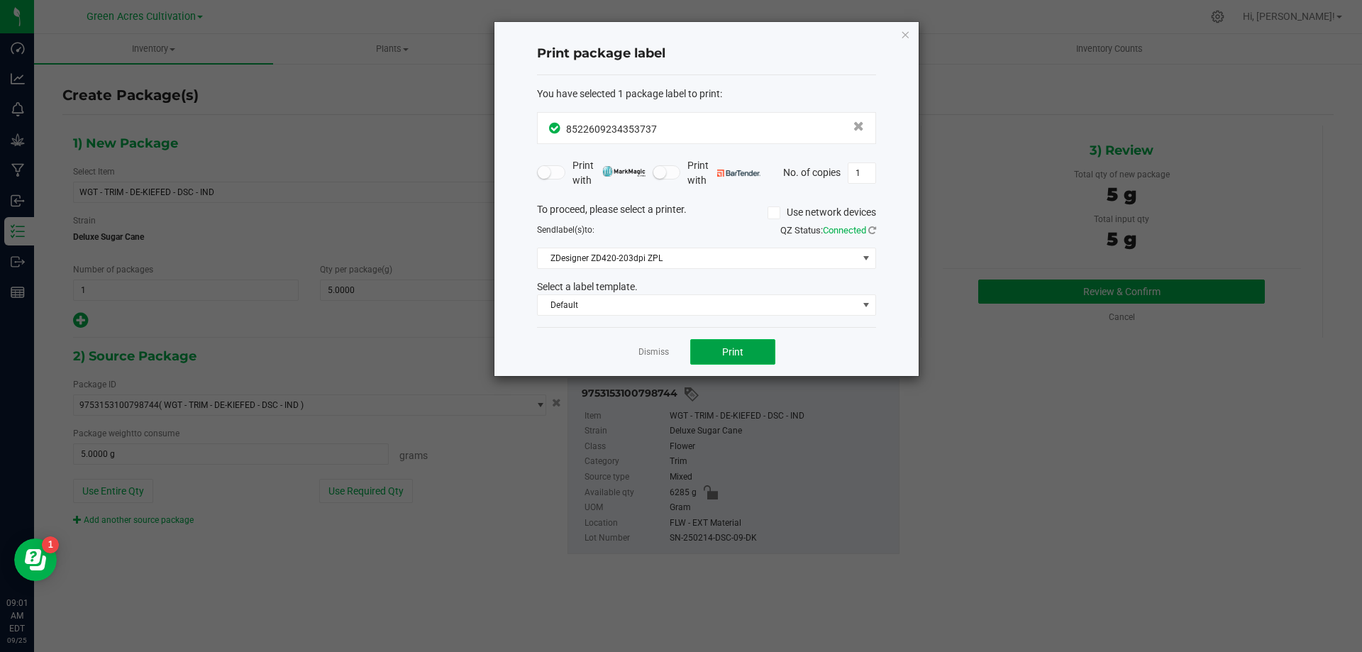
click at [732, 349] on span "Print" at bounding box center [732, 351] width 21 height 11
click at [640, 351] on link "Dismiss" at bounding box center [654, 352] width 31 height 12
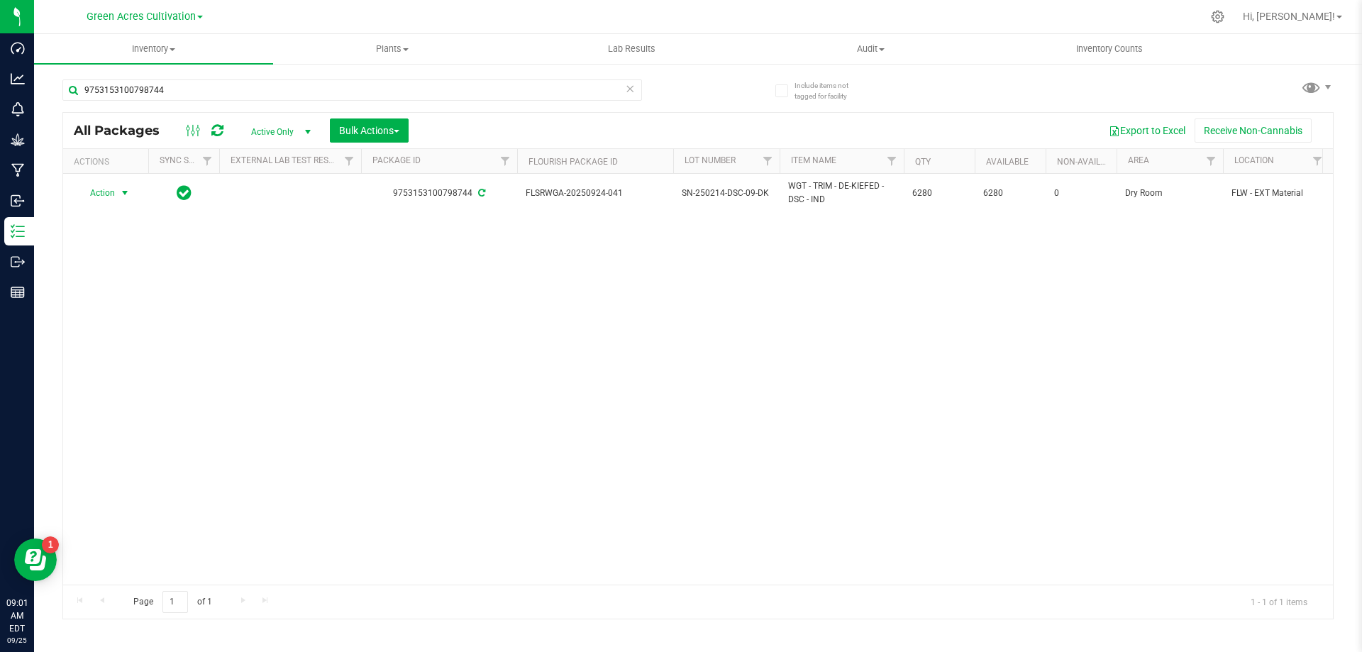
click at [98, 192] on span "Action" at bounding box center [96, 193] width 38 height 20
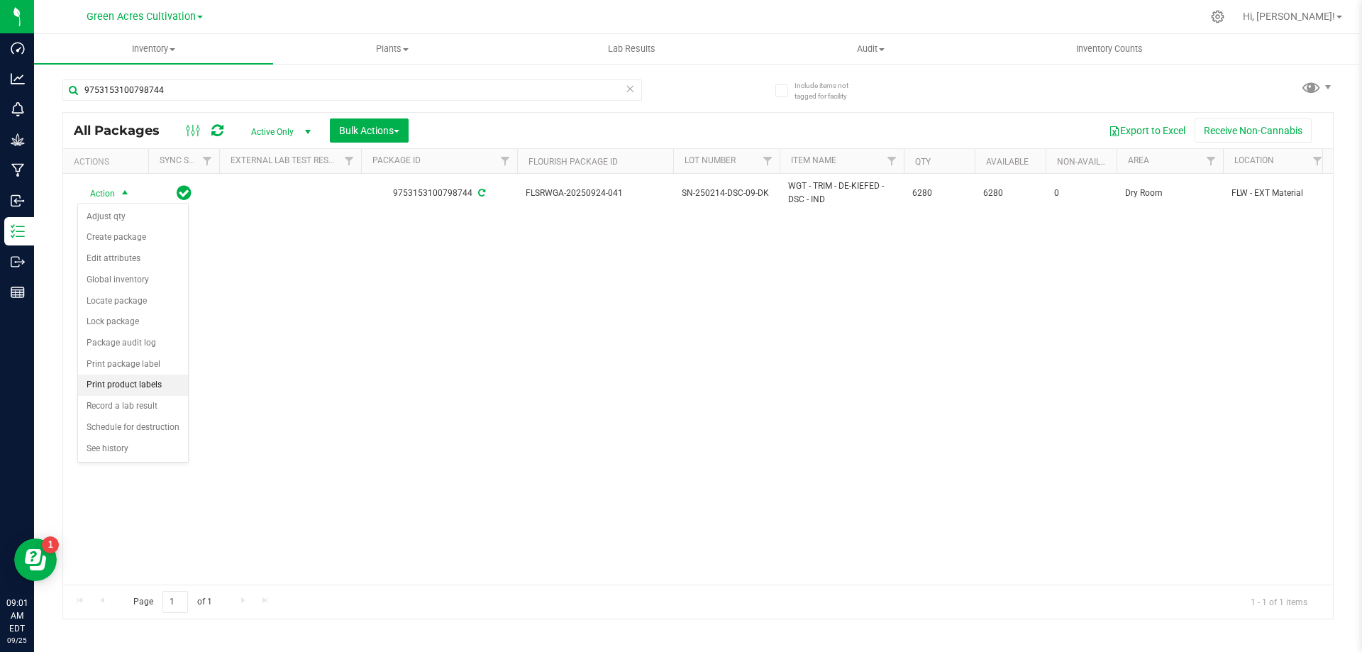
click at [117, 382] on li "Print product labels" at bounding box center [133, 385] width 110 height 21
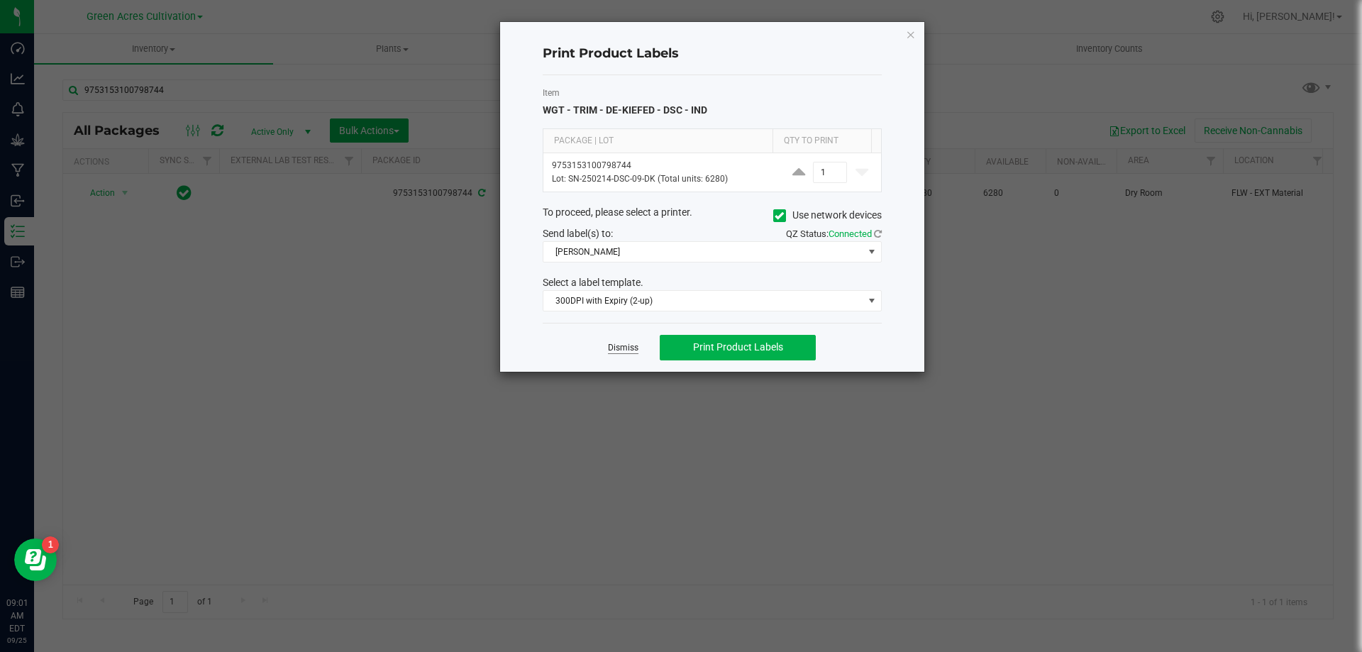
click at [617, 346] on link "Dismiss" at bounding box center [623, 348] width 31 height 12
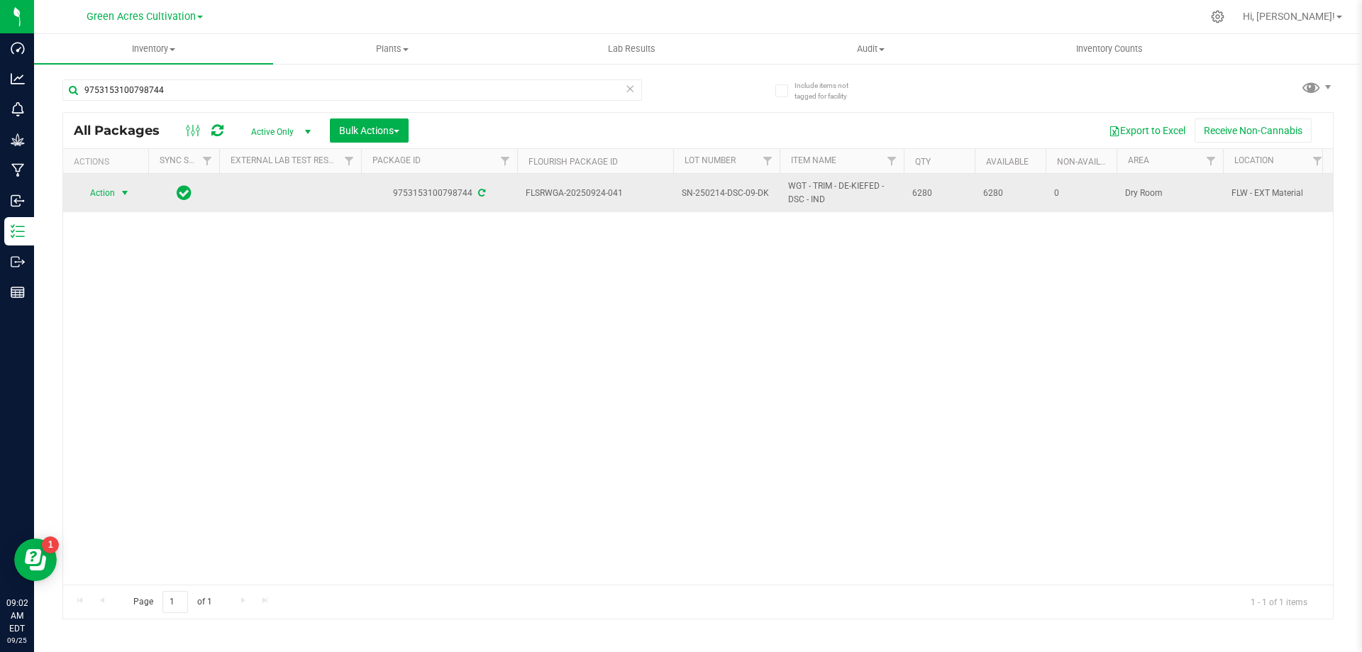
click at [116, 192] on span "select" at bounding box center [125, 193] width 18 height 20
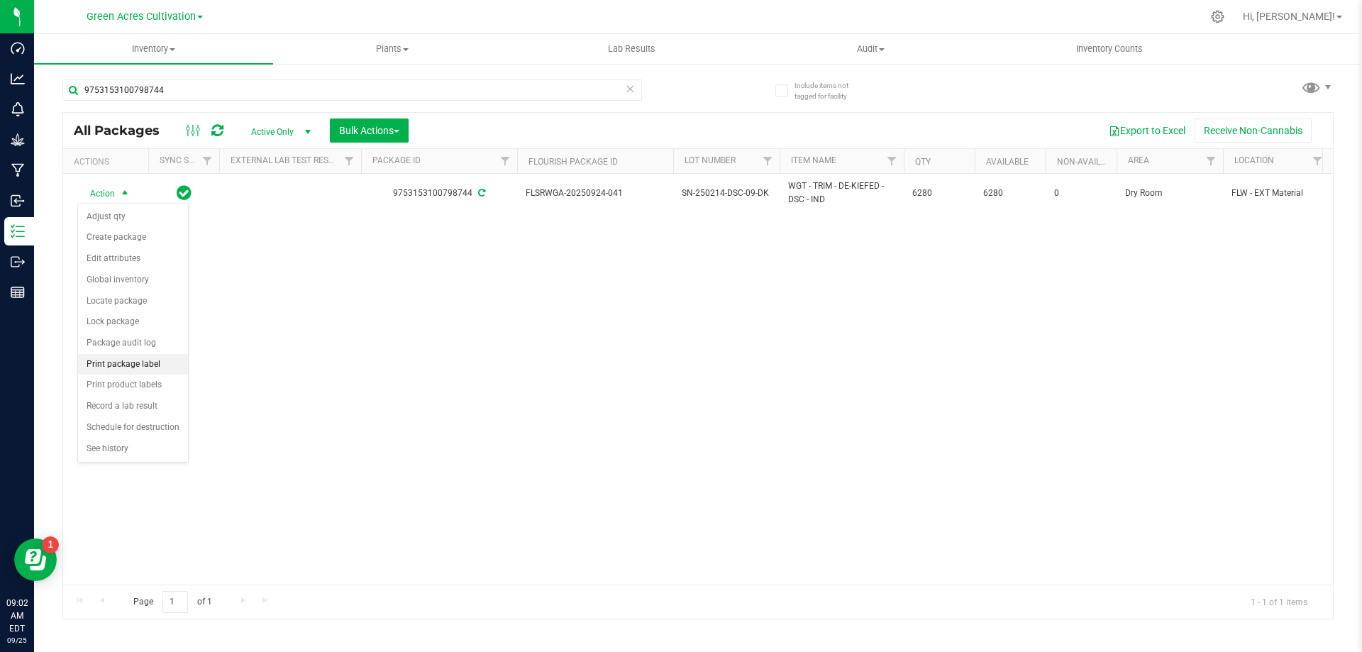
click at [143, 364] on li "Print package label" at bounding box center [133, 364] width 110 height 21
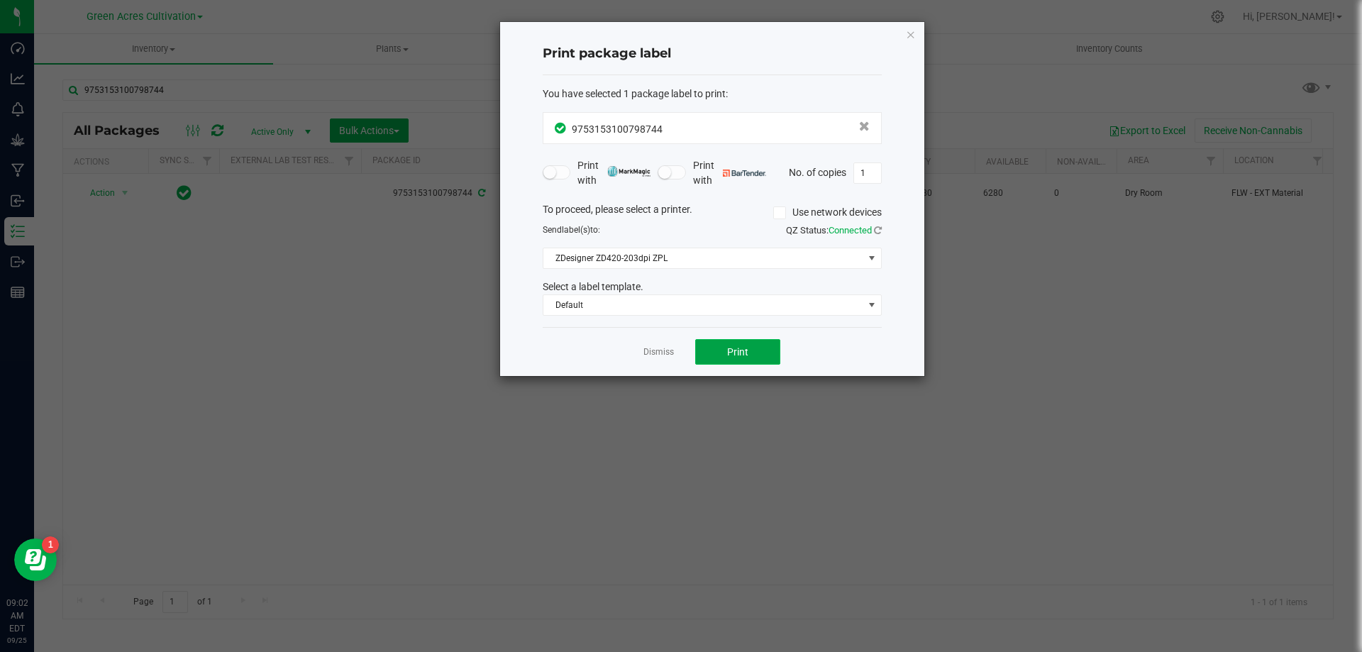
click at [759, 343] on button "Print" at bounding box center [737, 352] width 85 height 26
click at [652, 353] on link "Dismiss" at bounding box center [659, 352] width 31 height 12
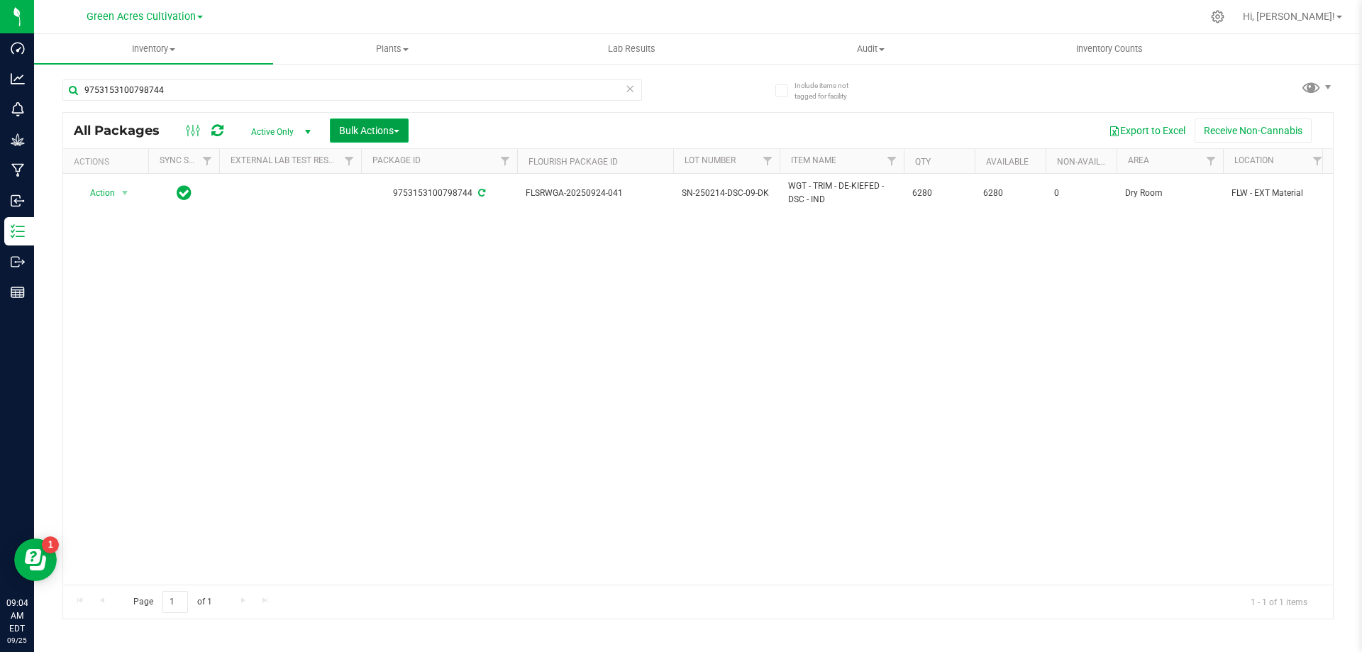
click at [377, 134] on span "Bulk Actions" at bounding box center [369, 130] width 60 height 11
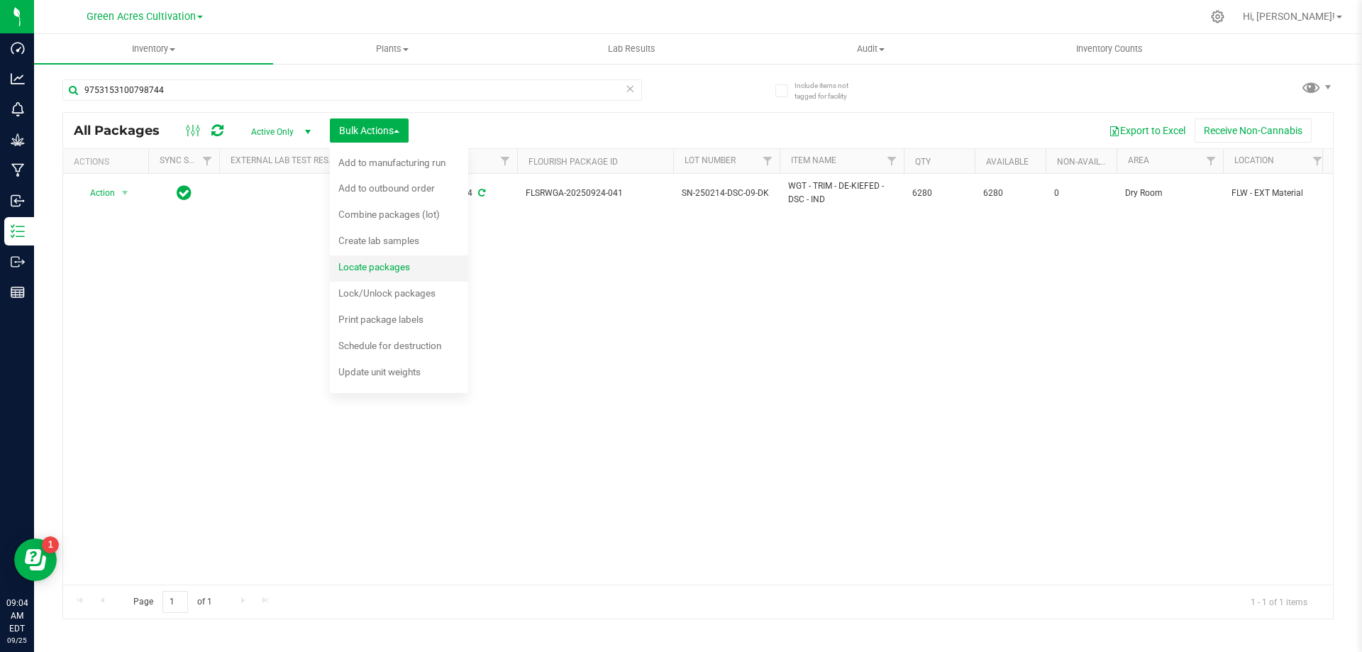
click at [385, 273] on div "Locate packages" at bounding box center [383, 269] width 91 height 23
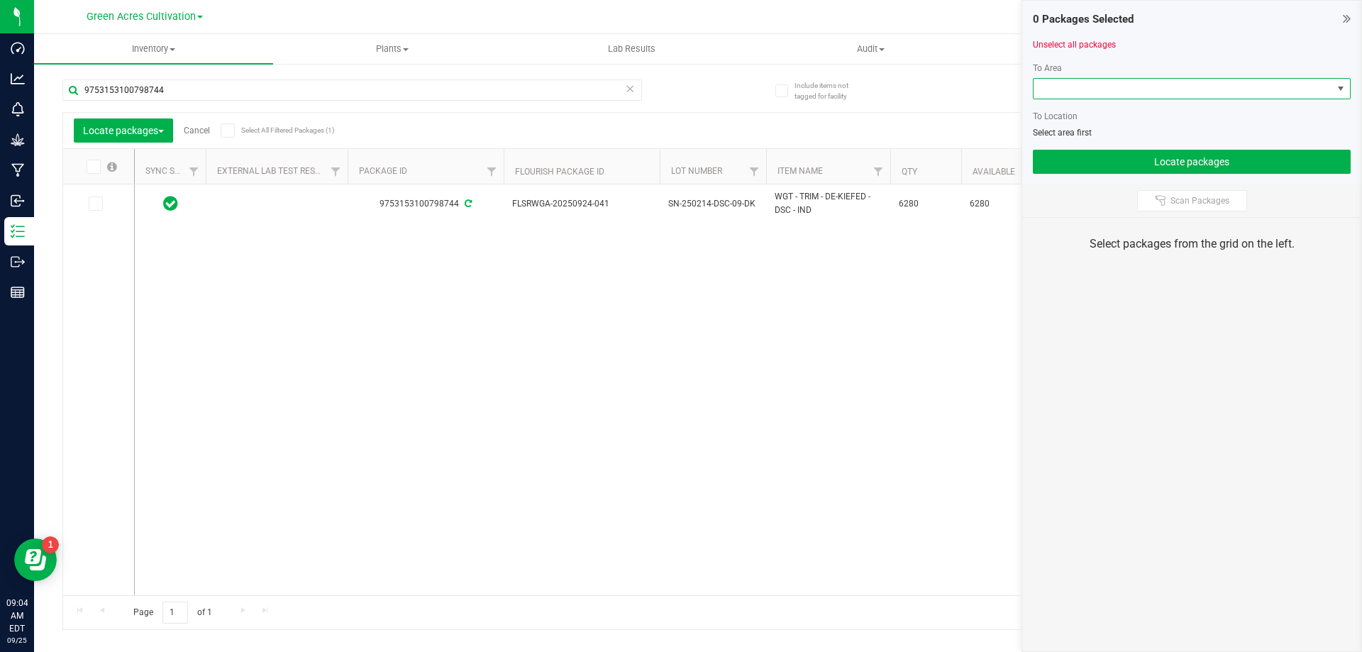
click at [1093, 87] on span at bounding box center [1183, 89] width 299 height 20
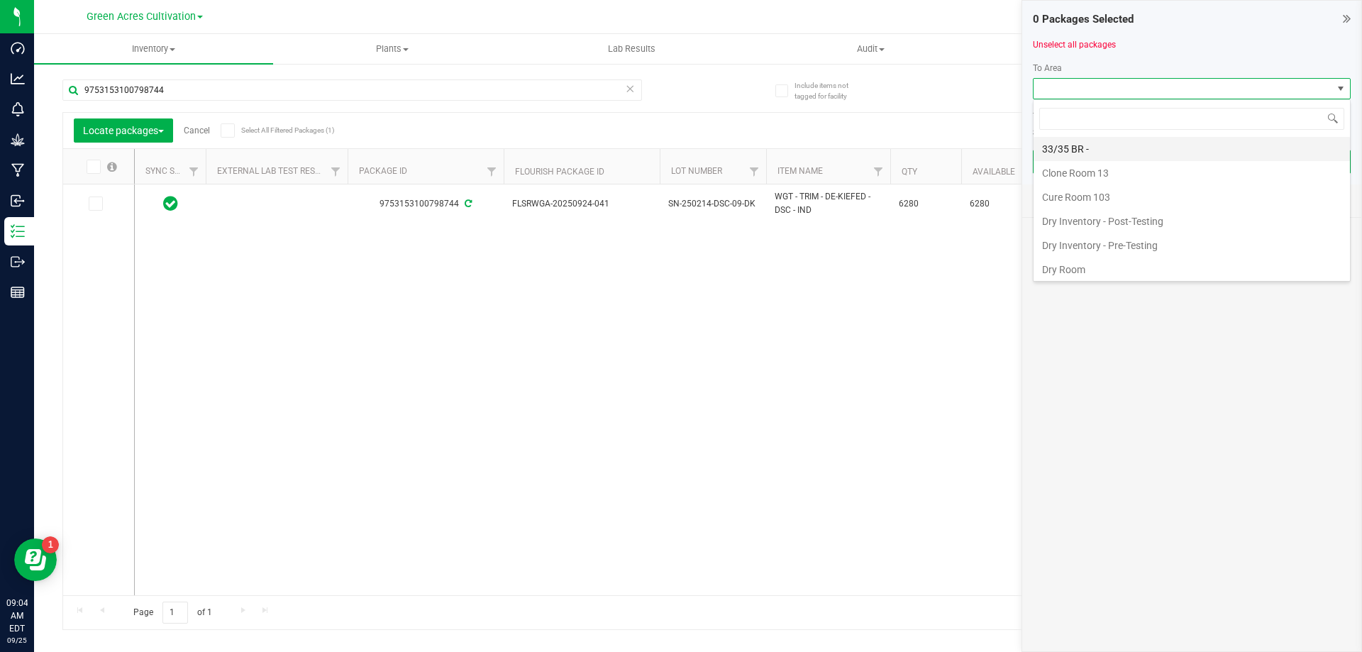
scroll to position [21, 318]
click at [98, 204] on icon at bounding box center [94, 204] width 9 height 0
click at [0, 0] on input "checkbox" at bounding box center [0, 0] width 0 height 0
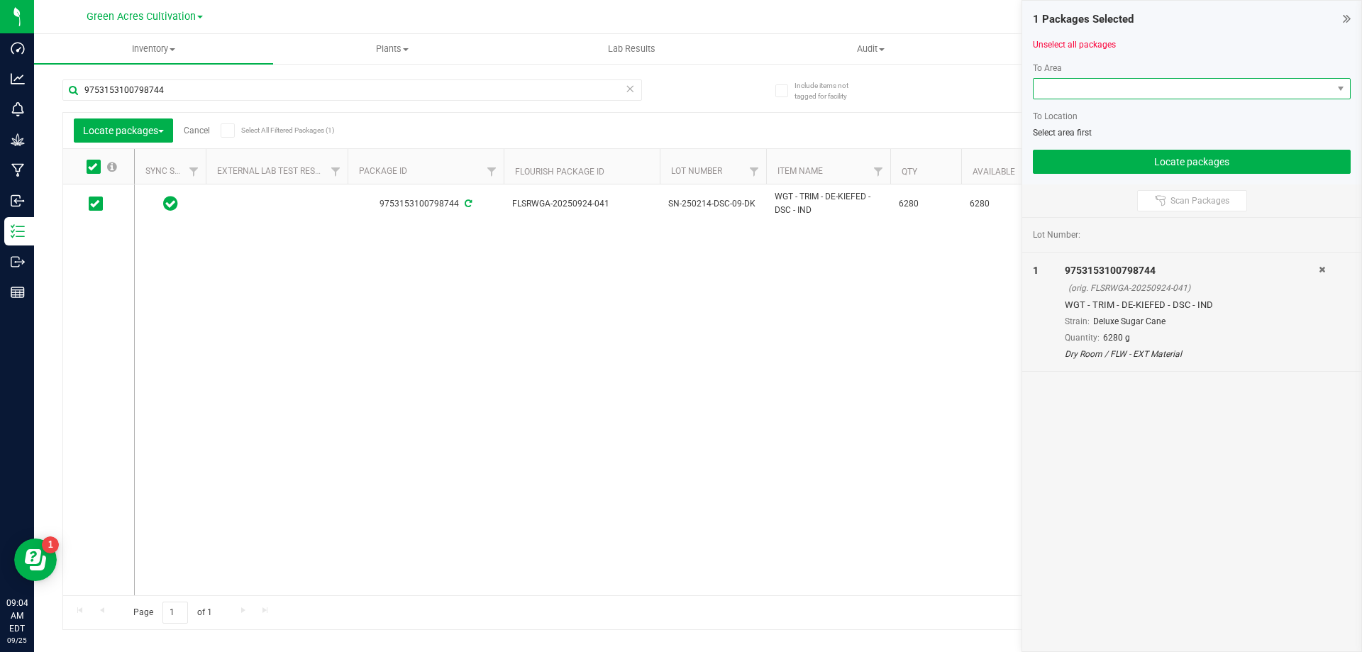
click at [1096, 89] on span at bounding box center [1183, 89] width 299 height 20
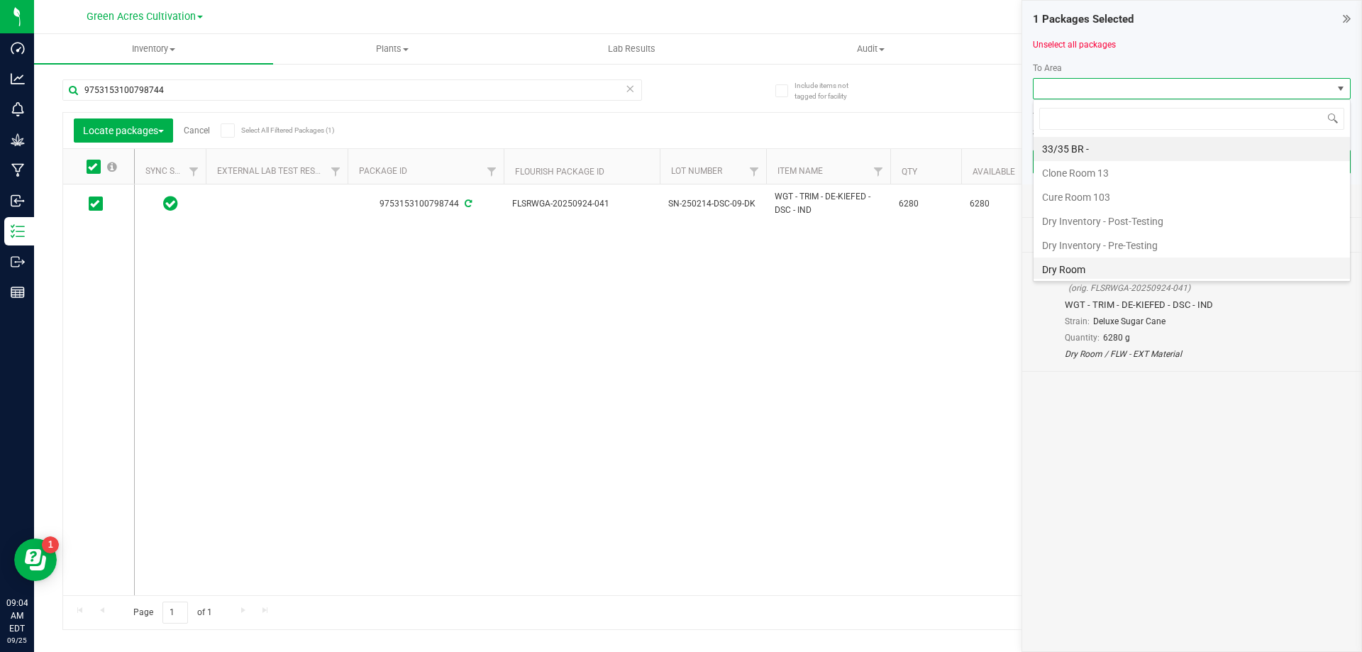
click at [1073, 267] on li "Dry Room" at bounding box center [1192, 270] width 316 height 24
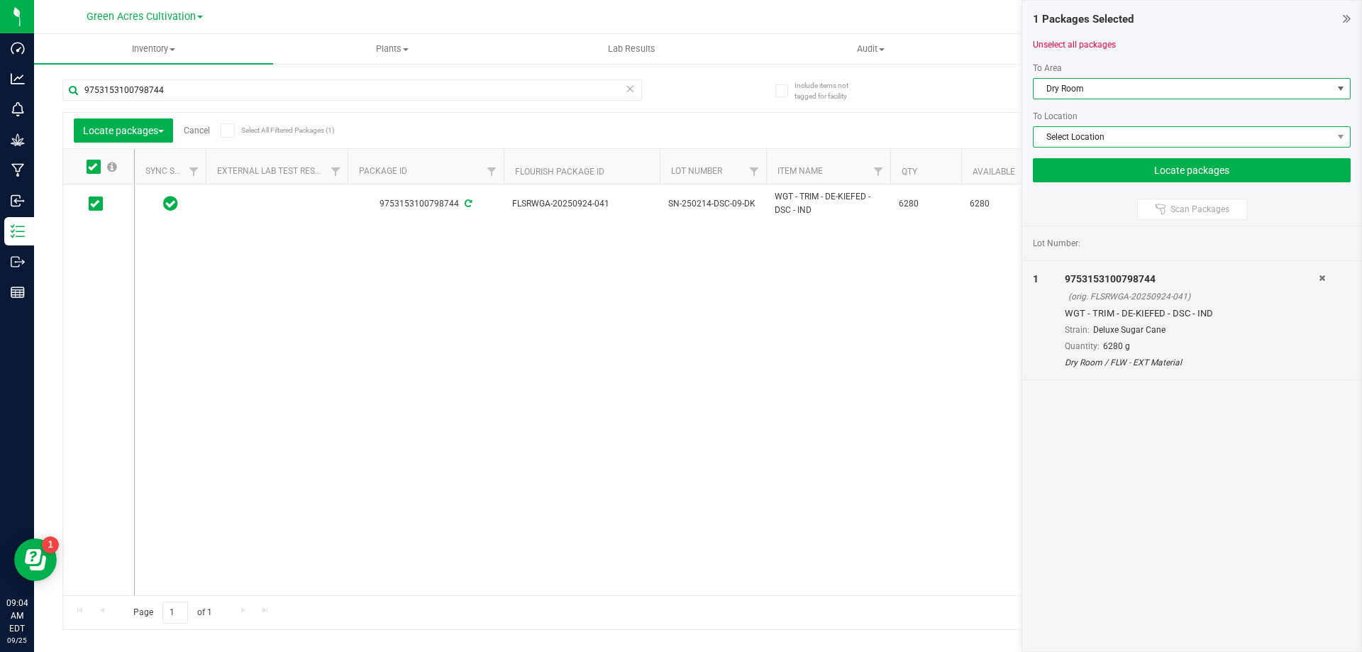
click at [1092, 136] on span "Select Location" at bounding box center [1183, 137] width 299 height 20
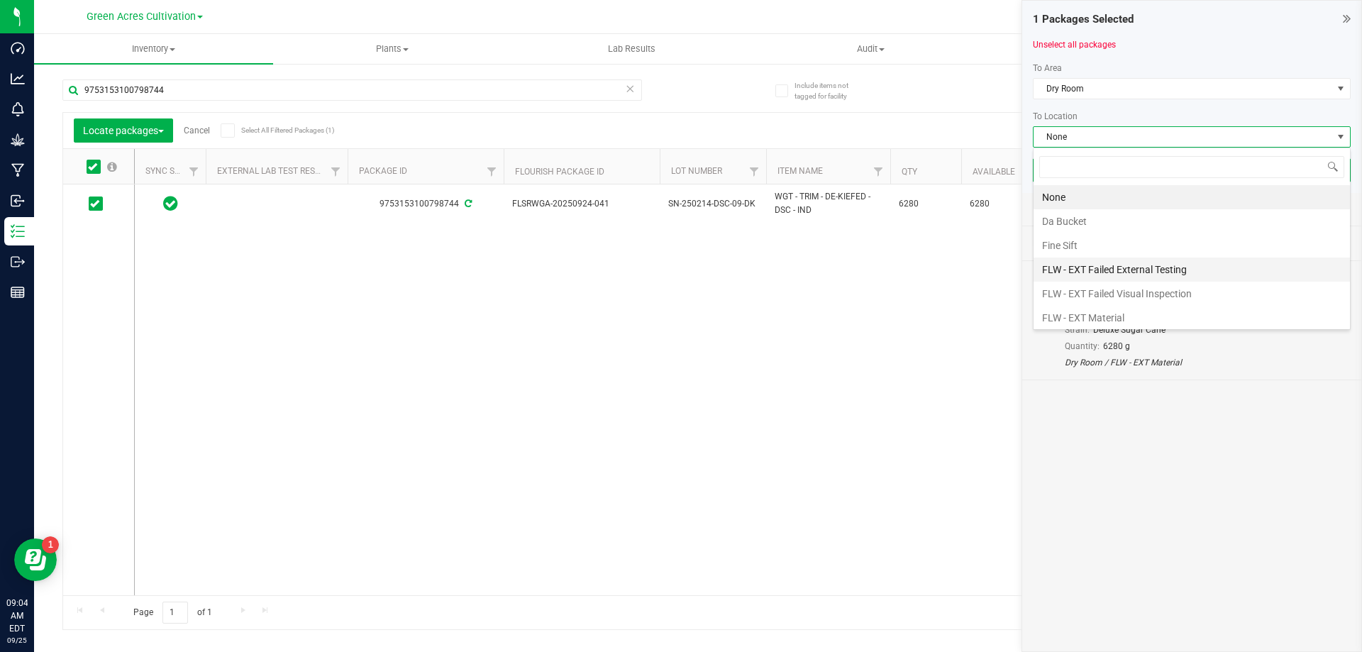
scroll to position [71, 0]
click at [1096, 275] on li "FLW - In Testing" at bounding box center [1192, 271] width 316 height 24
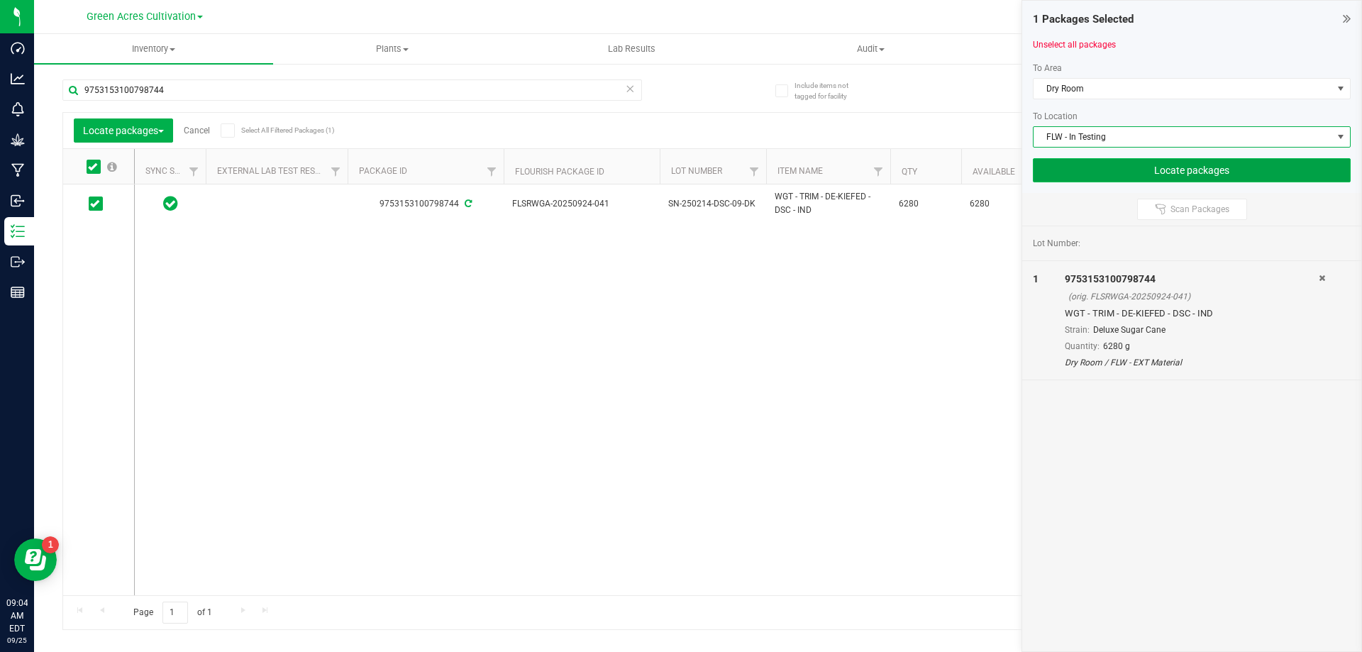
click at [1142, 169] on button "Locate packages" at bounding box center [1192, 170] width 318 height 24
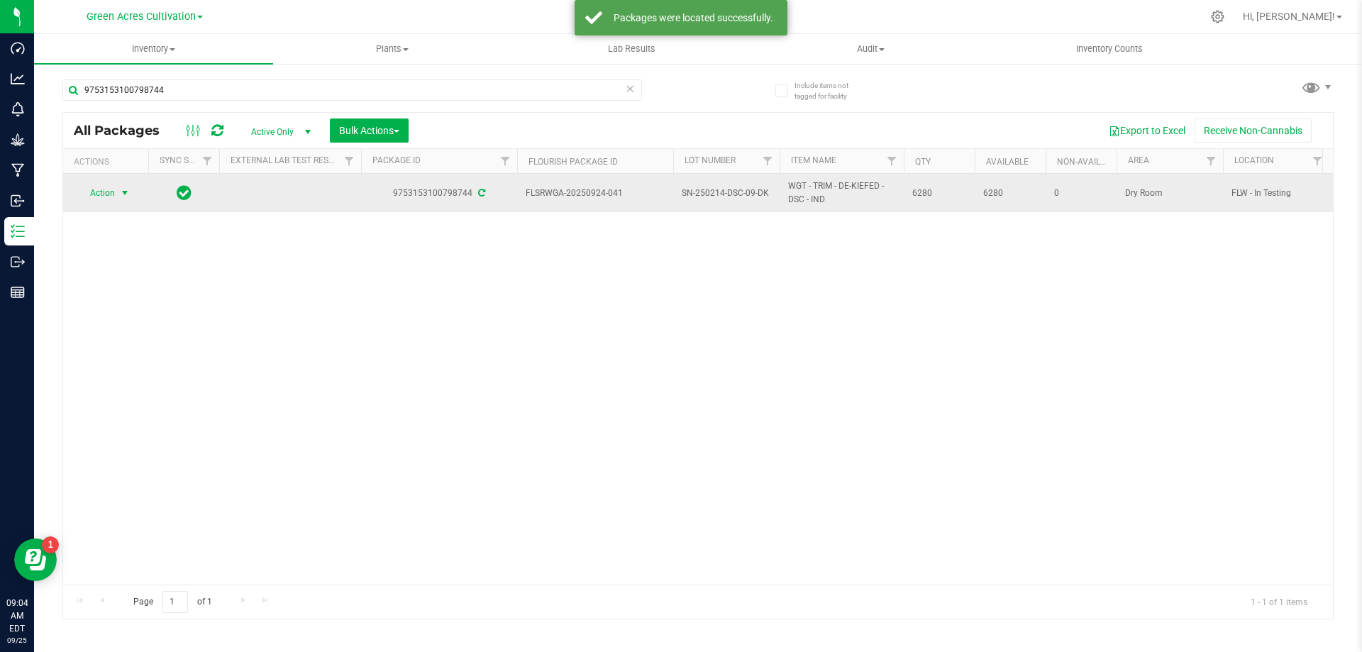
click at [109, 190] on span "Action" at bounding box center [96, 193] width 38 height 20
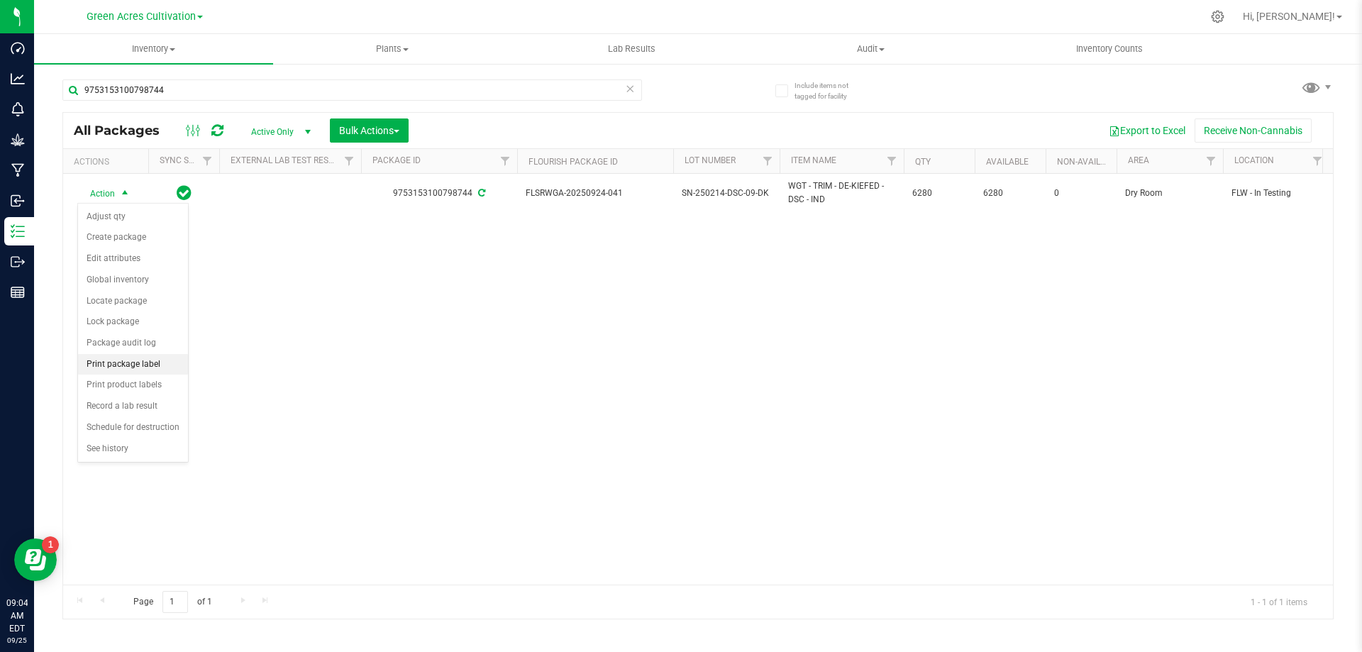
click at [111, 362] on li "Print package label" at bounding box center [133, 364] width 110 height 21
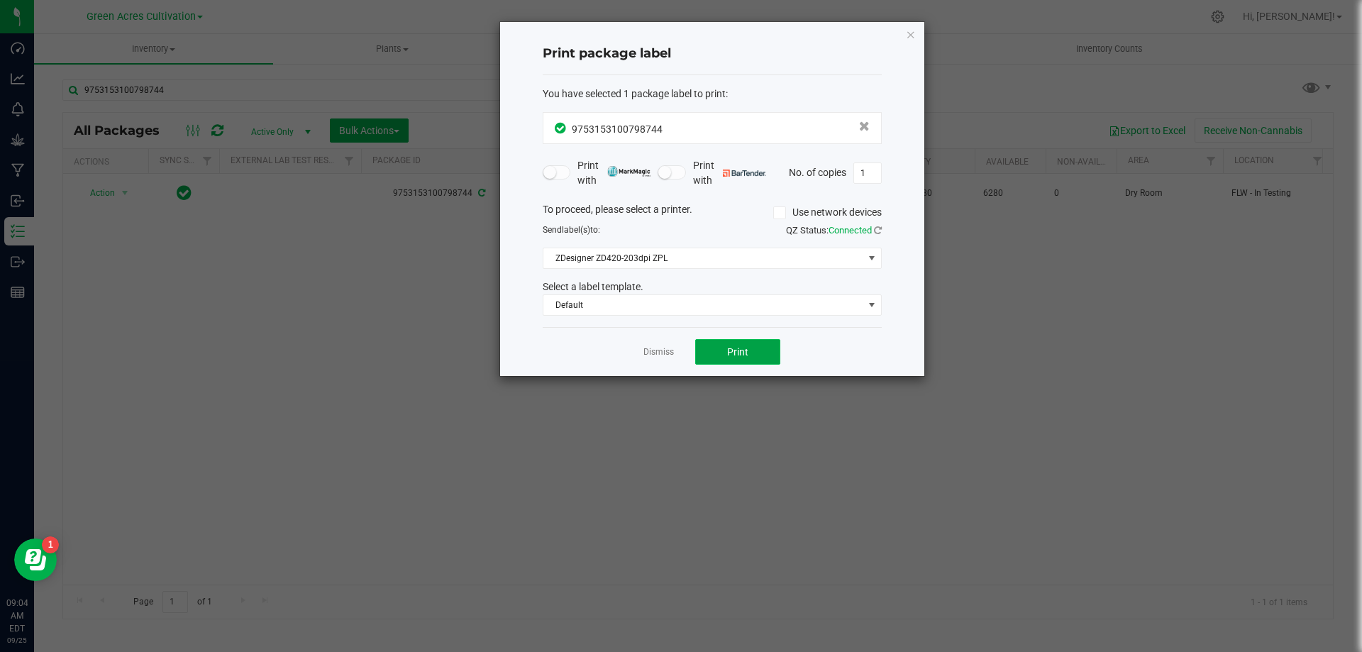
click at [739, 346] on span "Print" at bounding box center [737, 351] width 21 height 11
click at [661, 351] on link "Dismiss" at bounding box center [659, 352] width 31 height 12
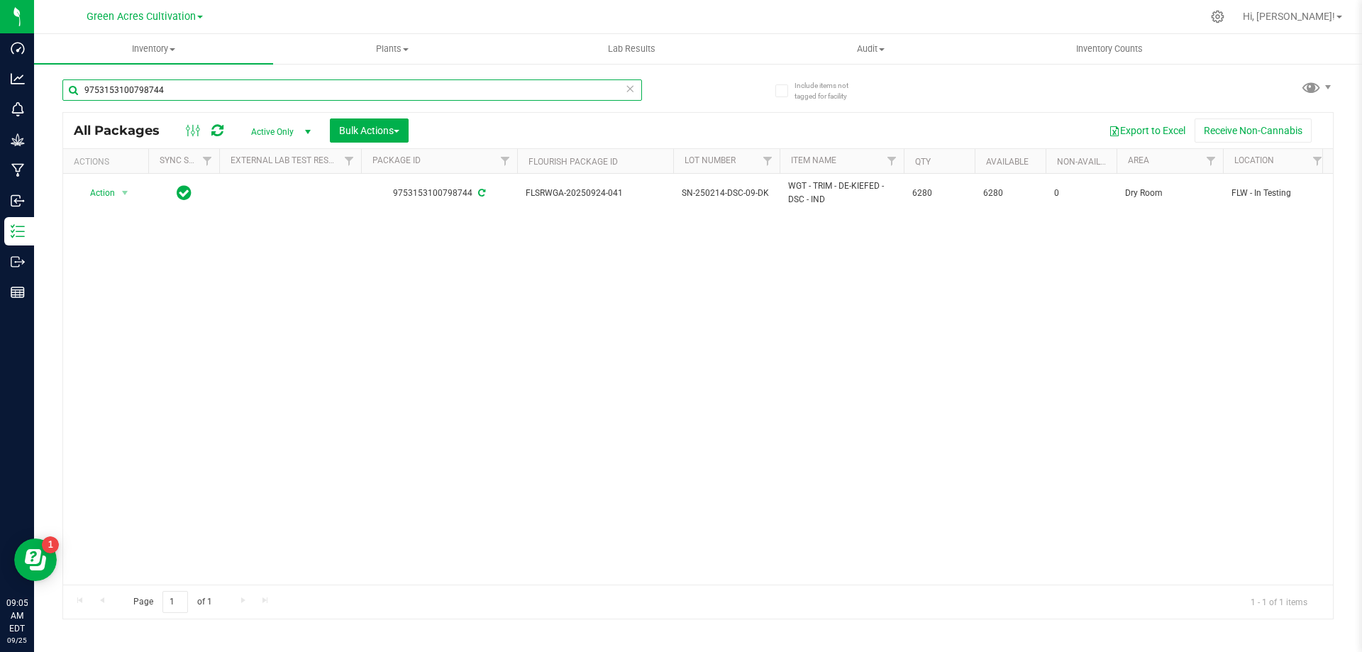
drag, startPoint x: 166, startPoint y: 94, endPoint x: 50, endPoint y: 89, distance: 116.4
click at [51, 89] on div "Include items not tagged for facility 9753153100798744 All Packages Active Only…" at bounding box center [698, 278] width 1328 height 433
type input "87215"
click at [379, 128] on span "Bulk Actions" at bounding box center [369, 130] width 60 height 11
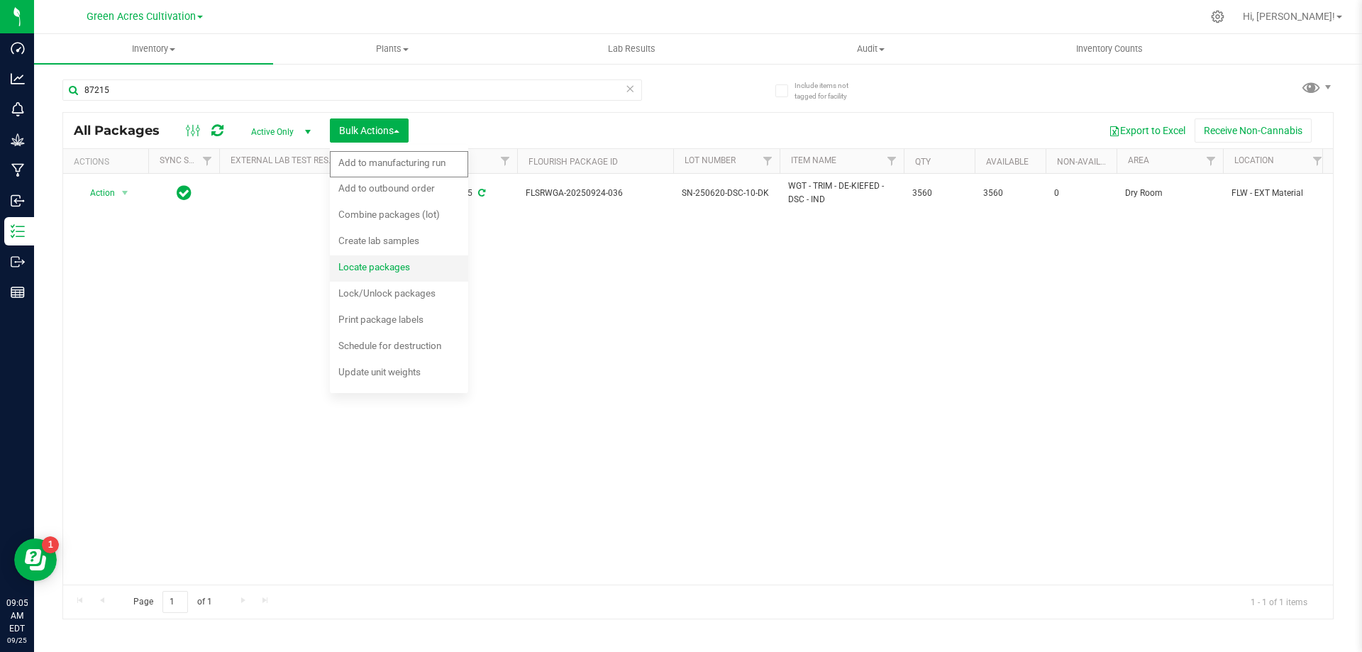
click at [400, 264] on span "Locate packages" at bounding box center [374, 266] width 72 height 11
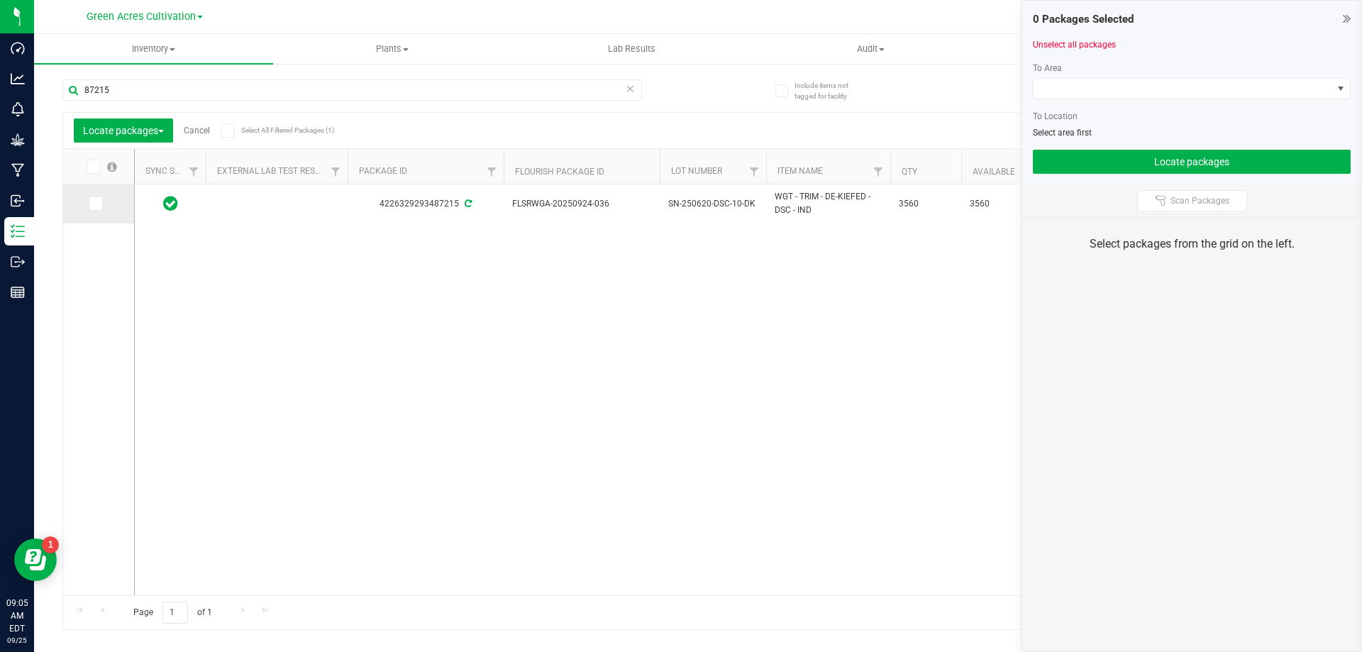
click at [92, 204] on icon at bounding box center [94, 204] width 9 height 0
click at [0, 0] on input "checkbox" at bounding box center [0, 0] width 0 height 0
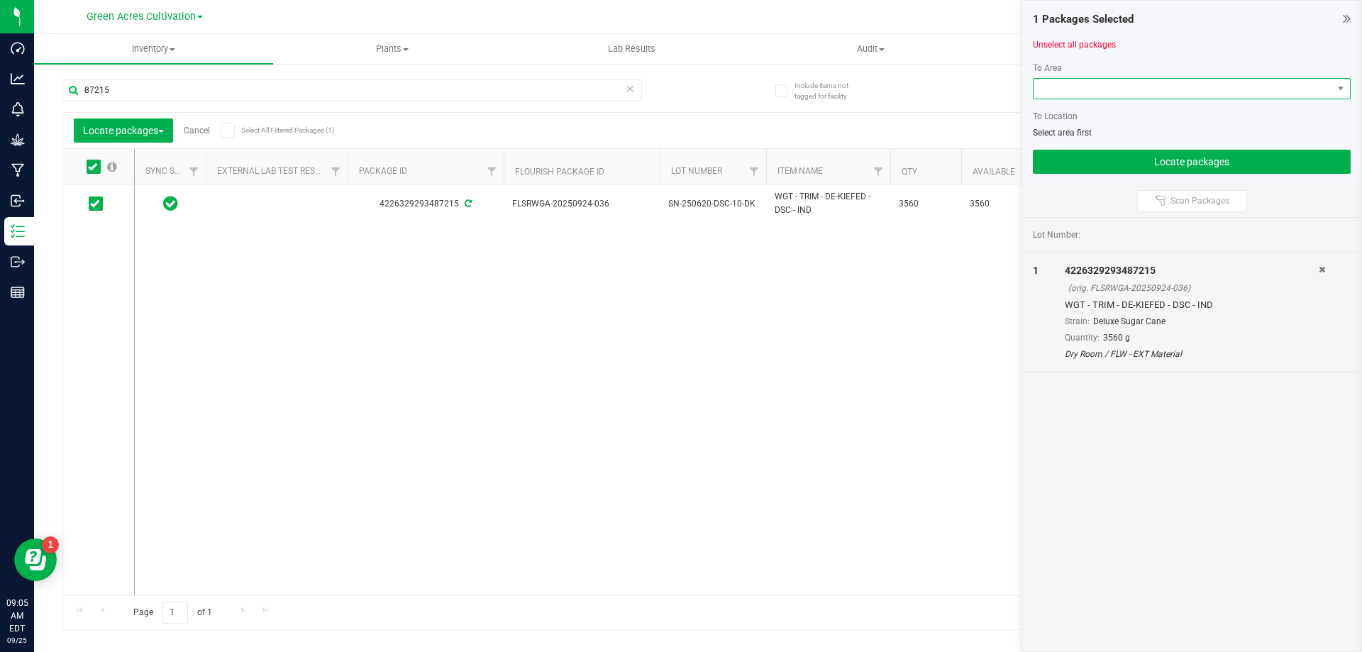
click at [1062, 92] on span at bounding box center [1183, 89] width 299 height 20
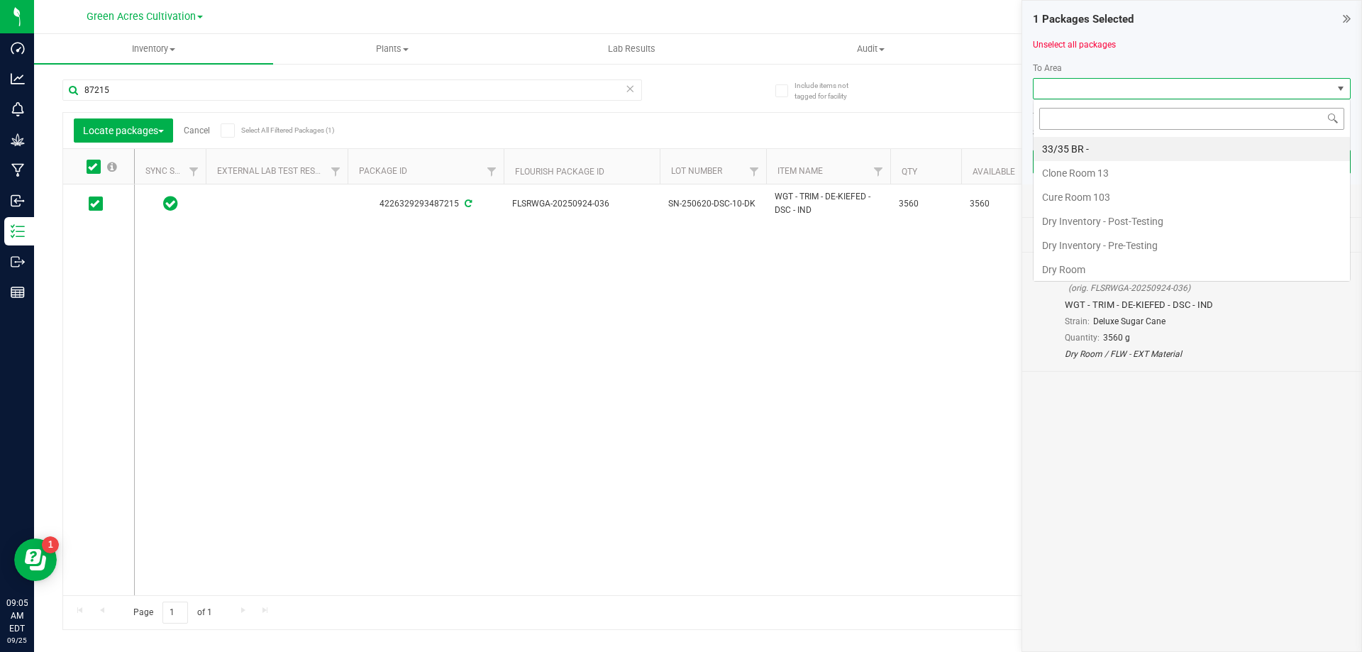
scroll to position [21, 318]
click at [1074, 268] on li "Dry Room" at bounding box center [1192, 270] width 316 height 24
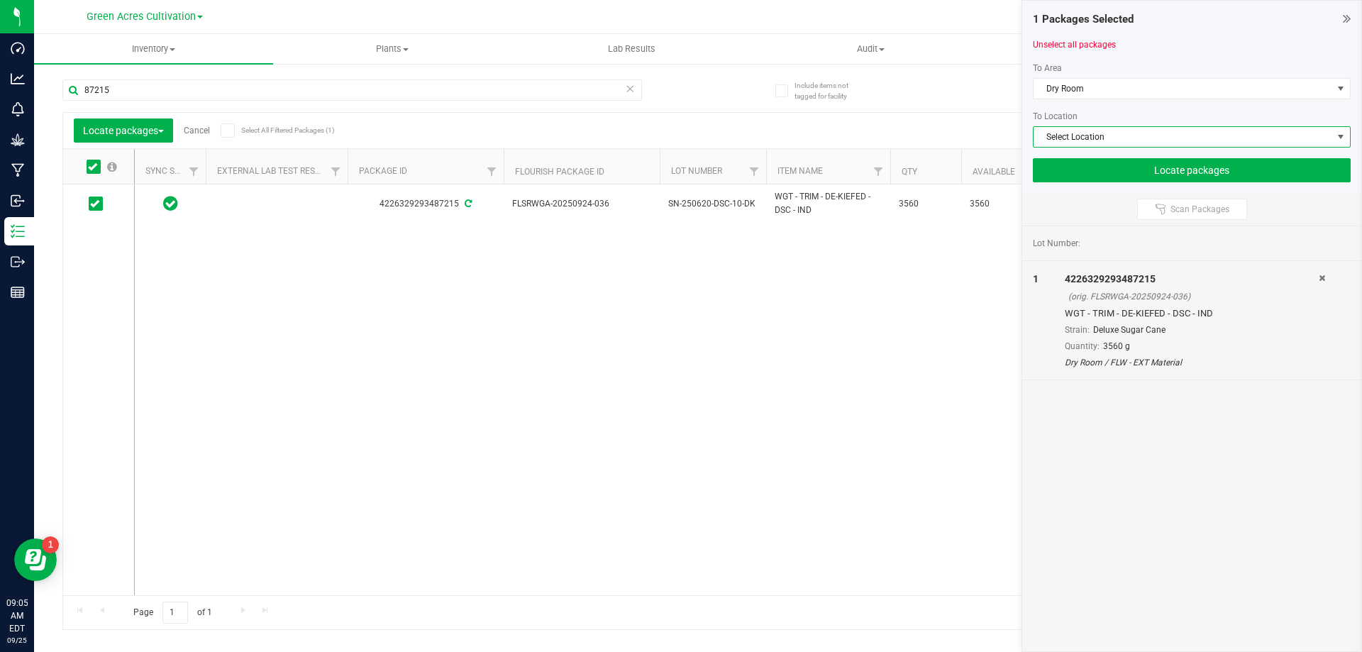
click at [1081, 131] on span "Select Location" at bounding box center [1183, 137] width 299 height 20
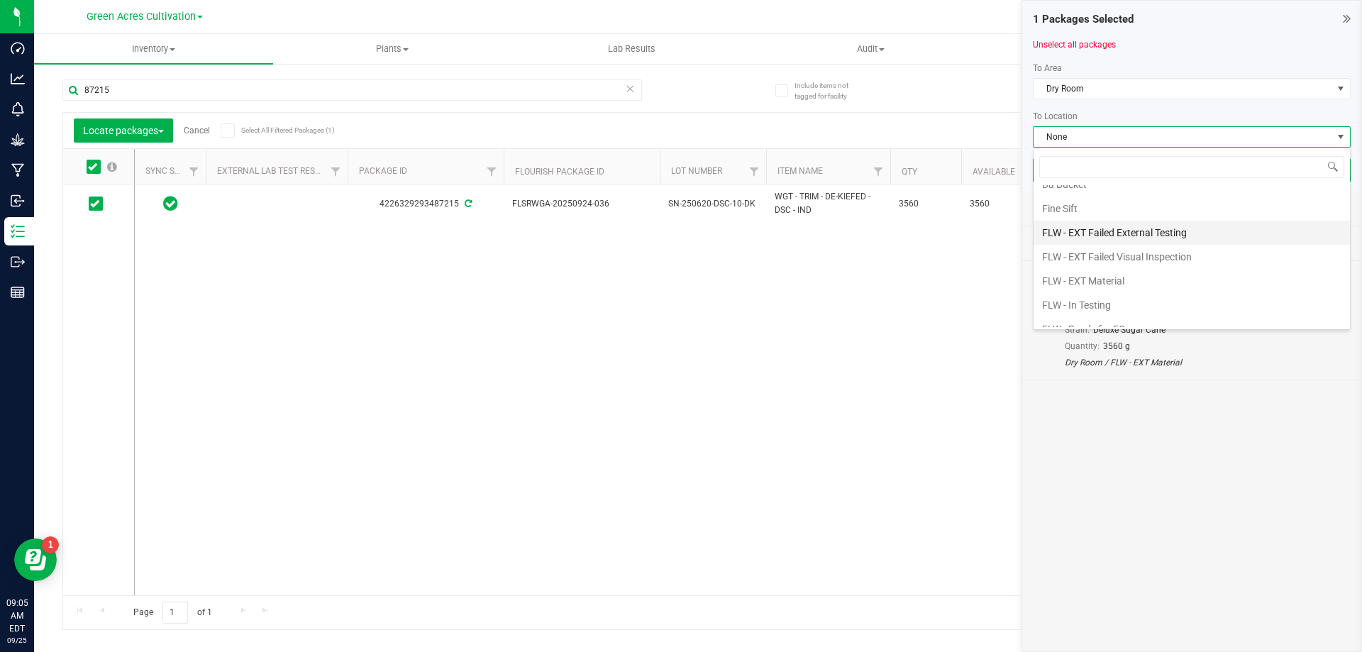
scroll to position [71, 0]
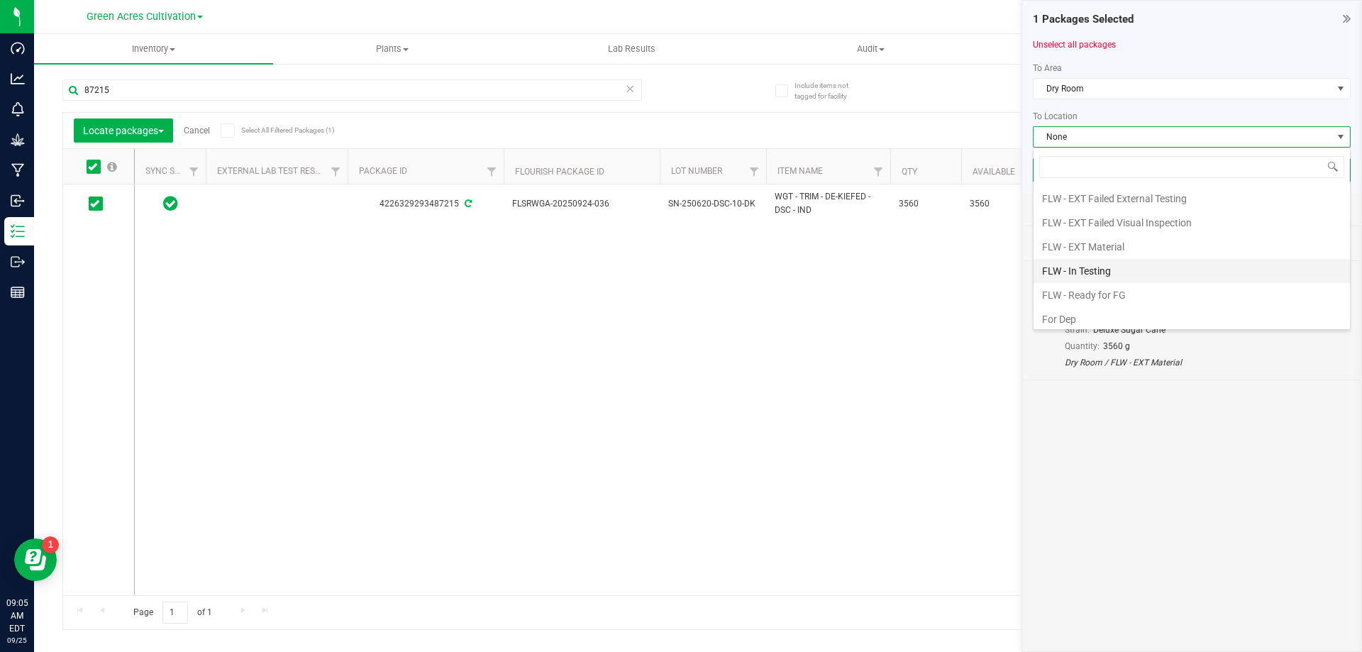
click at [1090, 269] on li "FLW - In Testing" at bounding box center [1192, 271] width 316 height 24
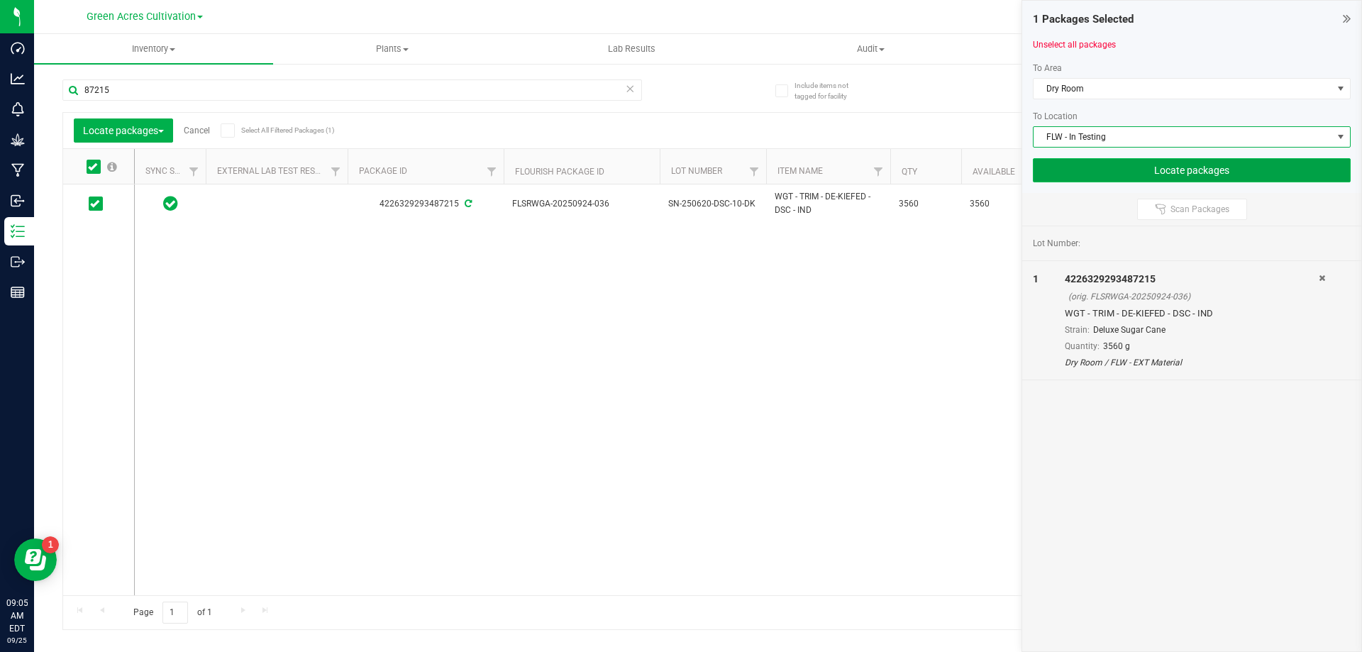
click at [1096, 171] on button "Locate packages" at bounding box center [1192, 170] width 318 height 24
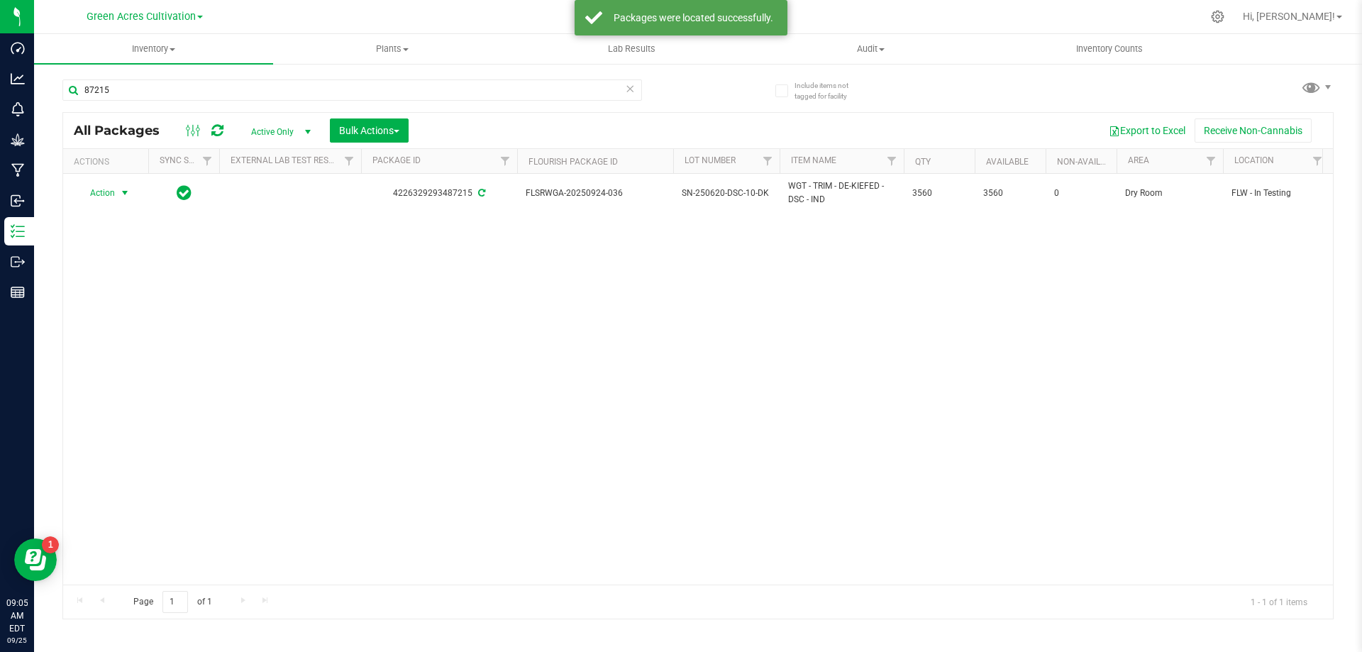
click at [107, 193] on span "Action" at bounding box center [96, 193] width 38 height 20
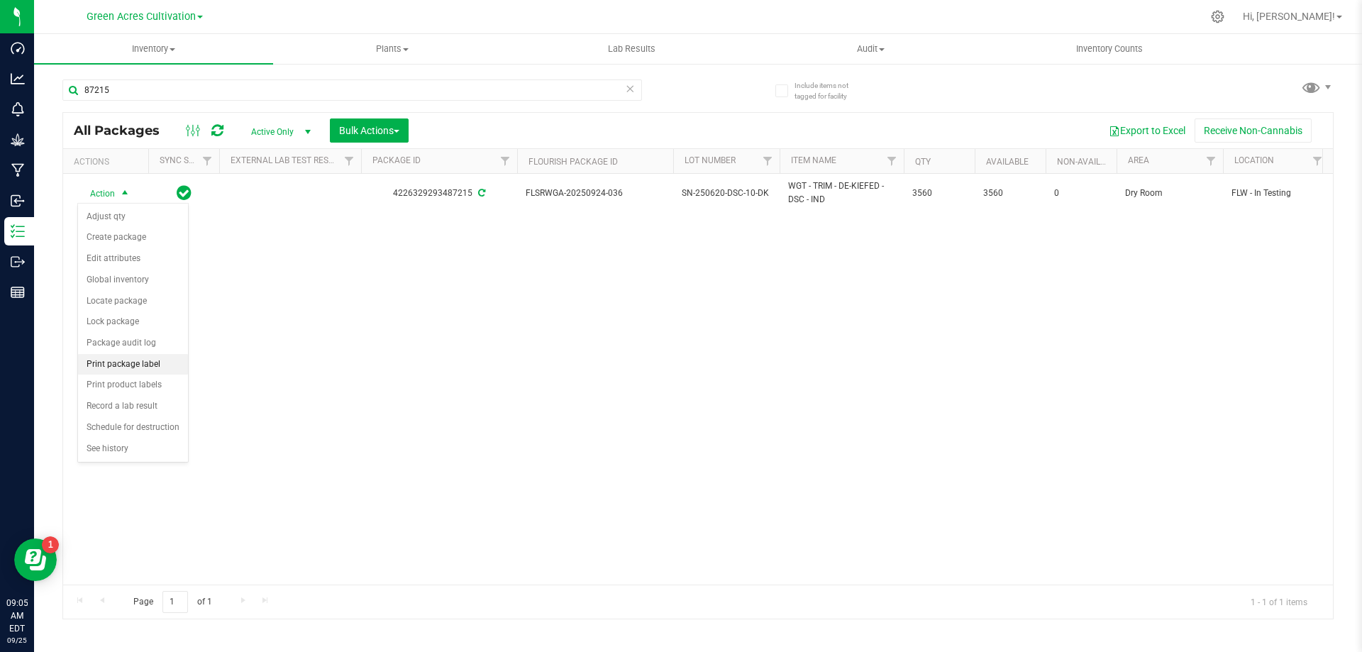
click at [120, 368] on li "Print package label" at bounding box center [133, 364] width 110 height 21
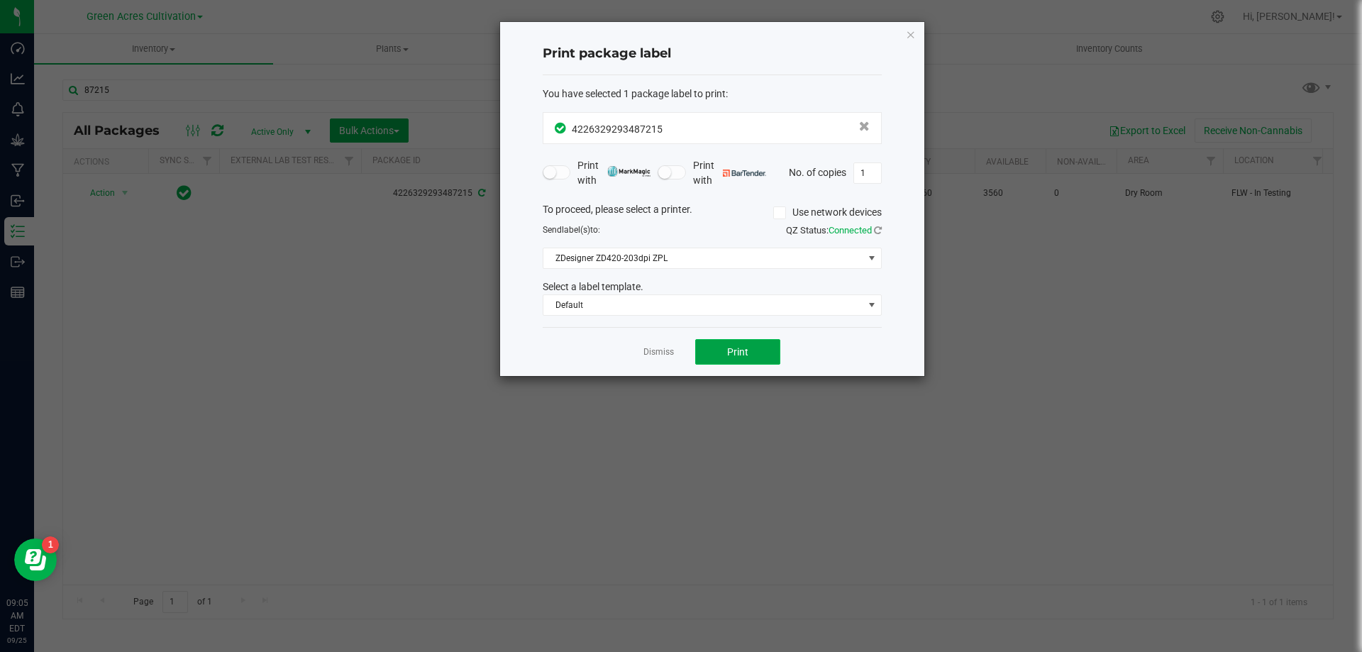
click at [752, 348] on button "Print" at bounding box center [737, 352] width 85 height 26
click at [653, 355] on link "Dismiss" at bounding box center [659, 352] width 31 height 12
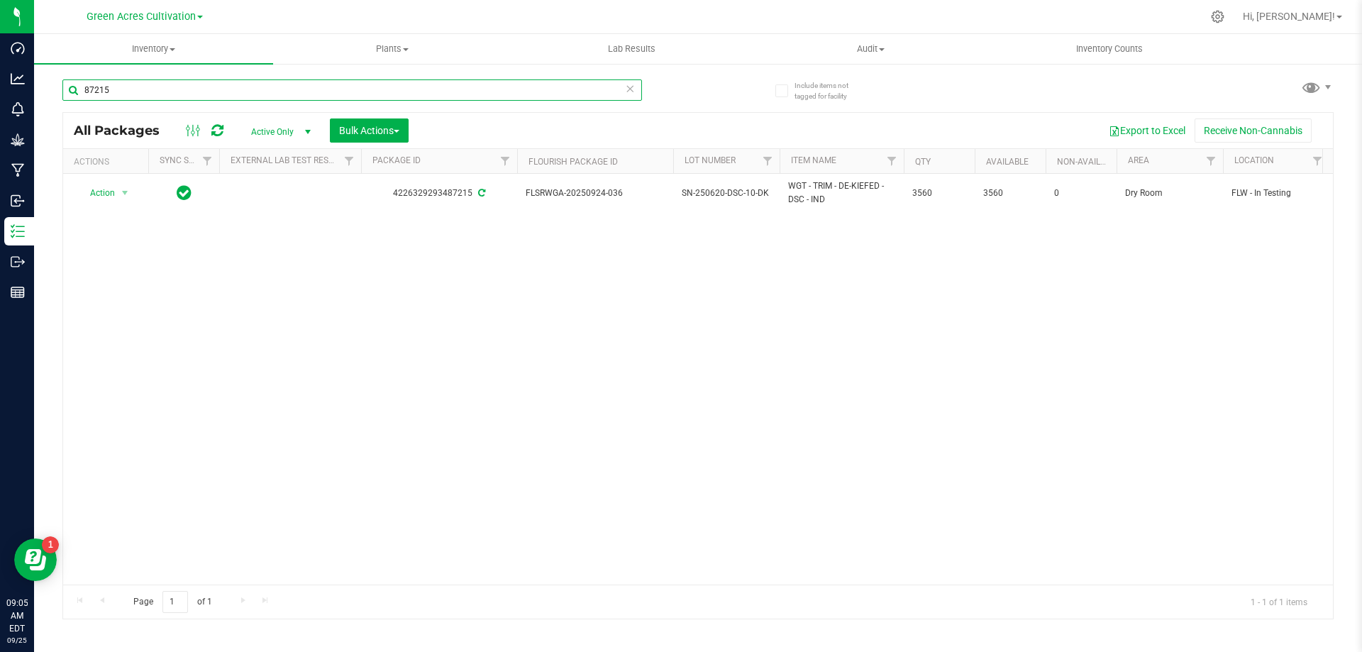
drag, startPoint x: 101, startPoint y: 86, endPoint x: 69, endPoint y: 82, distance: 32.8
click at [69, 82] on input "87215" at bounding box center [352, 89] width 580 height 21
type input "140771"
click at [377, 132] on span "Bulk Actions" at bounding box center [369, 130] width 60 height 11
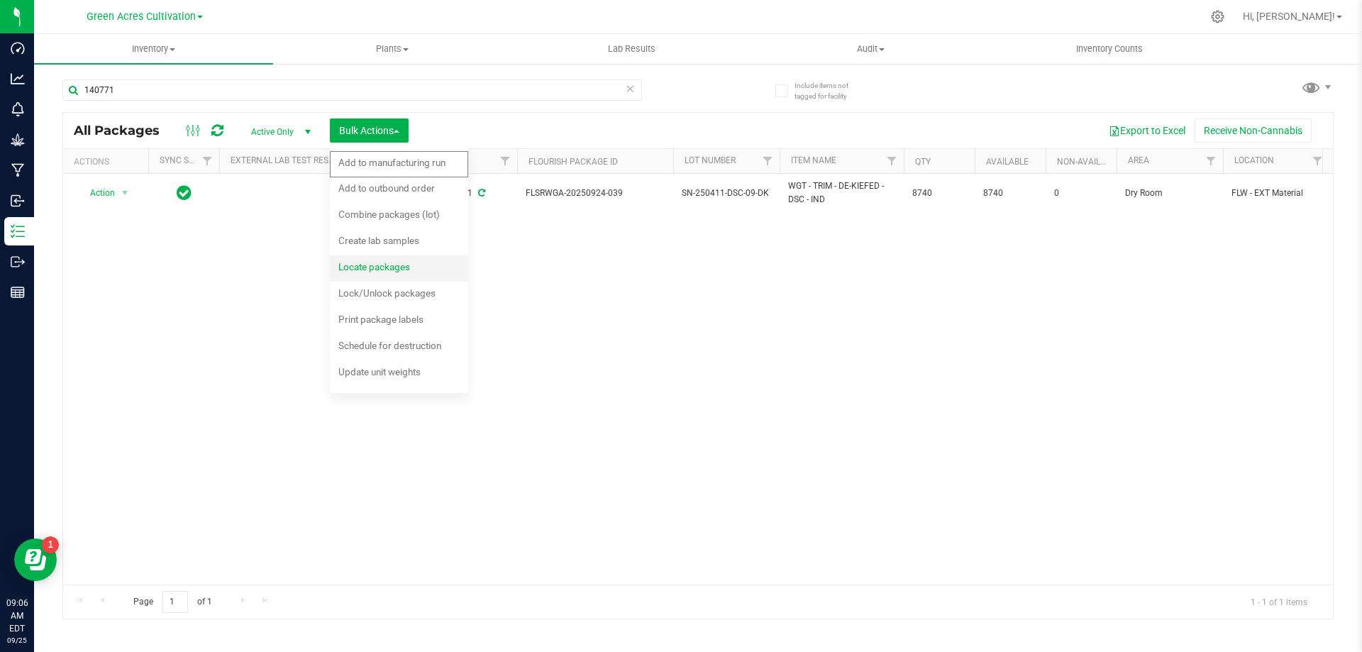
click at [360, 266] on span "Locate packages" at bounding box center [374, 266] width 72 height 11
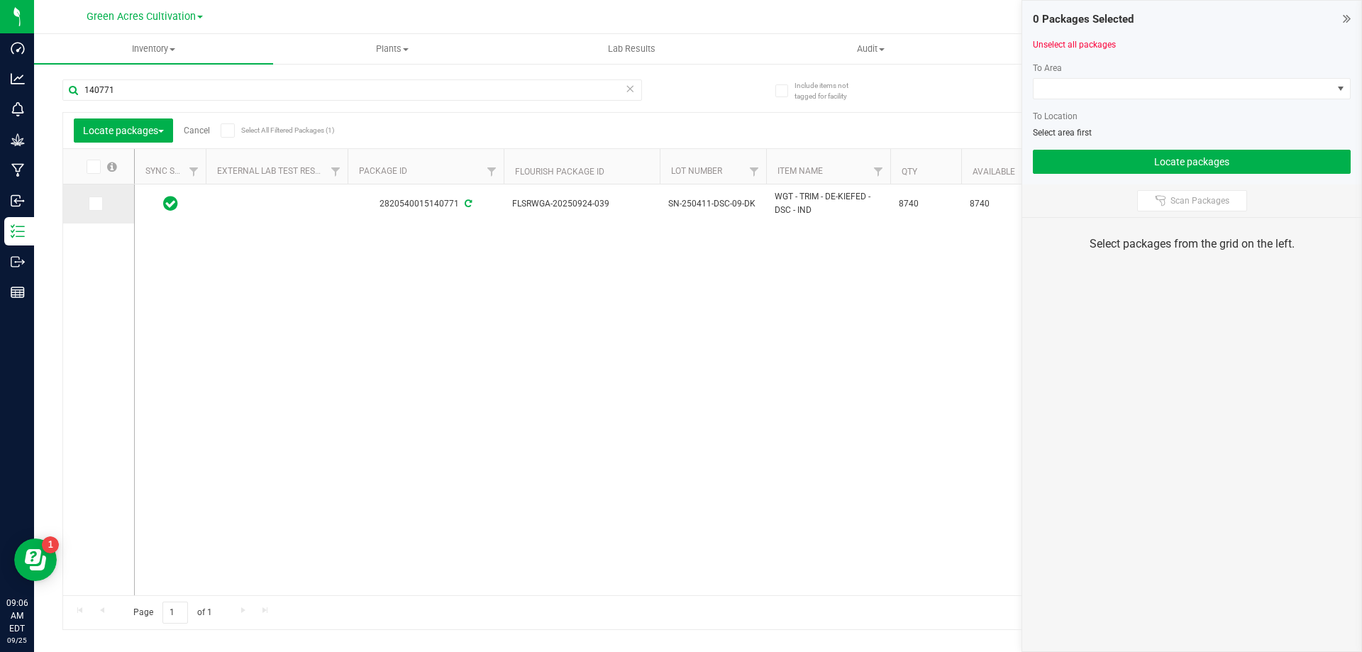
click at [90, 209] on span at bounding box center [96, 204] width 14 height 14
click at [0, 0] on input "checkbox" at bounding box center [0, 0] width 0 height 0
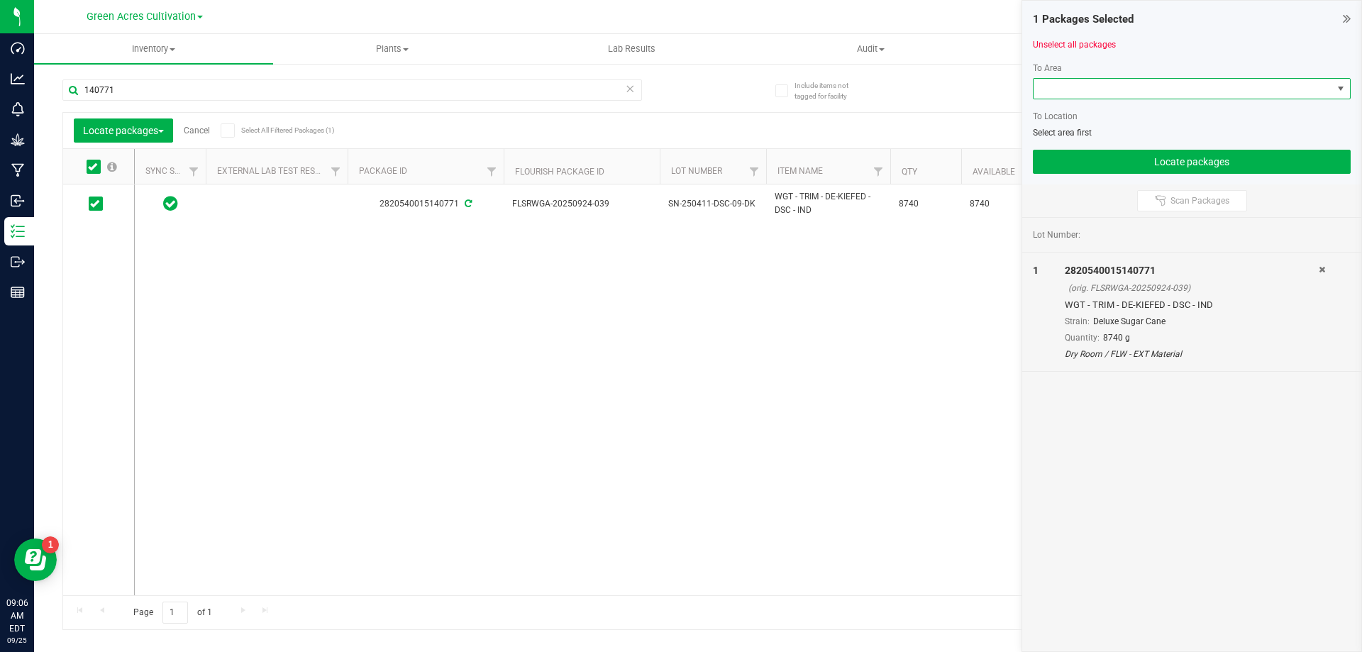
click at [1085, 89] on span at bounding box center [1183, 89] width 299 height 20
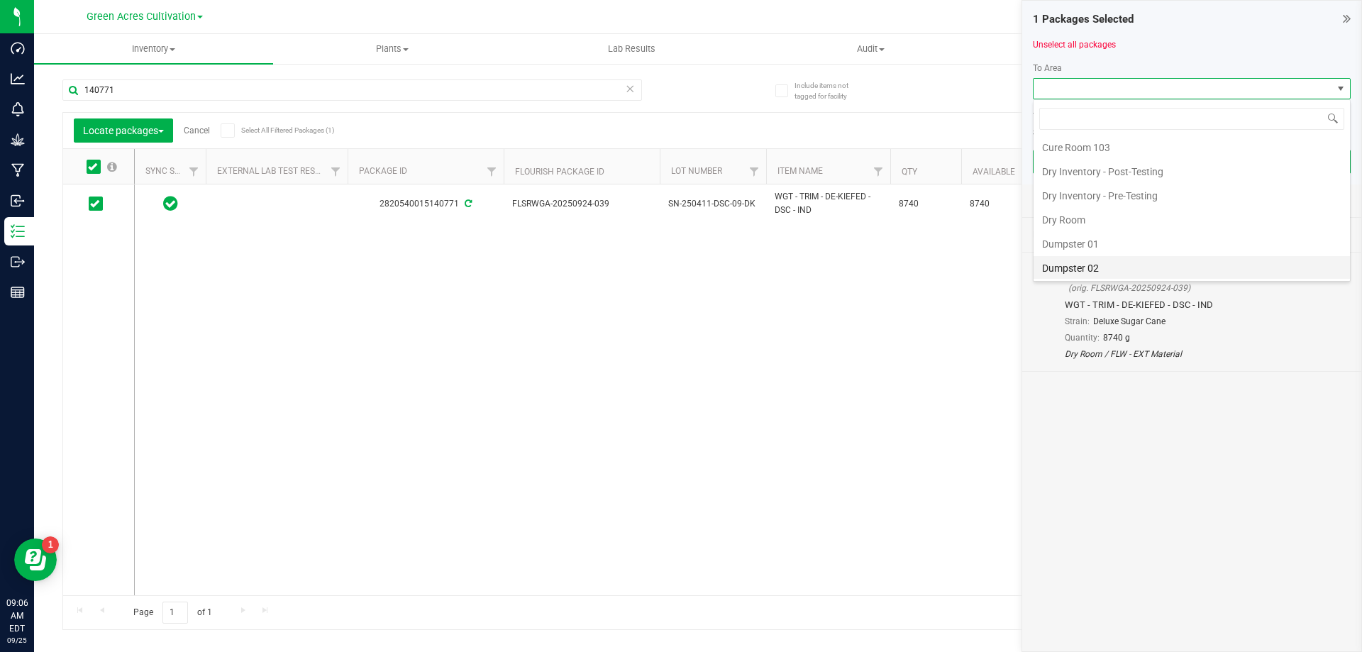
scroll to position [71, 0]
click at [1061, 199] on li "Dry Room" at bounding box center [1192, 199] width 316 height 24
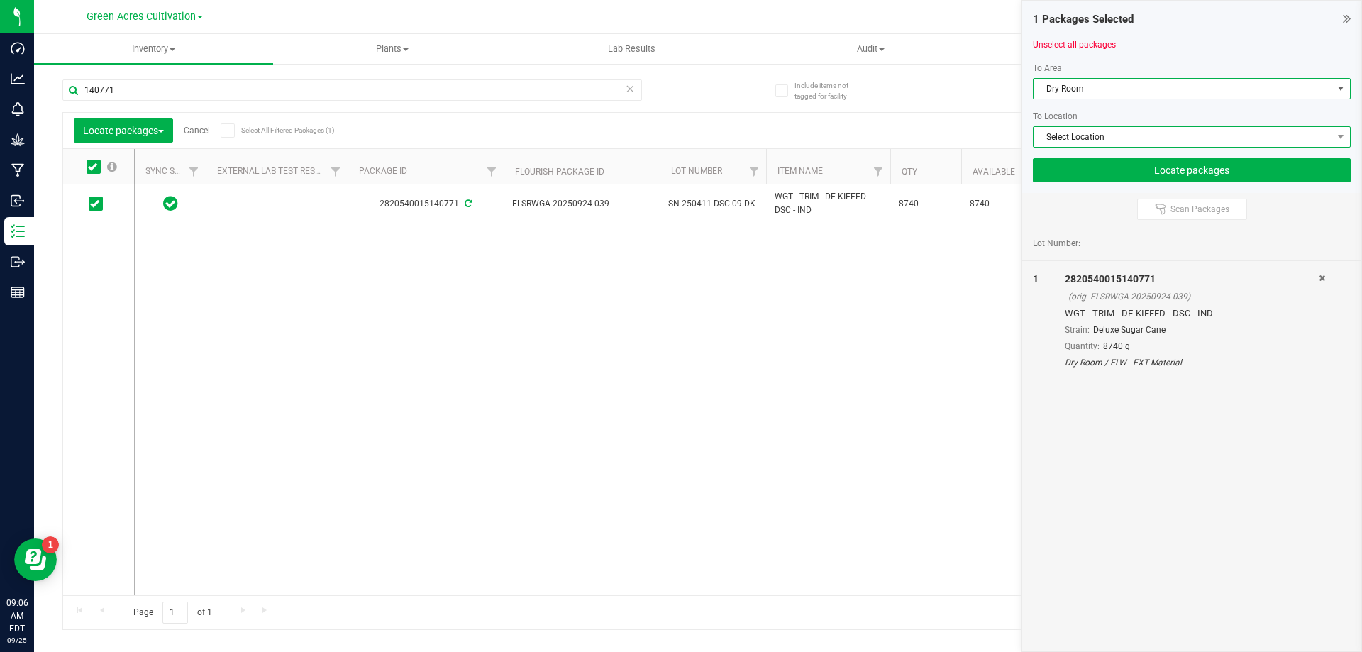
click at [1075, 136] on span "Select Location" at bounding box center [1183, 137] width 299 height 20
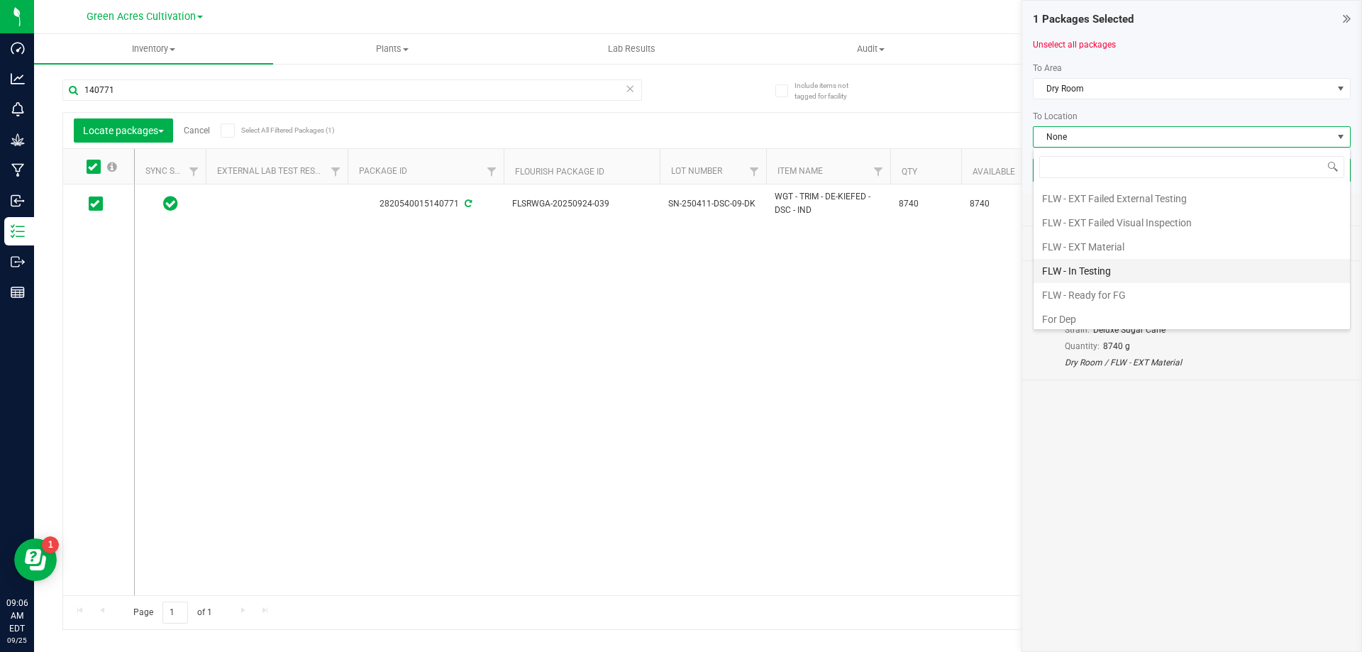
click at [1081, 270] on li "FLW - In Testing" at bounding box center [1192, 271] width 316 height 24
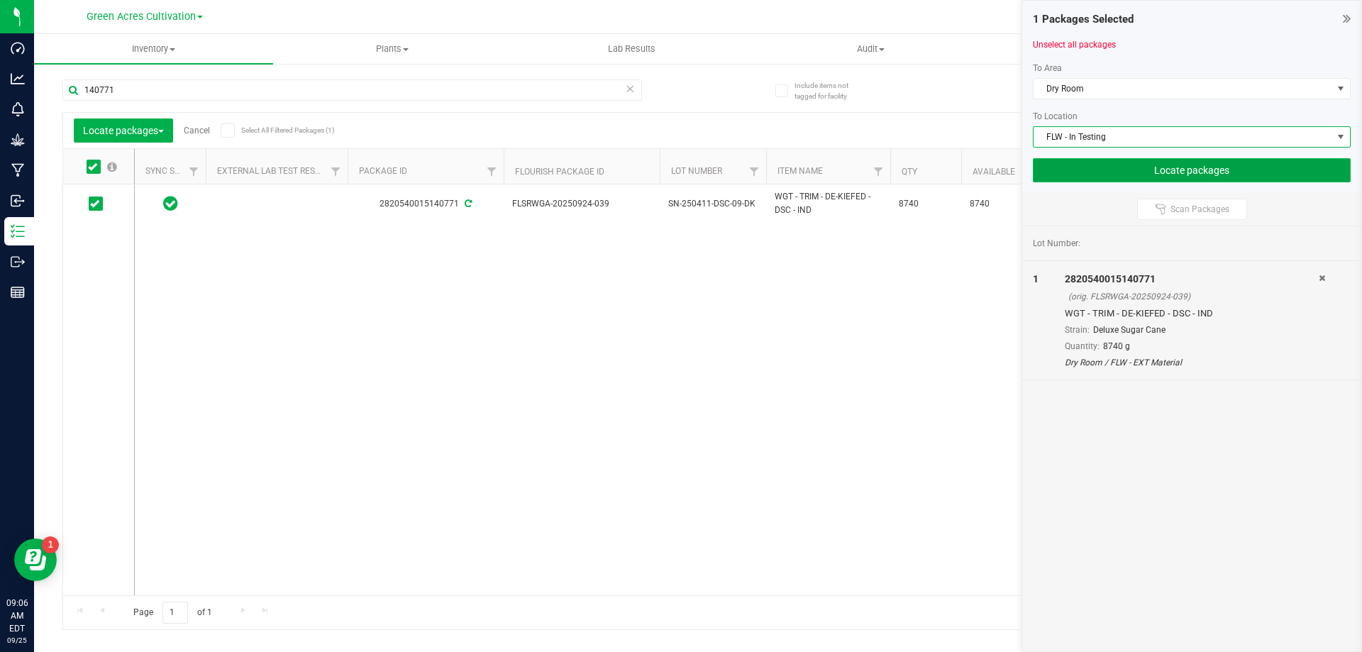
click at [1098, 172] on button "Locate packages" at bounding box center [1192, 170] width 318 height 24
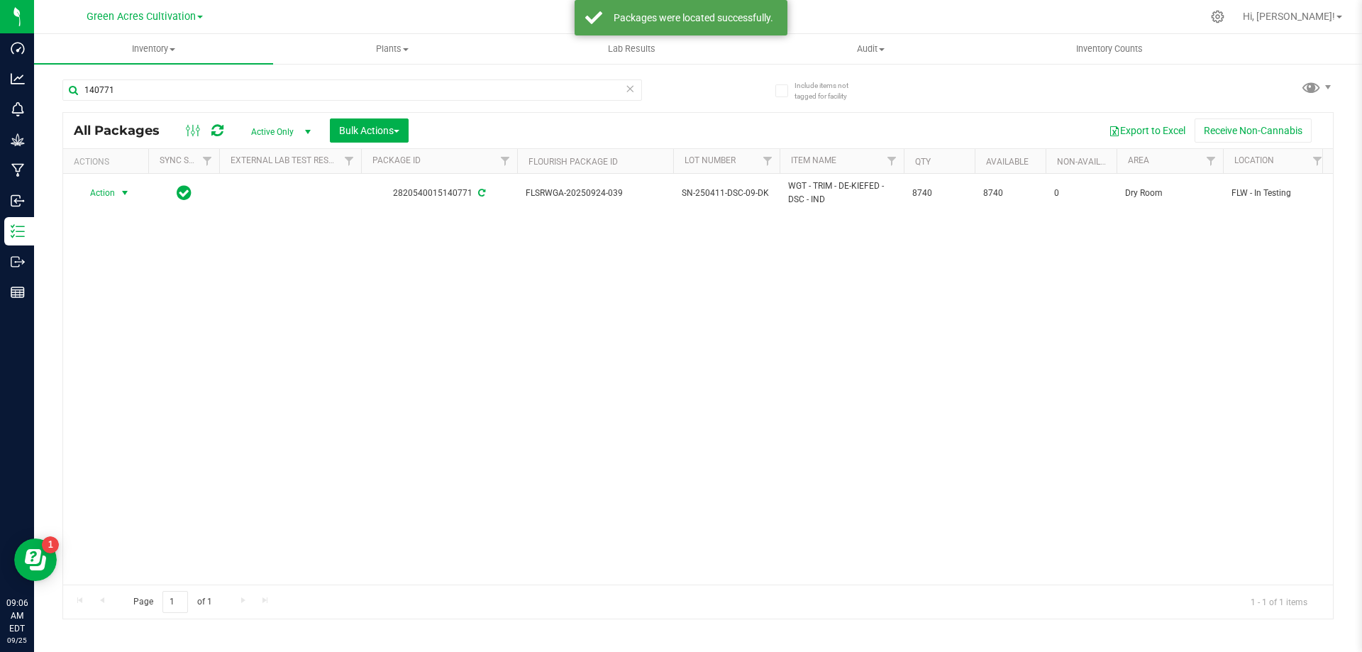
click at [116, 192] on span "select" at bounding box center [125, 193] width 18 height 20
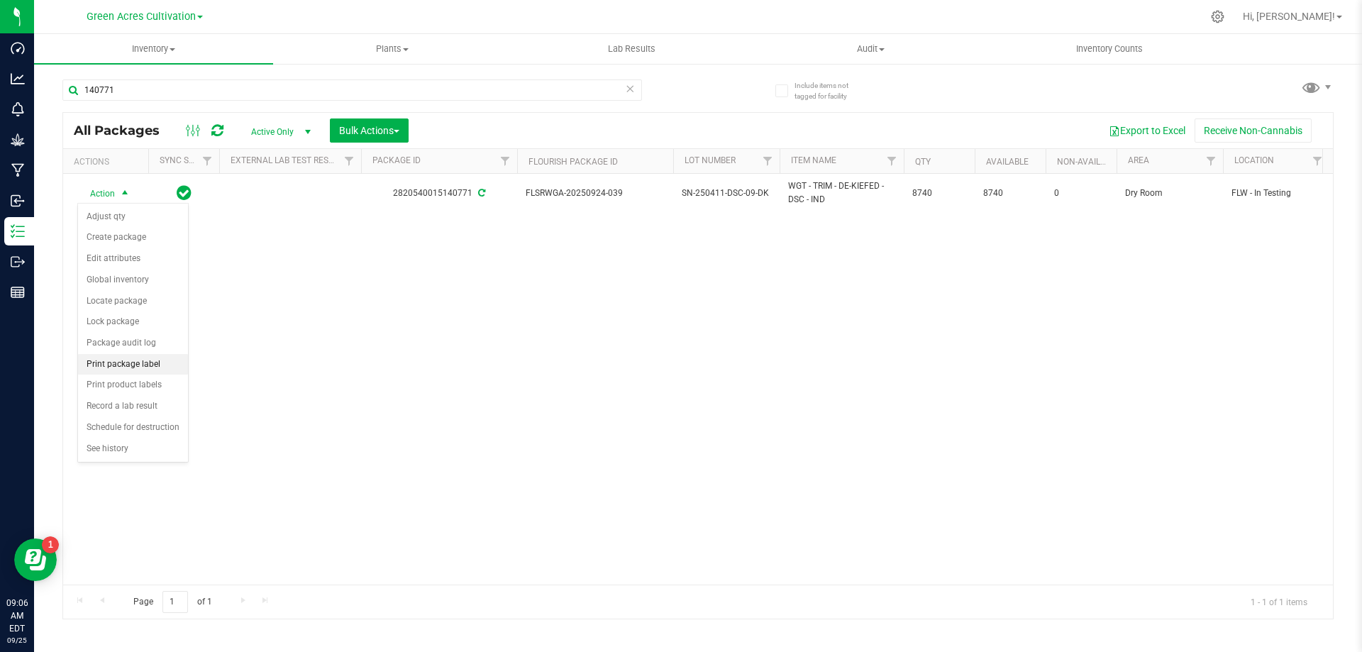
click at [126, 363] on li "Print package label" at bounding box center [133, 364] width 110 height 21
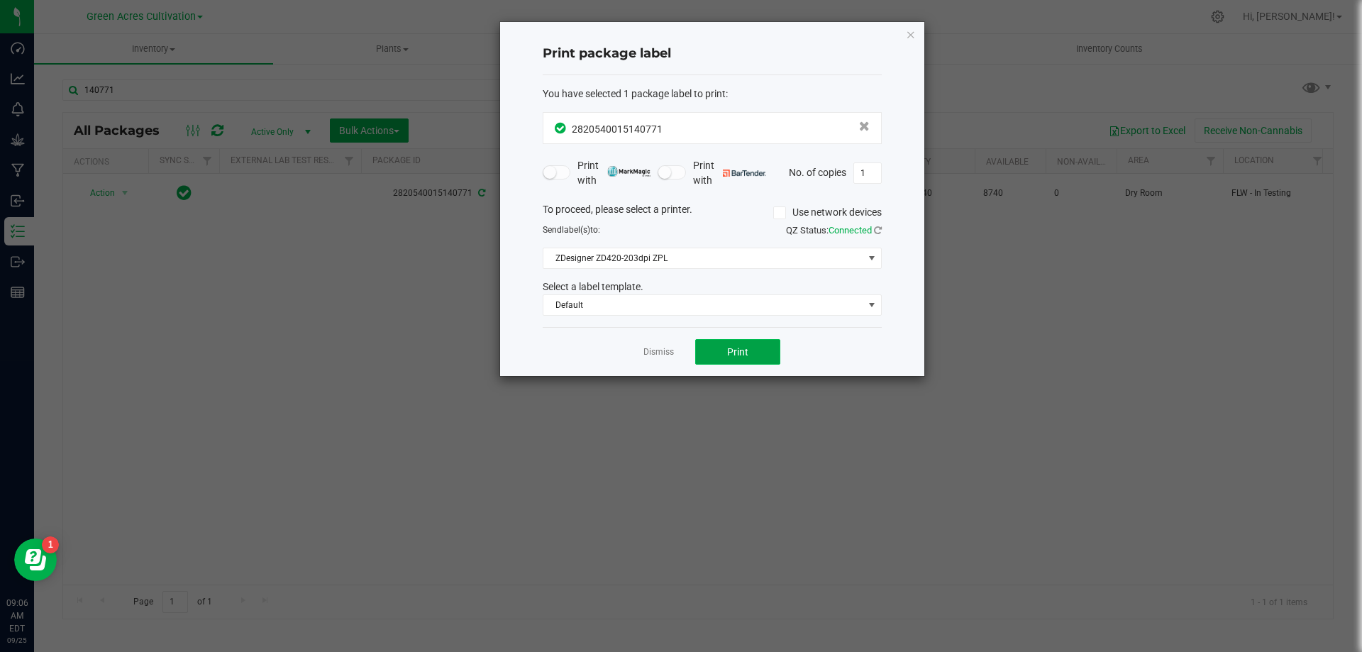
click at [736, 349] on span "Print" at bounding box center [737, 351] width 21 height 11
click at [657, 351] on link "Dismiss" at bounding box center [659, 352] width 31 height 12
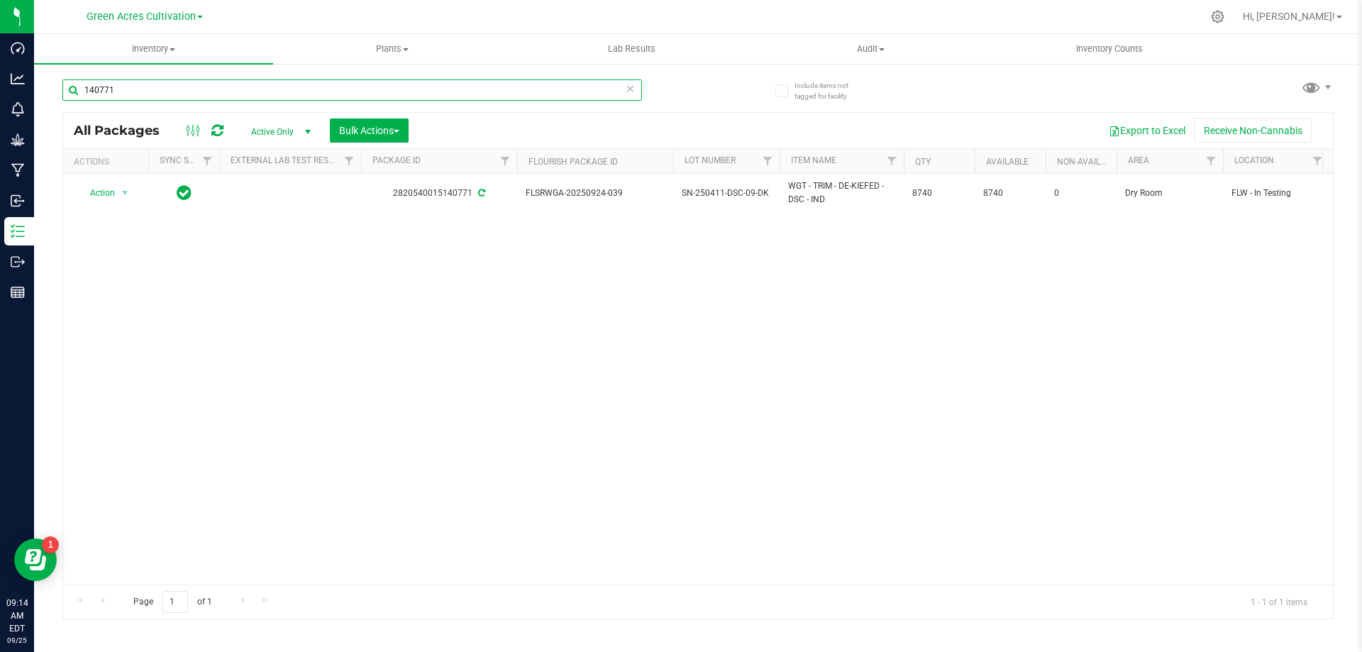
drag, startPoint x: 123, startPoint y: 82, endPoint x: 66, endPoint y: 90, distance: 57.3
click at [67, 90] on input "140771" at bounding box center [352, 89] width 580 height 21
type input "3650576"
click at [375, 128] on span "Bulk Actions" at bounding box center [369, 130] width 60 height 11
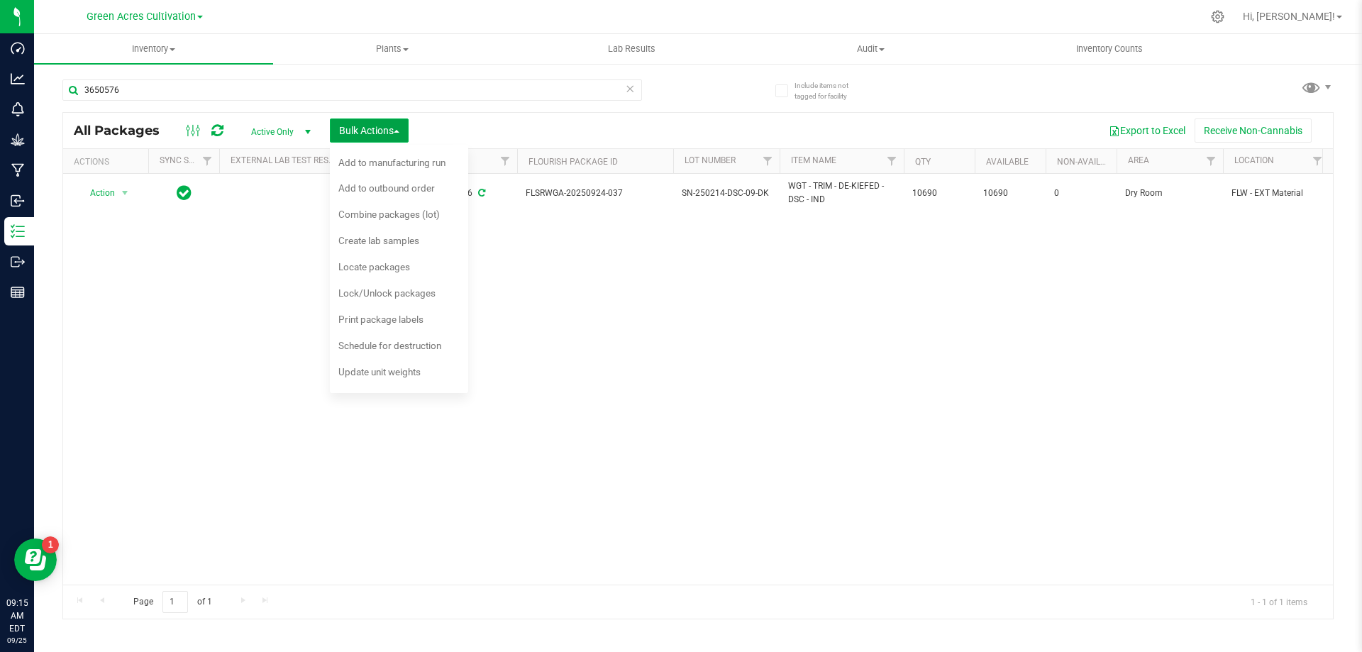
click at [368, 129] on span "Bulk Actions" at bounding box center [369, 130] width 60 height 11
click at [367, 266] on span "Locate packages" at bounding box center [374, 266] width 72 height 11
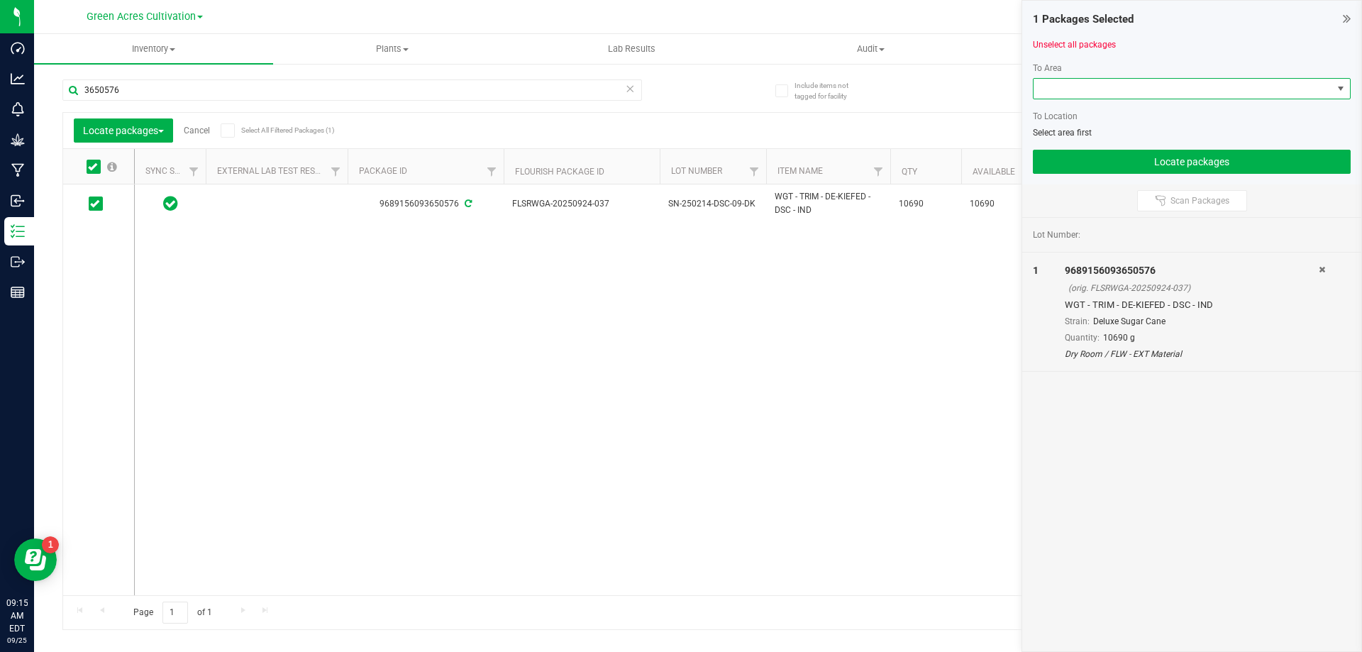
click at [1036, 87] on span at bounding box center [1183, 89] width 299 height 20
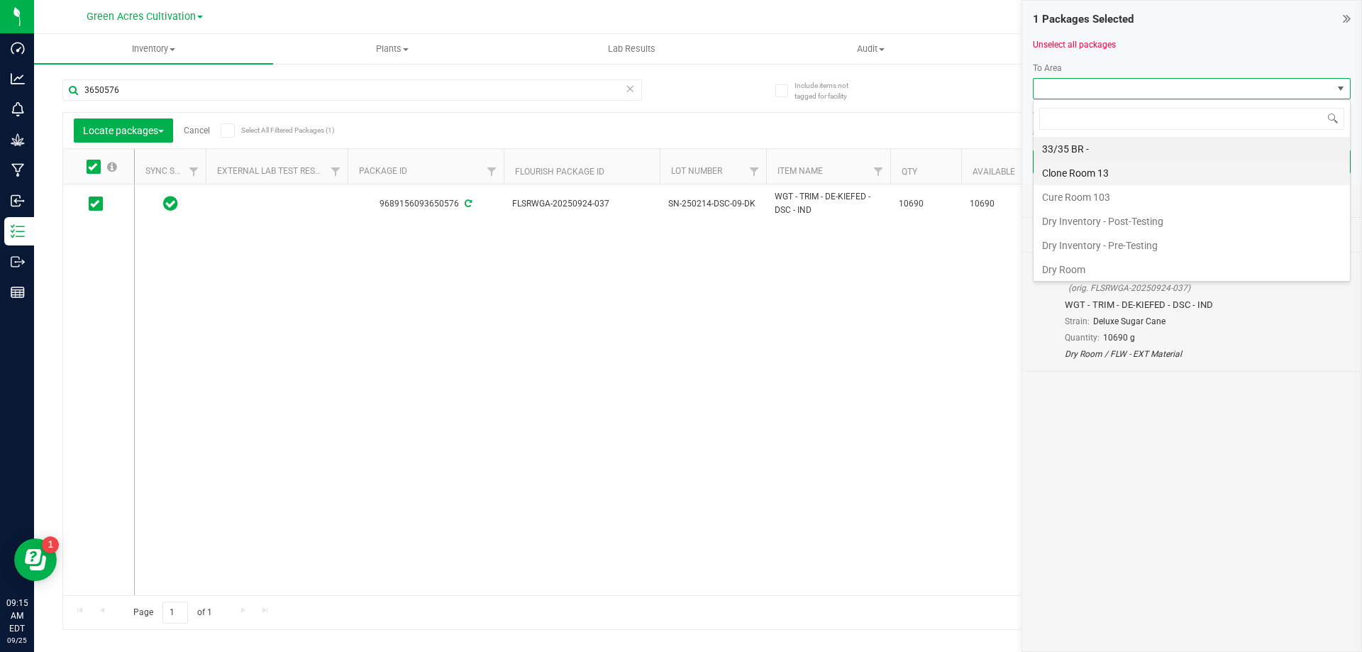
scroll to position [21, 318]
click at [1082, 273] on li "Dry Room" at bounding box center [1192, 270] width 316 height 24
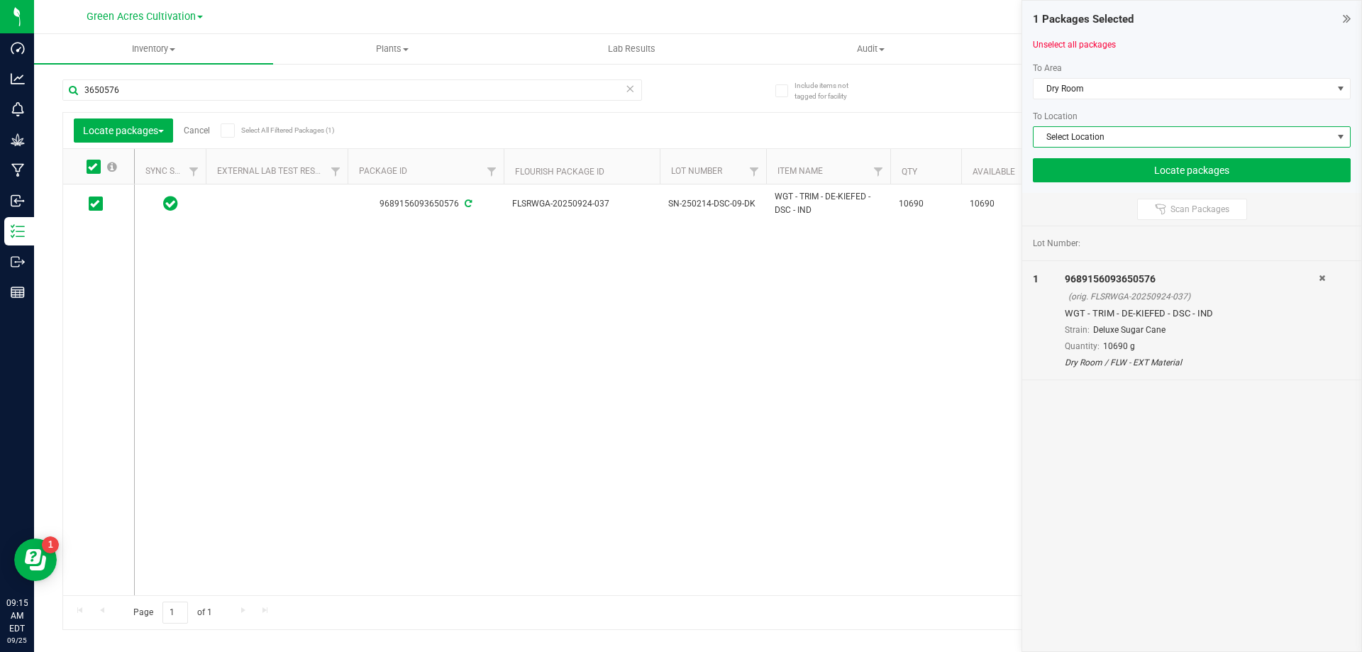
click at [1067, 128] on span "Select Location" at bounding box center [1183, 137] width 299 height 20
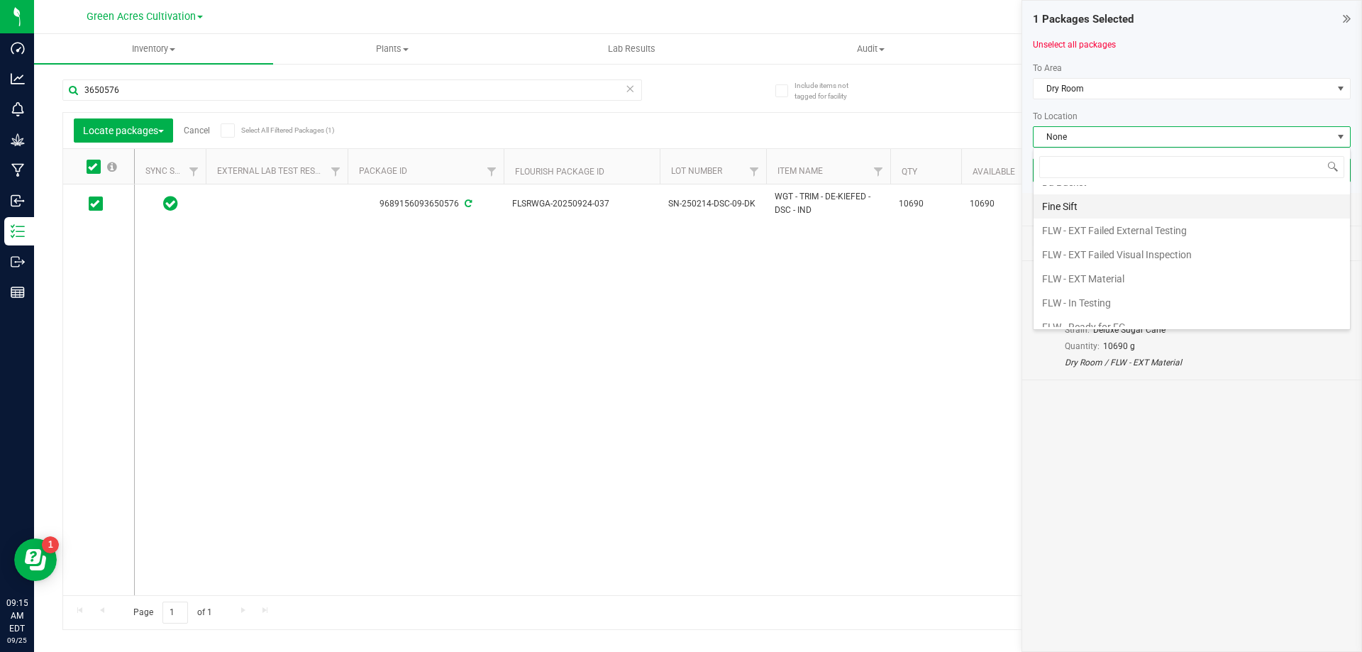
scroll to position [71, 0]
click at [1086, 273] on li "FLW - In Testing" at bounding box center [1192, 271] width 316 height 24
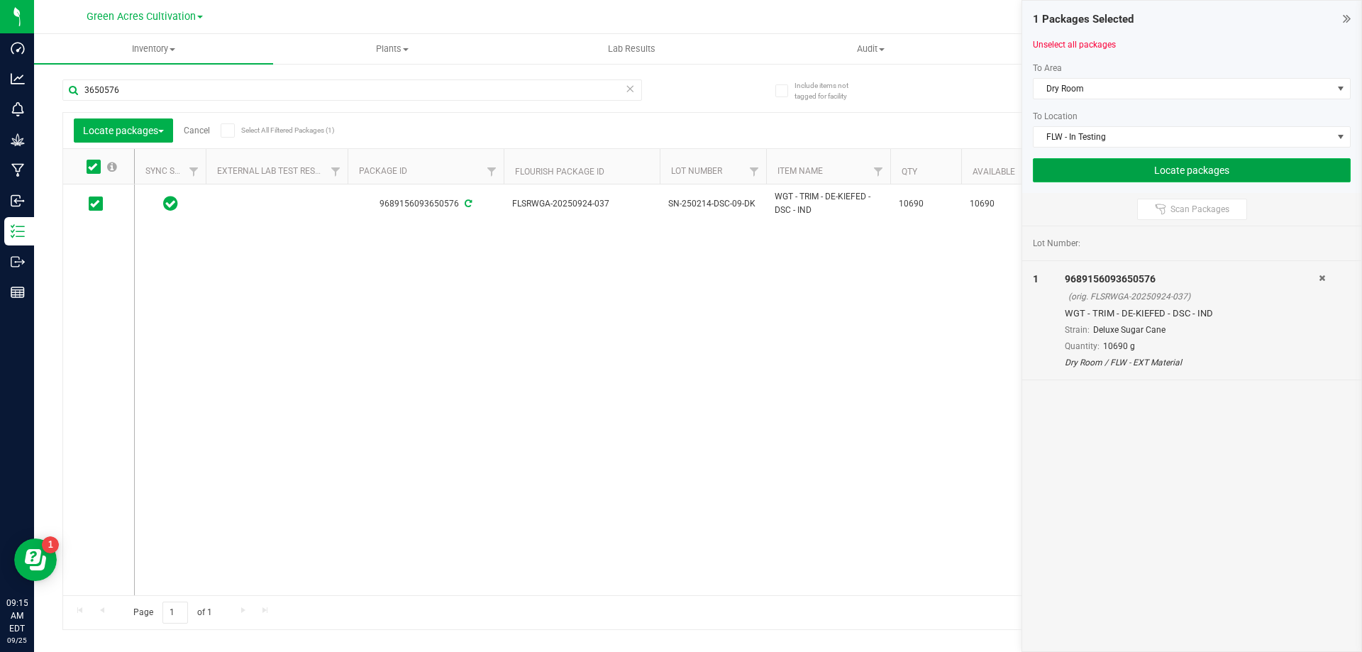
click at [1090, 165] on button "Locate packages" at bounding box center [1192, 170] width 318 height 24
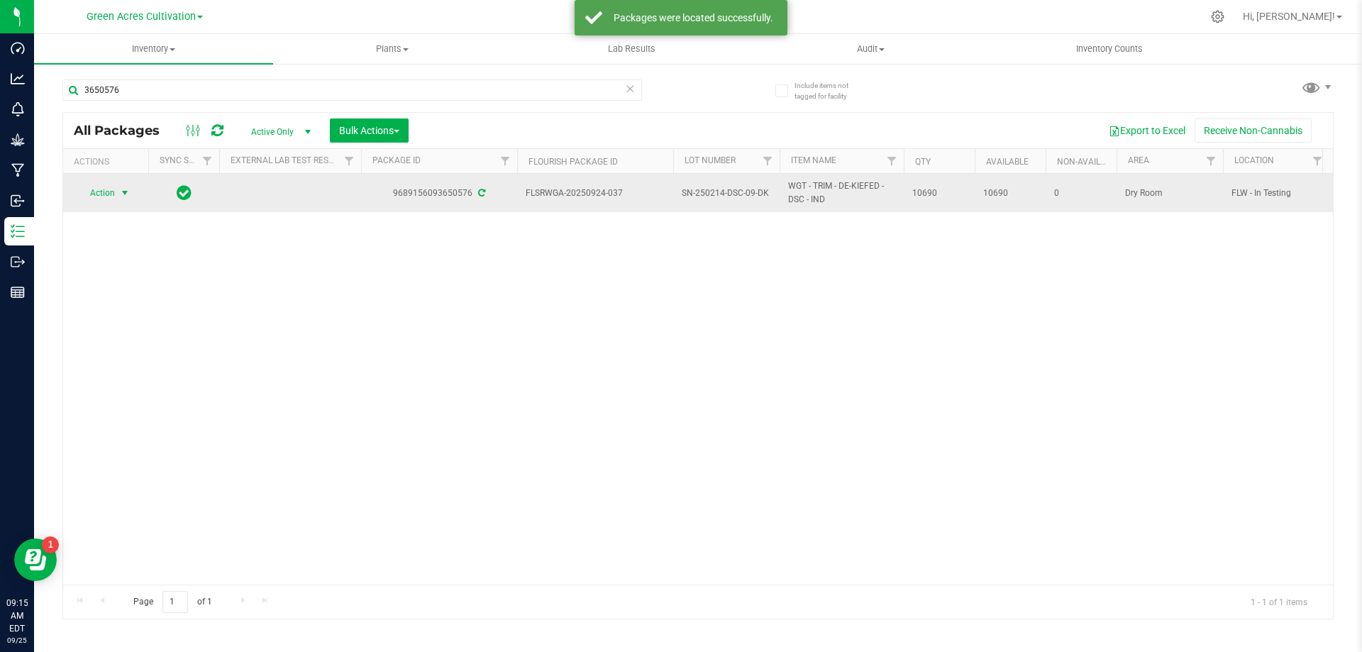
click at [112, 193] on span "Action" at bounding box center [96, 193] width 38 height 20
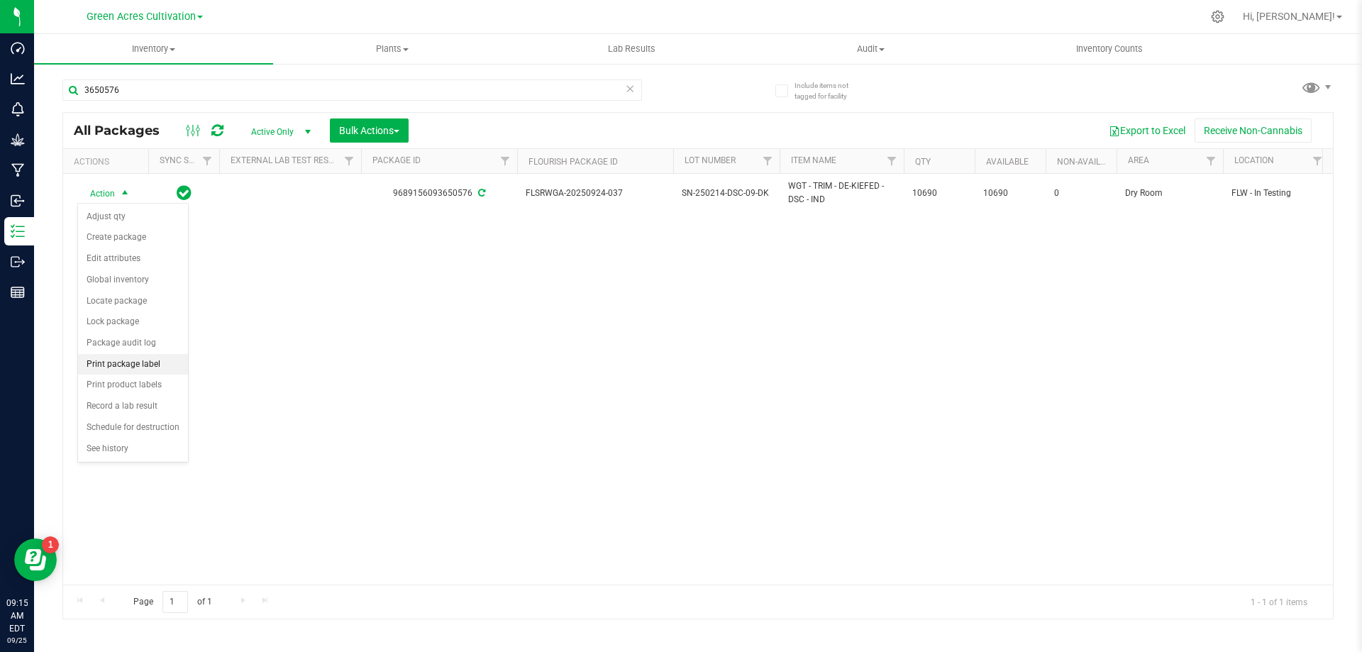
click at [140, 360] on li "Print package label" at bounding box center [133, 364] width 110 height 21
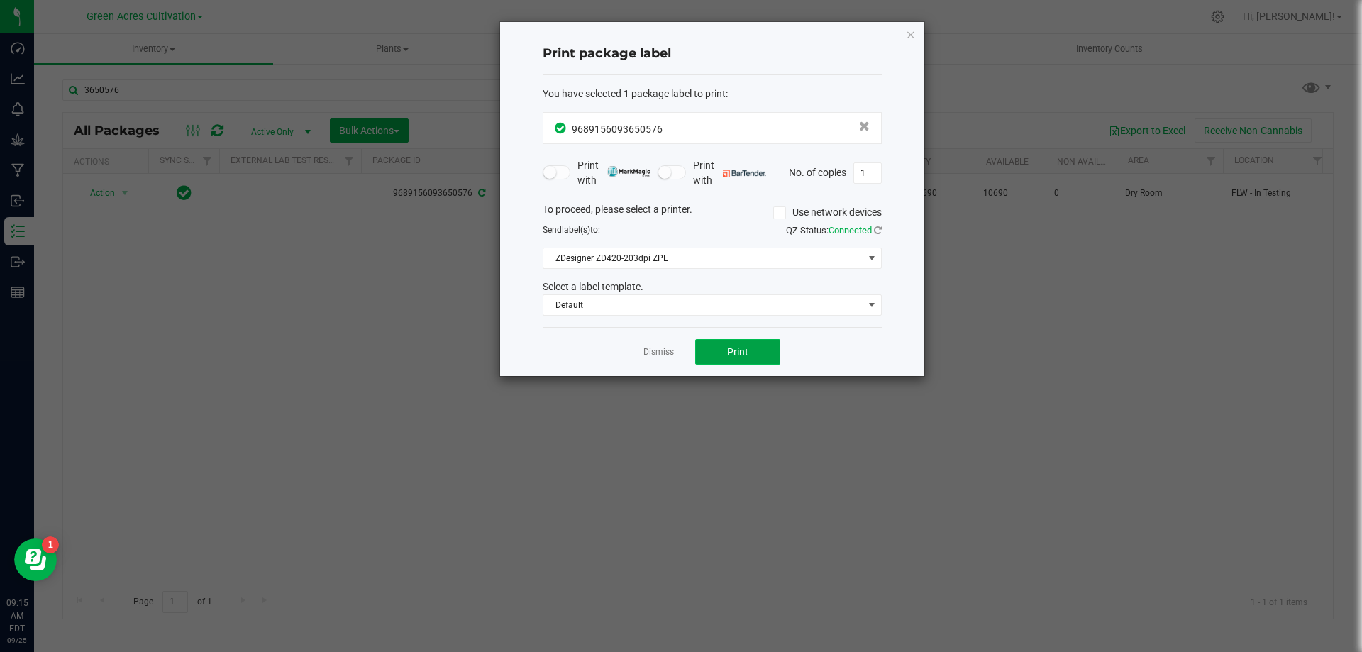
click at [737, 352] on span "Print" at bounding box center [737, 351] width 21 height 11
click at [658, 347] on link "Dismiss" at bounding box center [659, 352] width 31 height 12
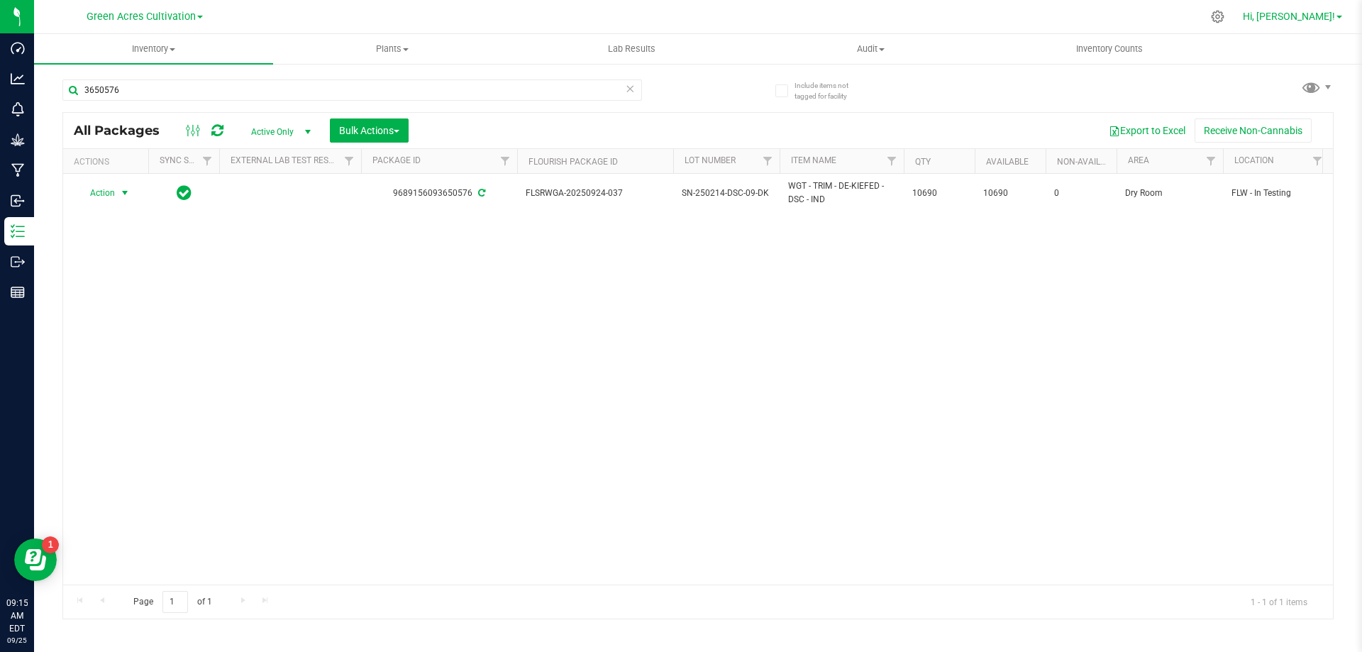
click at [1291, 11] on span "Hi, [PERSON_NAME]!" at bounding box center [1289, 16] width 92 height 11
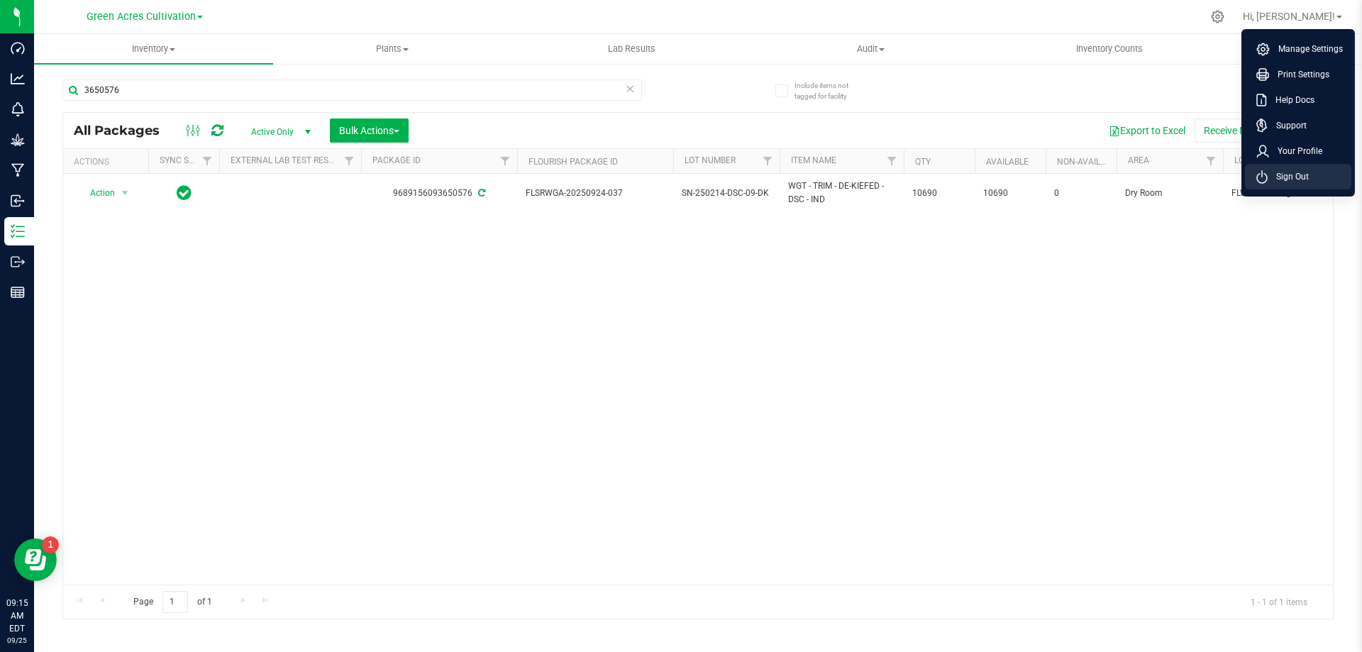
click at [1279, 176] on span "Sign Out" at bounding box center [1288, 177] width 41 height 14
